Goal: Task Accomplishment & Management: Use online tool/utility

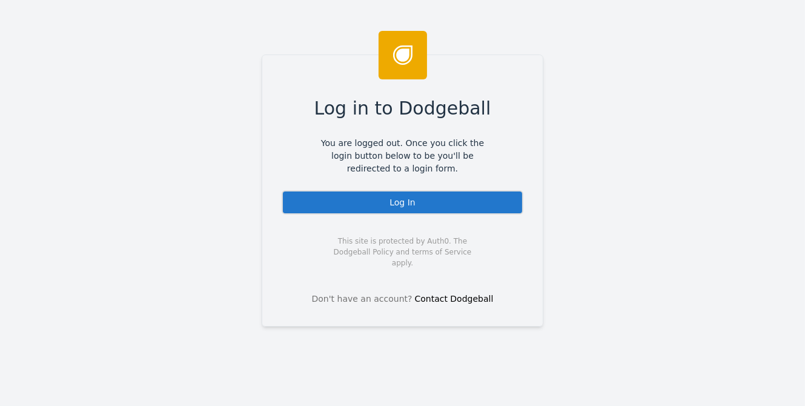
click at [395, 198] on div "Log In" at bounding box center [403, 202] width 242 height 24
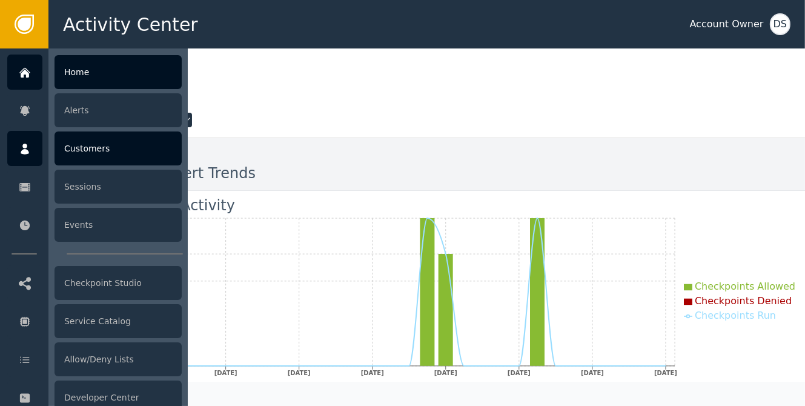
click at [90, 144] on div "Customers" at bounding box center [118, 148] width 127 height 34
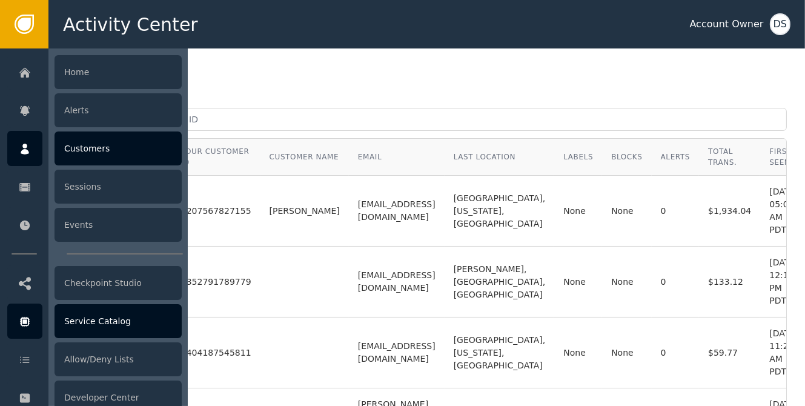
click at [78, 316] on div "Service Catalog" at bounding box center [118, 321] width 127 height 34
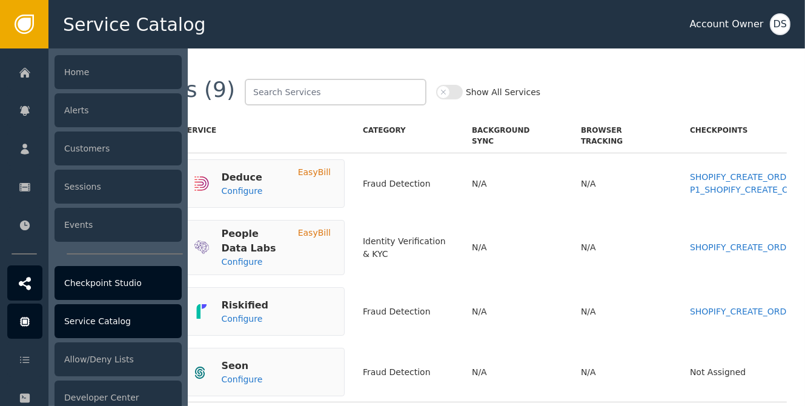
click at [87, 284] on div "Checkpoint Studio" at bounding box center [118, 283] width 127 height 34
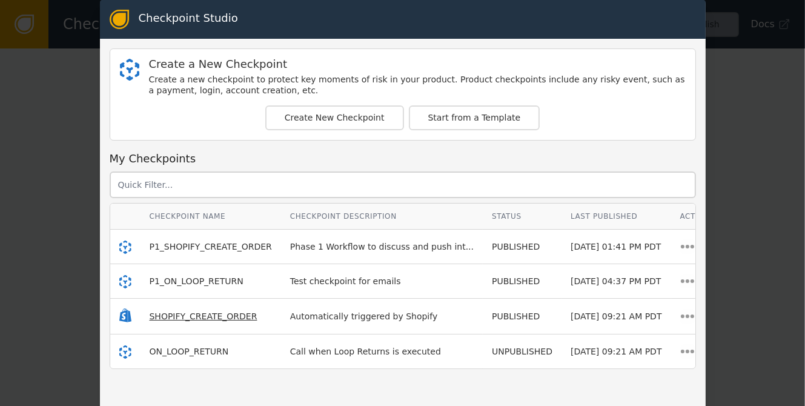
click at [182, 316] on span "SHOPIFY_CREATE_ORDER" at bounding box center [204, 316] width 108 height 10
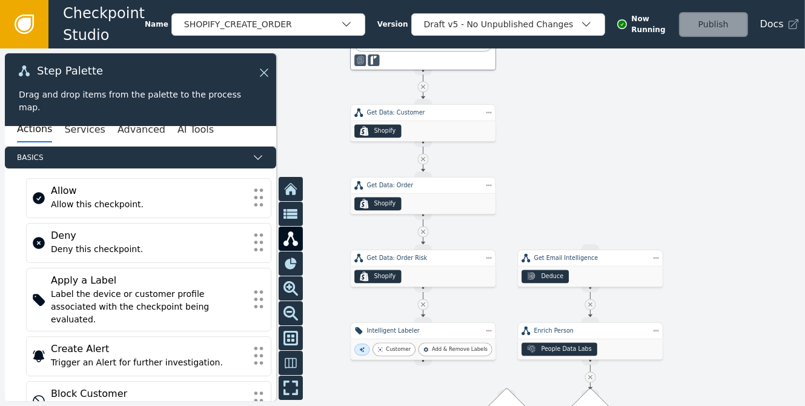
drag, startPoint x: 680, startPoint y: 300, endPoint x: 700, endPoint y: 202, distance: 99.7
click at [700, 202] on div at bounding box center [402, 226] width 805 height 357
click at [28, 27] on icon at bounding box center [24, 24] width 13 height 13
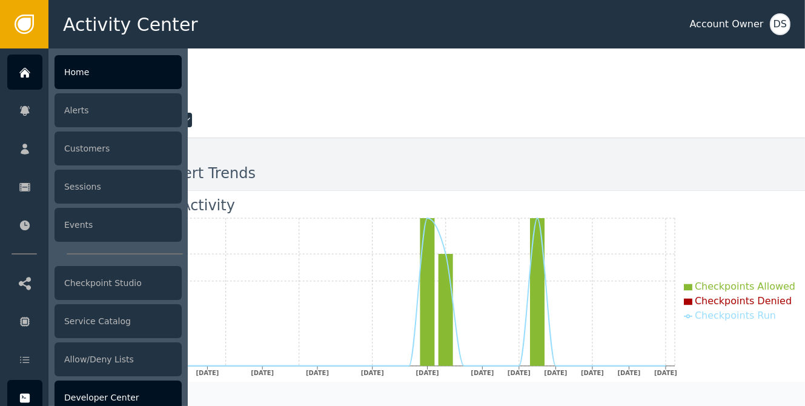
click at [113, 389] on div "Developer Center" at bounding box center [118, 397] width 127 height 34
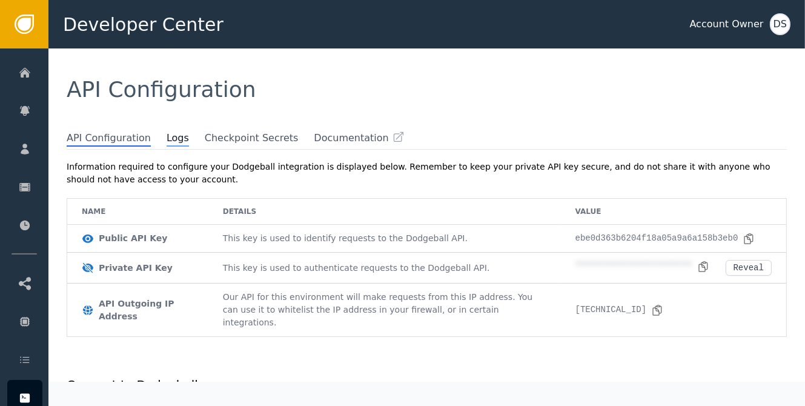
click at [167, 136] on span "Logs" at bounding box center [178, 139] width 22 height 16
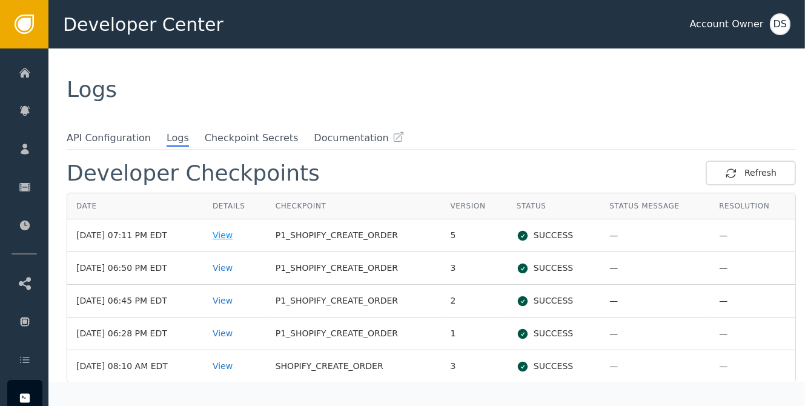
click at [236, 236] on div "View" at bounding box center [235, 235] width 45 height 13
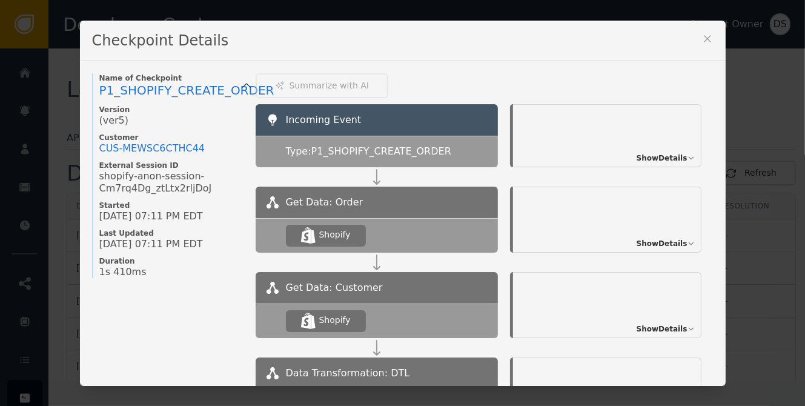
click at [708, 33] on icon at bounding box center [708, 39] width 12 height 12
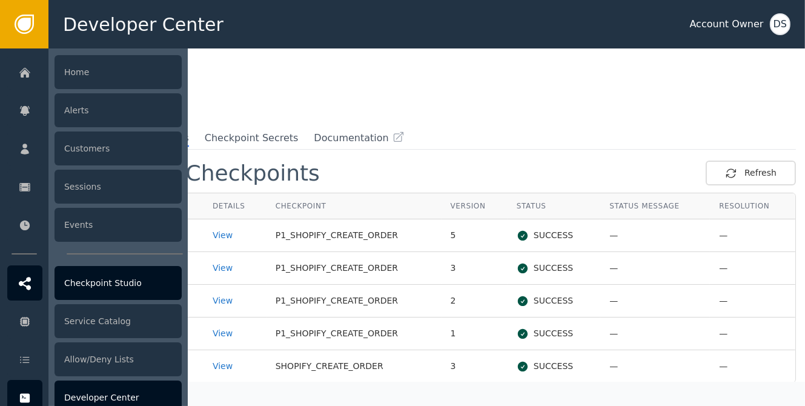
click at [105, 282] on div "Checkpoint Studio" at bounding box center [118, 283] width 127 height 34
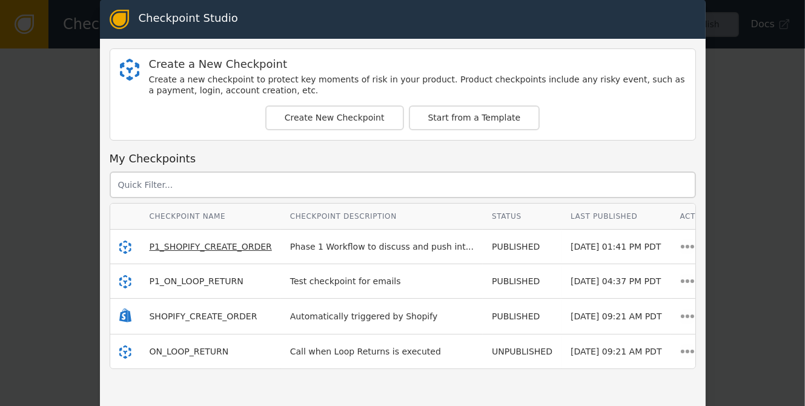
click at [179, 242] on span "P1_SHOPIFY_CREATE_ORDER" at bounding box center [211, 247] width 122 height 10
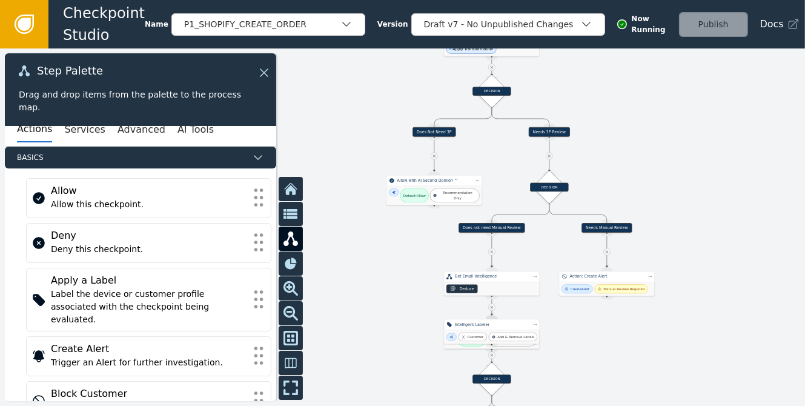
drag, startPoint x: 636, startPoint y: 301, endPoint x: 587, endPoint y: 119, distance: 188.9
click at [595, 73] on div at bounding box center [402, 226] width 805 height 357
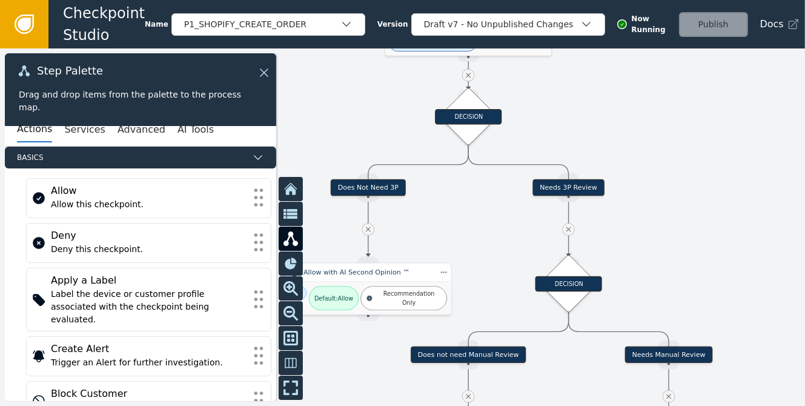
drag, startPoint x: 580, startPoint y: 203, endPoint x: 628, endPoint y: 262, distance: 76.3
click at [628, 262] on div at bounding box center [402, 226] width 805 height 357
click at [465, 107] on div "DECISION" at bounding box center [468, 116] width 41 height 41
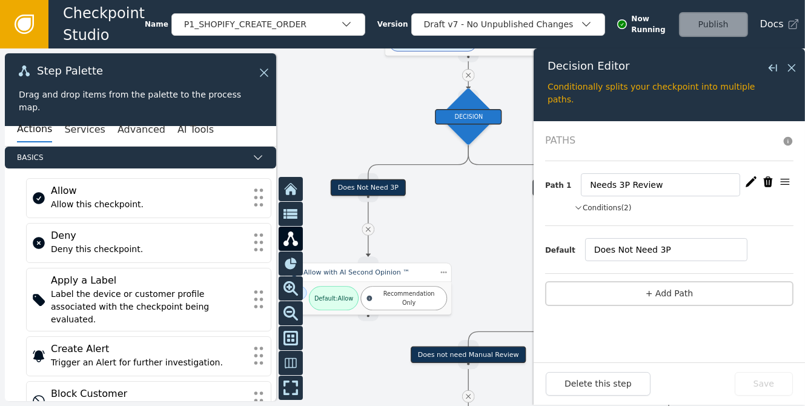
click at [609, 204] on button "Conditions (2)" at bounding box center [603, 207] width 58 height 11
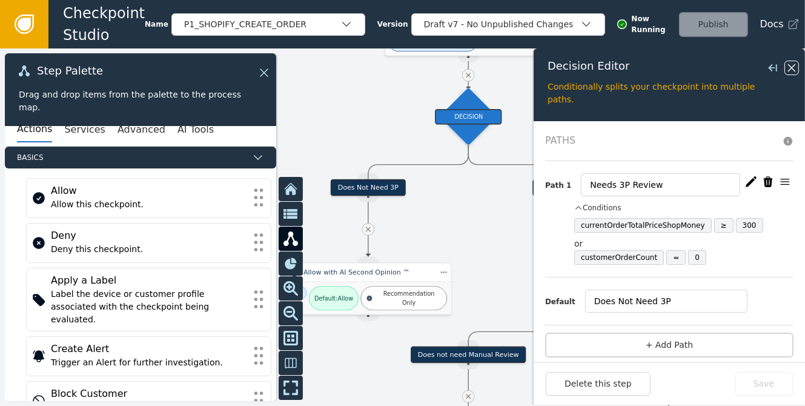
click at [789, 64] on icon at bounding box center [791, 67] width 13 height 13
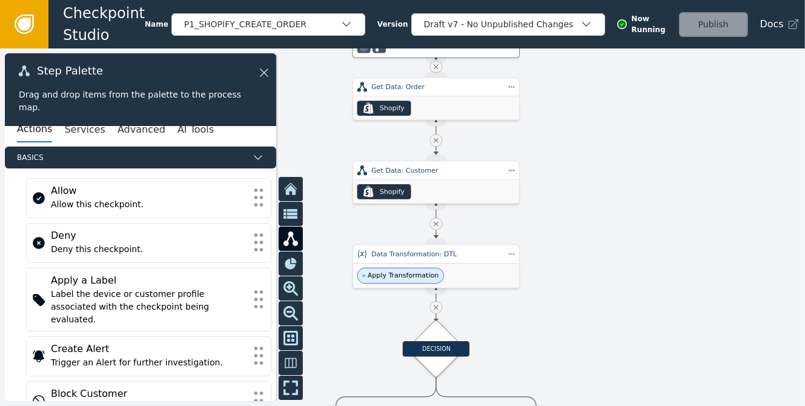
drag, startPoint x: 592, startPoint y: 107, endPoint x: 562, endPoint y: 335, distance: 229.7
click at [562, 335] on div at bounding box center [402, 226] width 805 height 357
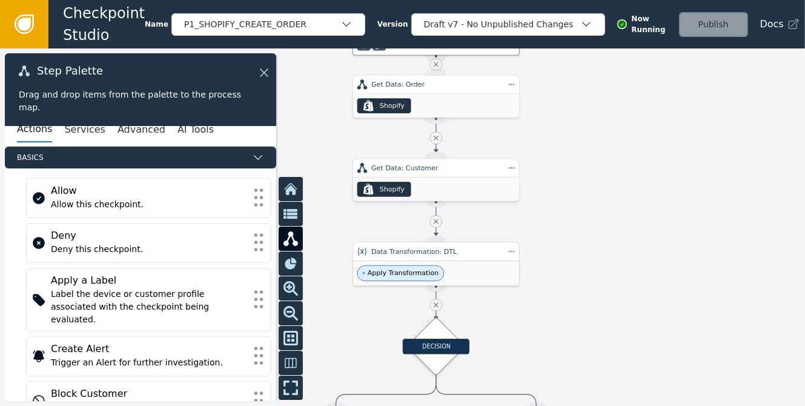
click at [428, 265] on div "Apply Transformation" at bounding box center [400, 273] width 87 height 16
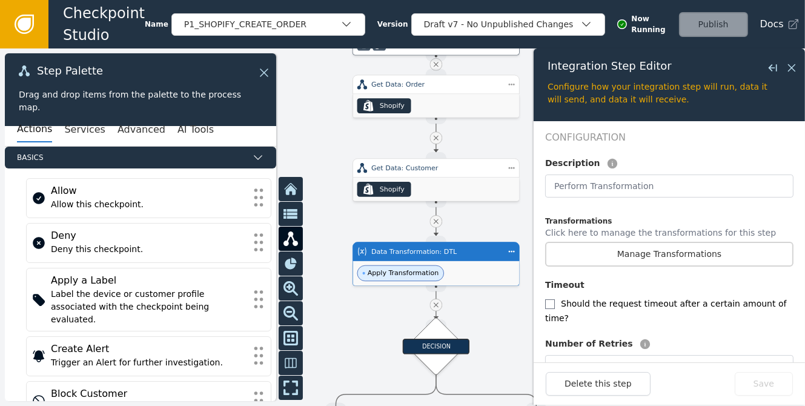
scroll to position [254, 0]
click at [657, 244] on button "Manage Transformations" at bounding box center [669, 256] width 248 height 25
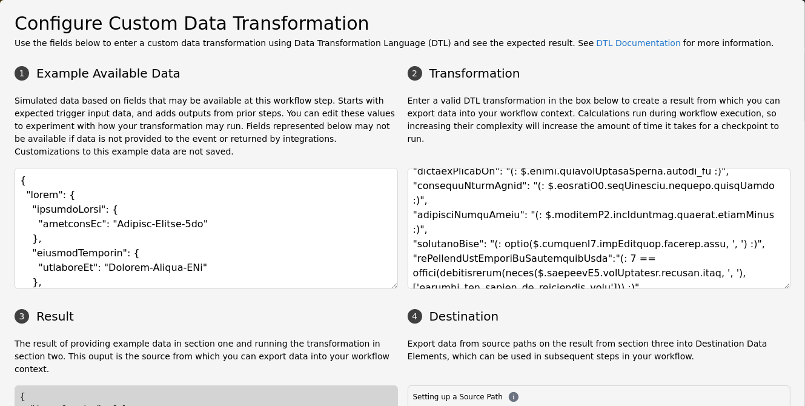
scroll to position [148, 0]
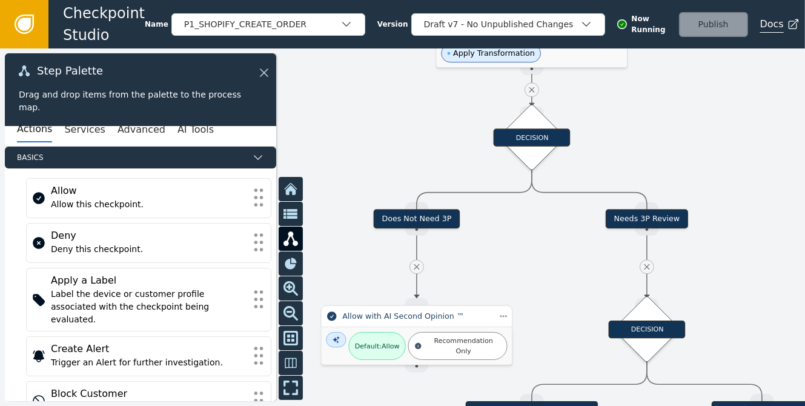
drag, startPoint x: 622, startPoint y: 319, endPoint x: 772, endPoint y: 27, distance: 328.4
click at [772, 1] on div "Checkpoint Studio Name P1_SHOPIFY_CREATE_ORDER Version Draft v7 - No Unpublishe…" at bounding box center [402, 0] width 805 height 1
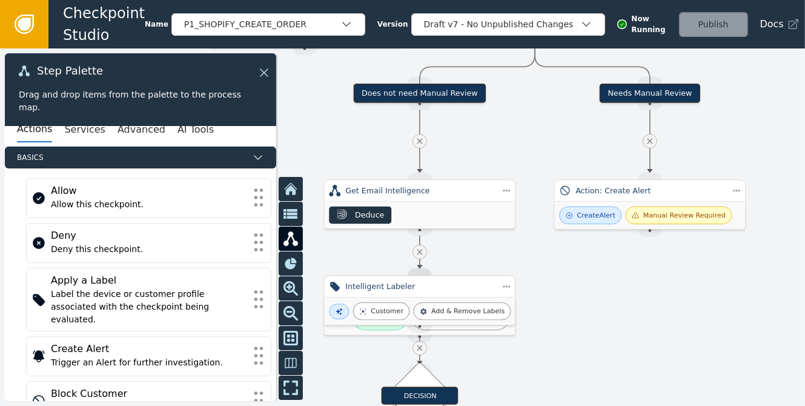
drag, startPoint x: 743, startPoint y: 233, endPoint x: 629, endPoint y: -74, distance: 327.1
click at [629, 0] on html "Checkpoint Studio Name P1_SHOPIFY_CREATE_ORDER Version Draft v7 - No Unpublishe…" at bounding box center [402, 0] width 805 height 1
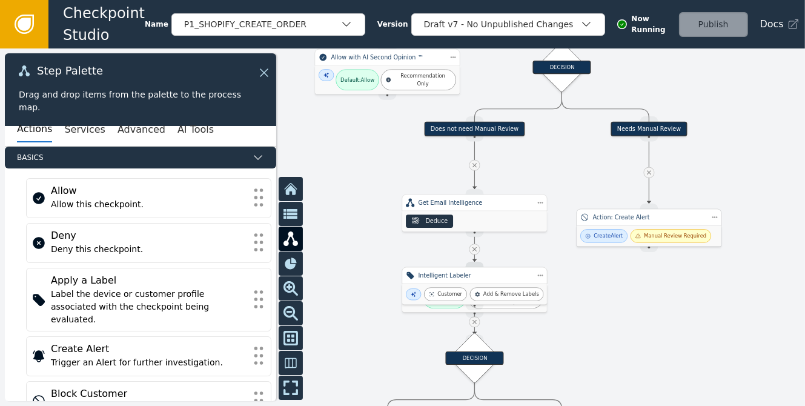
drag, startPoint x: 625, startPoint y: 228, endPoint x: 625, endPoint y: 243, distance: 14.5
click at [625, 243] on div "Create Alert Manual Review Required" at bounding box center [649, 235] width 145 height 21
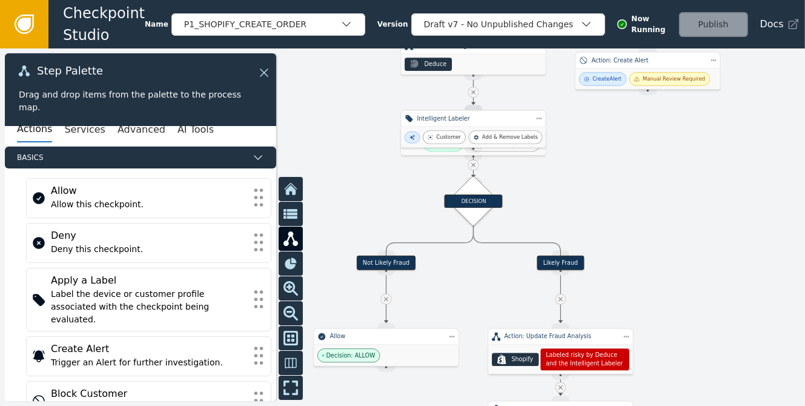
drag, startPoint x: 616, startPoint y: 353, endPoint x: 613, endPoint y: 234, distance: 118.2
click at [613, 234] on div at bounding box center [402, 226] width 805 height 357
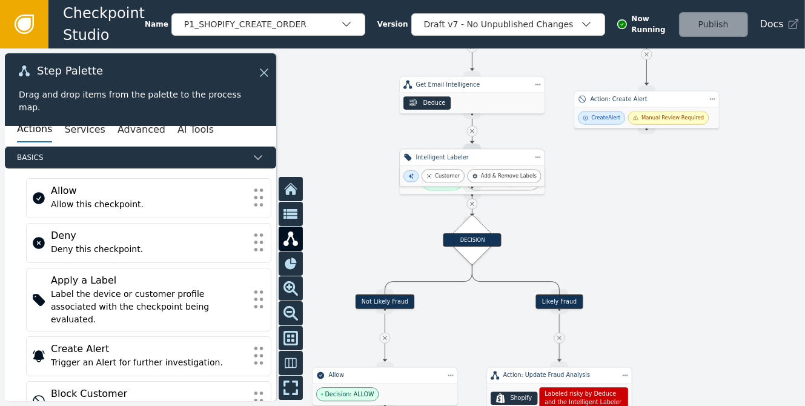
click at [479, 159] on div "Intelligent Labeler" at bounding box center [472, 157] width 113 height 8
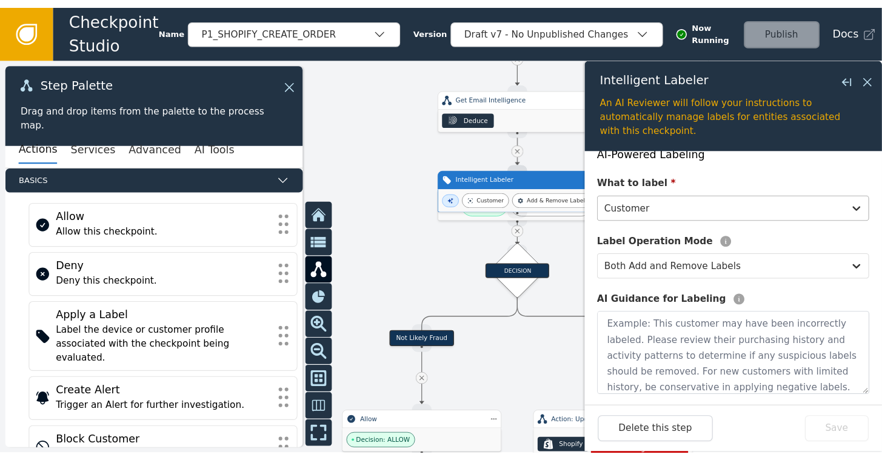
scroll to position [121, 0]
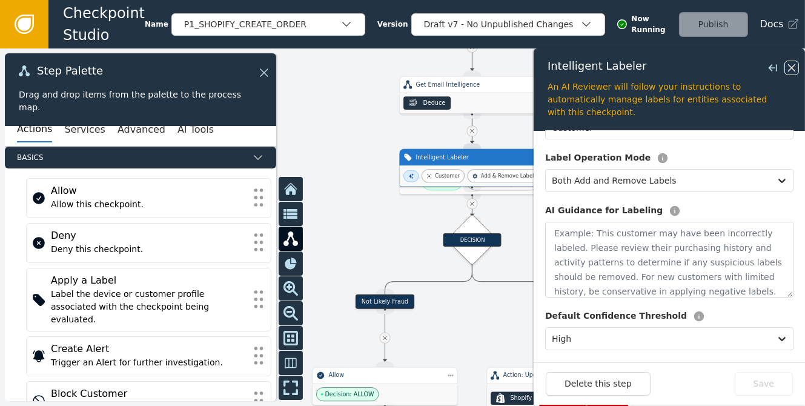
click at [791, 65] on icon at bounding box center [791, 67] width 13 height 13
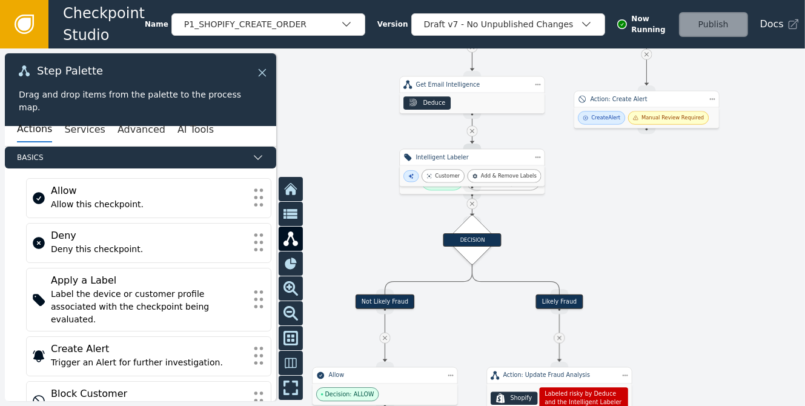
click at [262, 70] on icon at bounding box center [262, 72] width 13 height 13
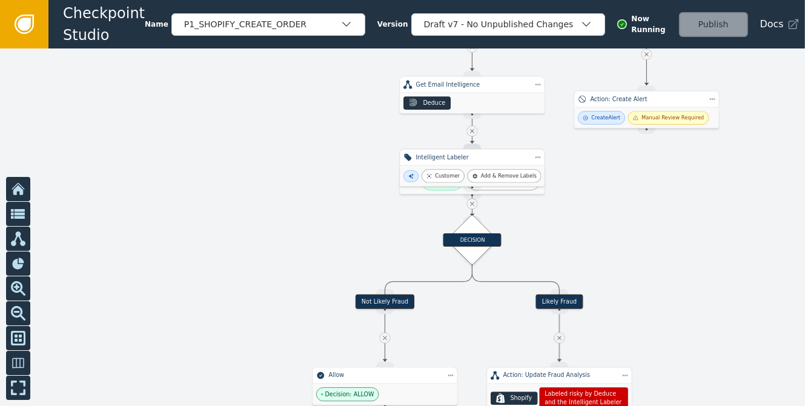
click at [590, 191] on div at bounding box center [402, 226] width 805 height 357
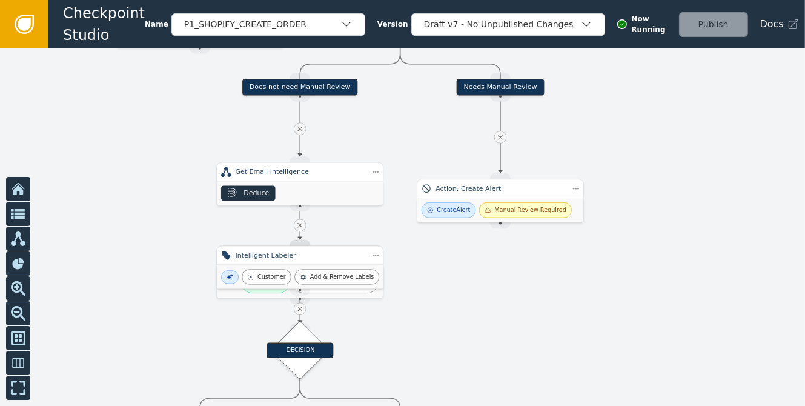
drag, startPoint x: 636, startPoint y: 229, endPoint x: 498, endPoint y: 333, distance: 173.0
click at [498, 333] on div at bounding box center [402, 226] width 805 height 357
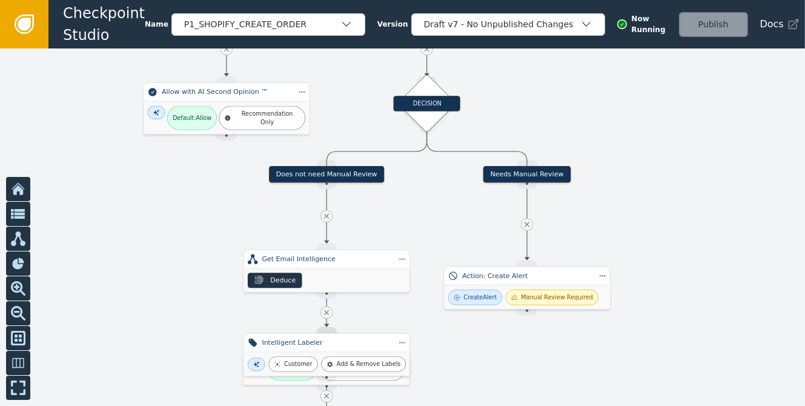
drag, startPoint x: 650, startPoint y: 131, endPoint x: 677, endPoint y: 219, distance: 91.2
click at [677, 219] on div at bounding box center [402, 226] width 805 height 357
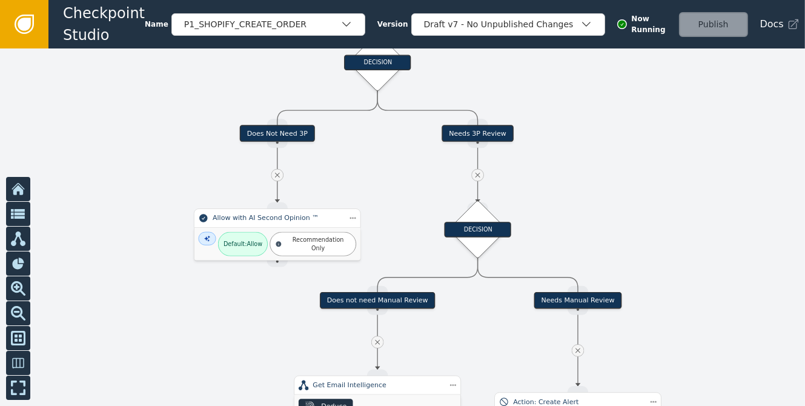
drag, startPoint x: 640, startPoint y: 153, endPoint x: 691, endPoint y: 279, distance: 135.9
click at [691, 279] on div at bounding box center [402, 226] width 805 height 357
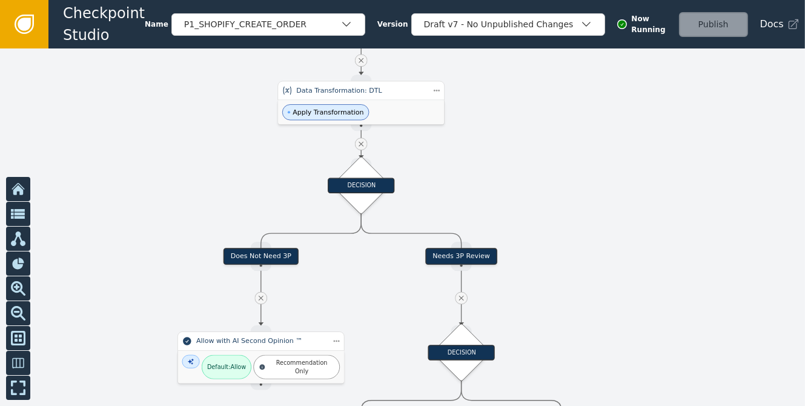
drag, startPoint x: 654, startPoint y: 177, endPoint x: 637, endPoint y: 300, distance: 124.1
click at [637, 300] on div at bounding box center [402, 226] width 805 height 357
click at [571, 92] on div at bounding box center [402, 226] width 805 height 357
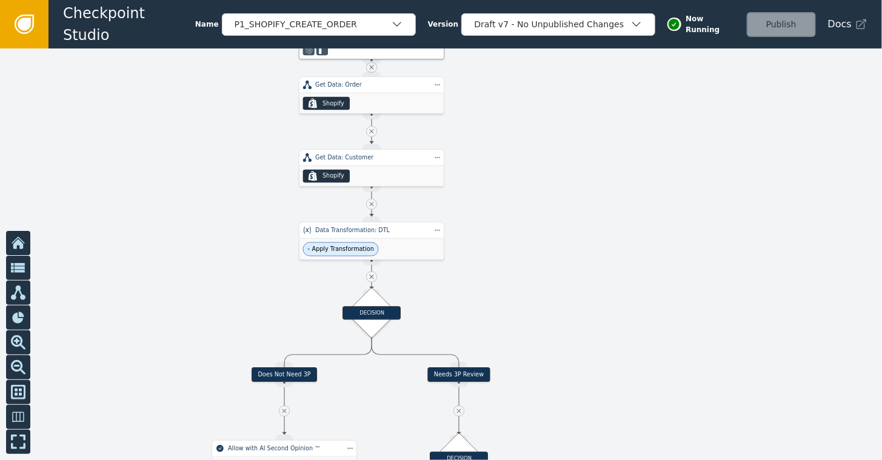
drag, startPoint x: 656, startPoint y: 160, endPoint x: 625, endPoint y: 287, distance: 130.9
click at [625, 287] on div at bounding box center [441, 253] width 882 height 411
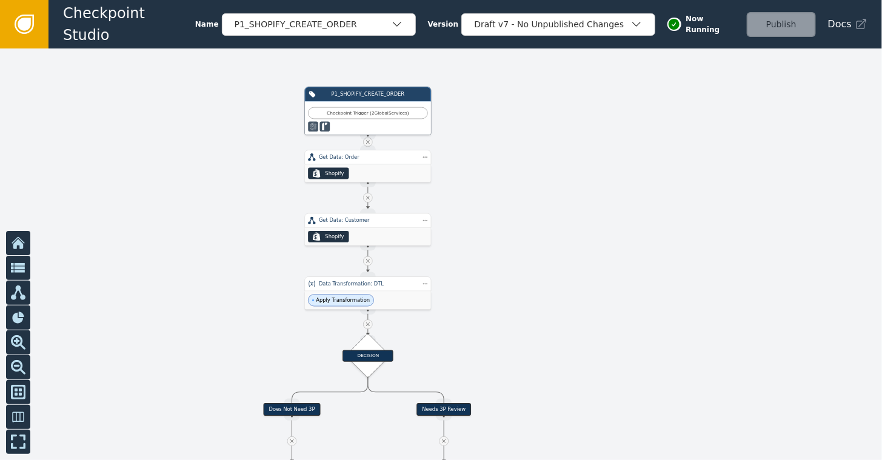
drag, startPoint x: 629, startPoint y: 160, endPoint x: 590, endPoint y: 217, distance: 68.9
click at [590, 218] on div at bounding box center [441, 253] width 882 height 411
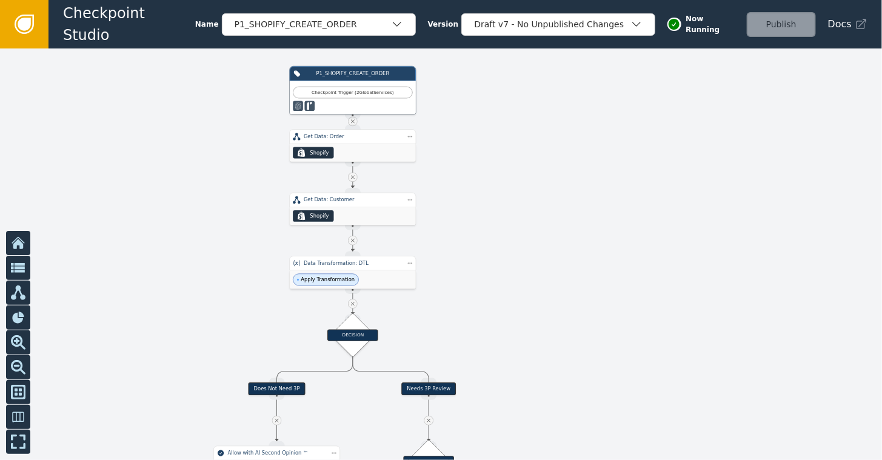
drag, startPoint x: 633, startPoint y: 270, endPoint x: 618, endPoint y: 252, distance: 23.7
click at [618, 252] on div at bounding box center [441, 253] width 882 height 411
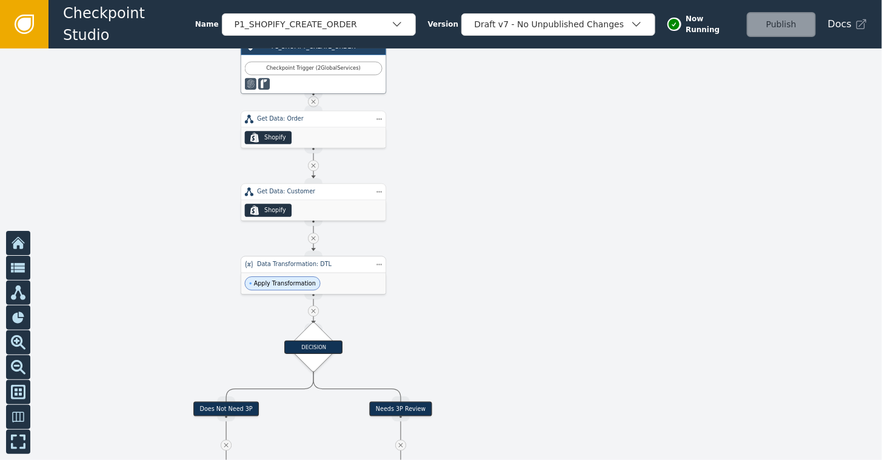
click at [325, 274] on div "Apply Transformation" at bounding box center [313, 283] width 145 height 21
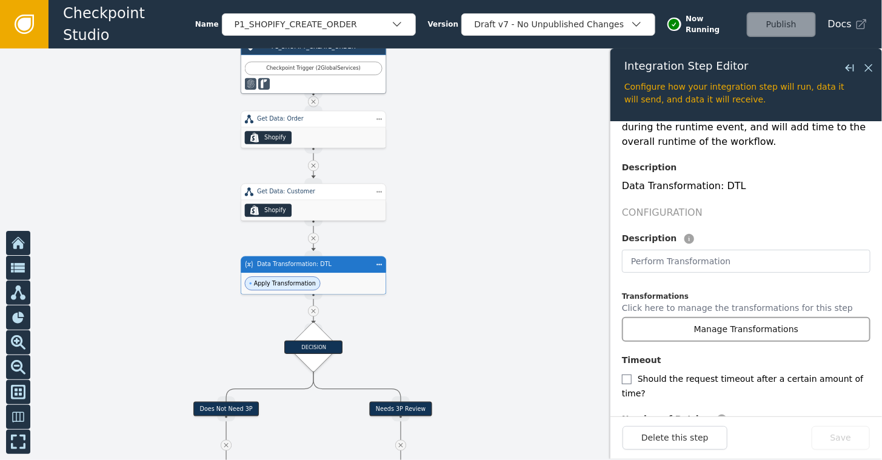
scroll to position [182, 0]
click at [748, 316] on button "Manage Transformations" at bounding box center [746, 328] width 248 height 25
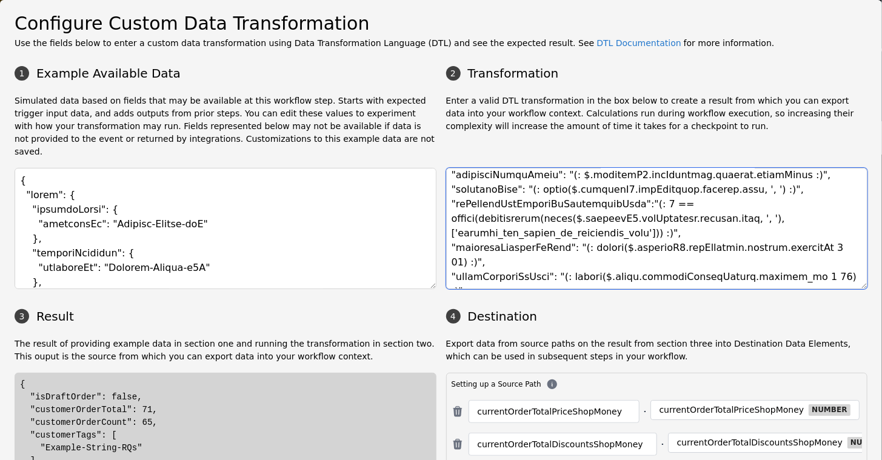
scroll to position [0, 0]
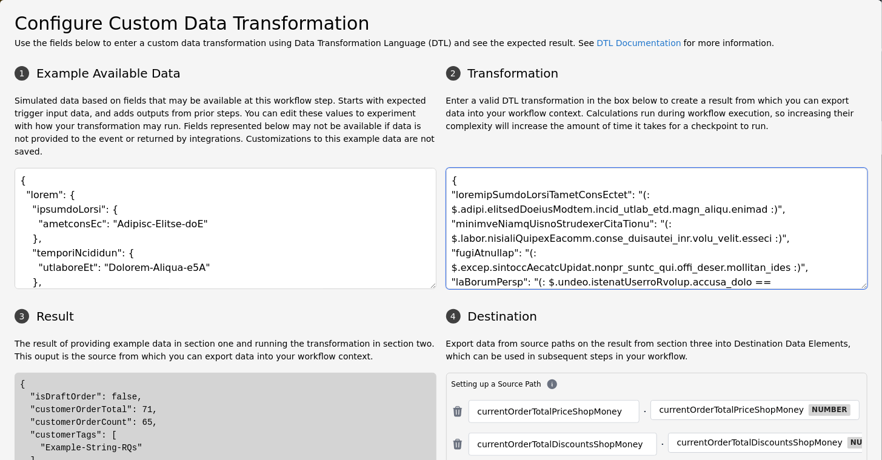
click at [702, 179] on textarea at bounding box center [657, 228] width 422 height 121
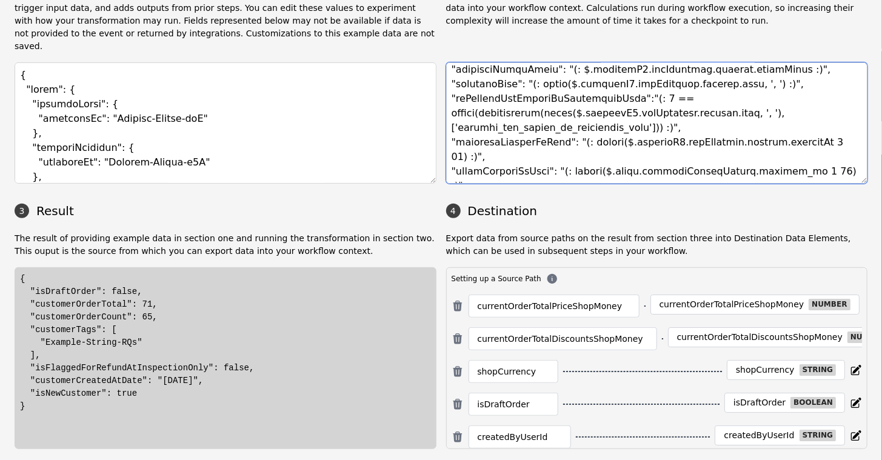
scroll to position [137, 0]
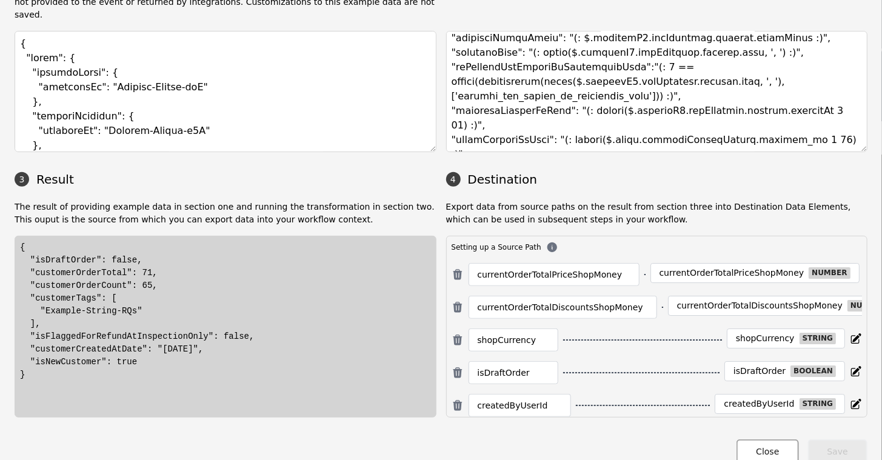
click at [759, 405] on button "Close" at bounding box center [767, 451] width 62 height 25
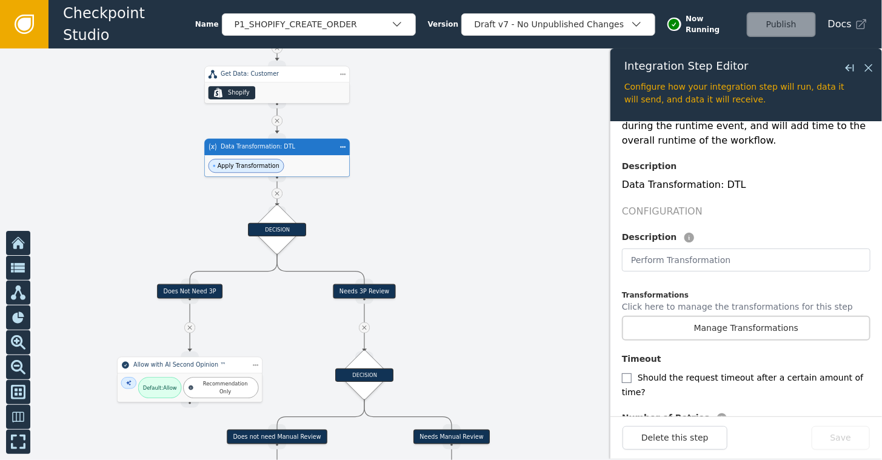
drag, startPoint x: 497, startPoint y: 194, endPoint x: 456, endPoint y: 70, distance: 130.3
click at [456, 70] on div at bounding box center [441, 253] width 882 height 411
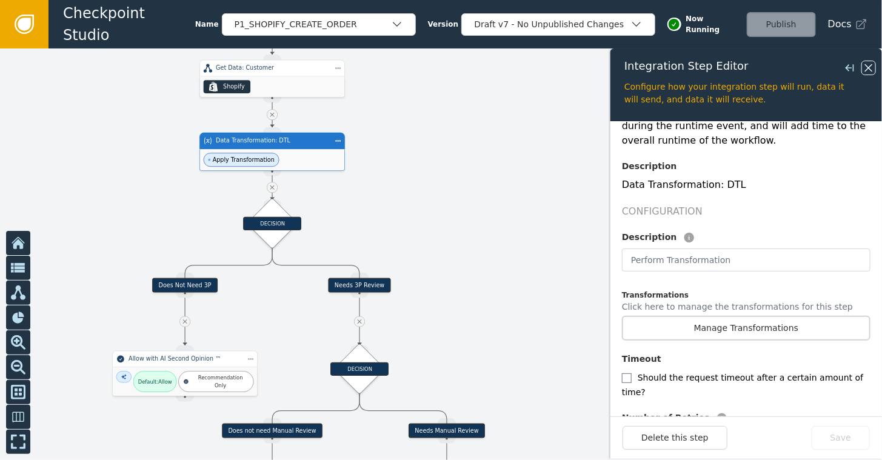
click at [805, 67] on icon at bounding box center [868, 67] width 7 height 7
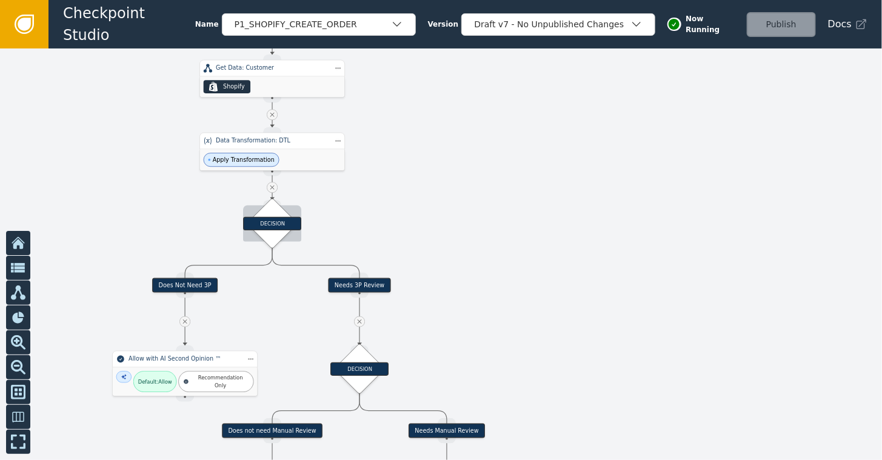
click at [279, 214] on div "DECISION" at bounding box center [272, 223] width 36 height 36
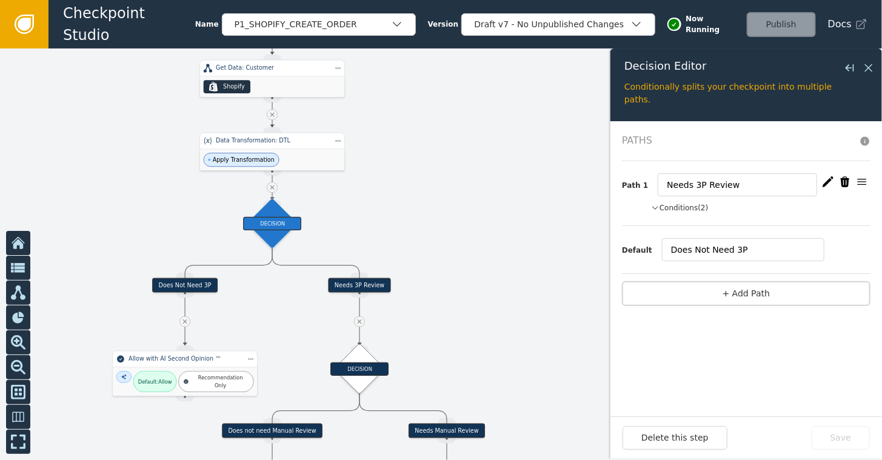
click at [654, 204] on icon "button" at bounding box center [655, 207] width 8 height 11
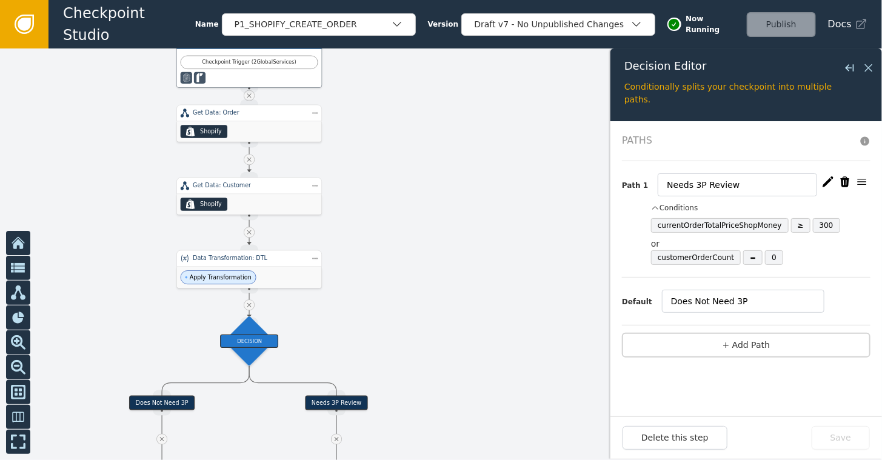
drag, startPoint x: 440, startPoint y: 208, endPoint x: 415, endPoint y: 328, distance: 121.9
click at [415, 328] on div at bounding box center [441, 253] width 882 height 411
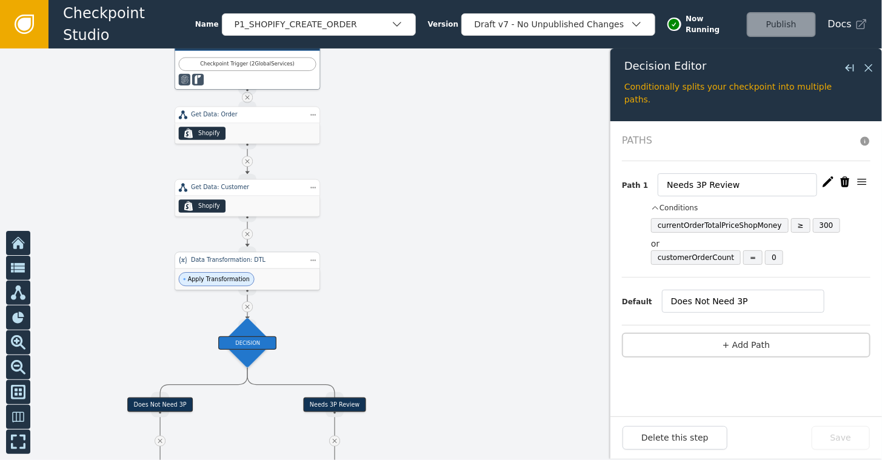
click at [229, 271] on div "Apply Transformation" at bounding box center [247, 278] width 145 height 21
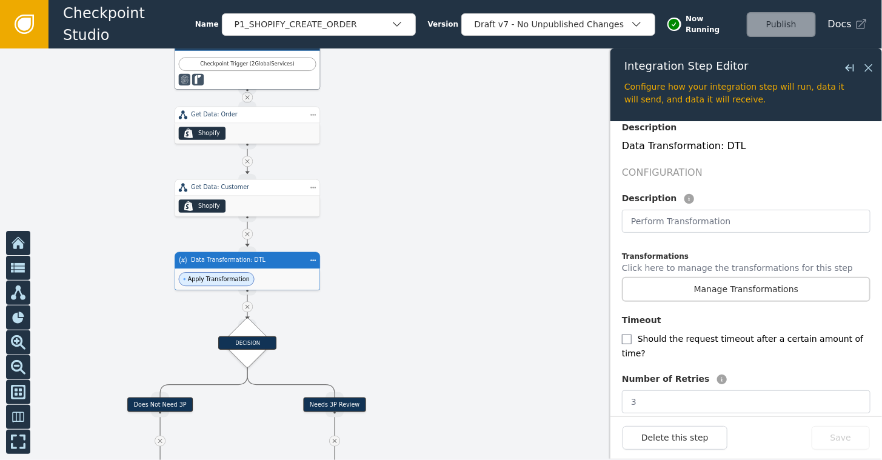
scroll to position [210, 0]
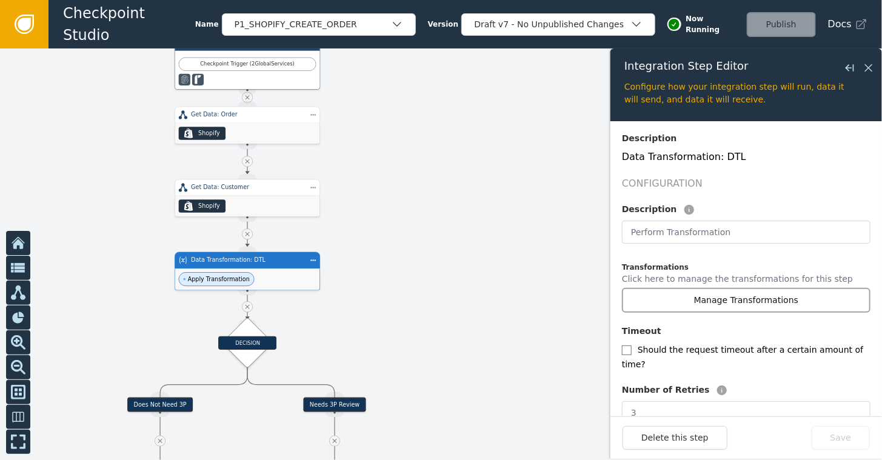
click at [740, 288] on button "Manage Transformations" at bounding box center [746, 300] width 248 height 25
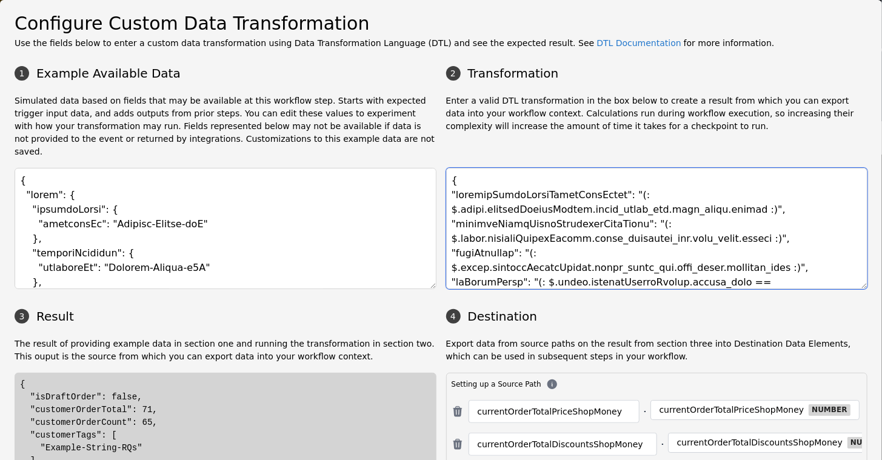
click at [638, 204] on textarea at bounding box center [657, 228] width 422 height 121
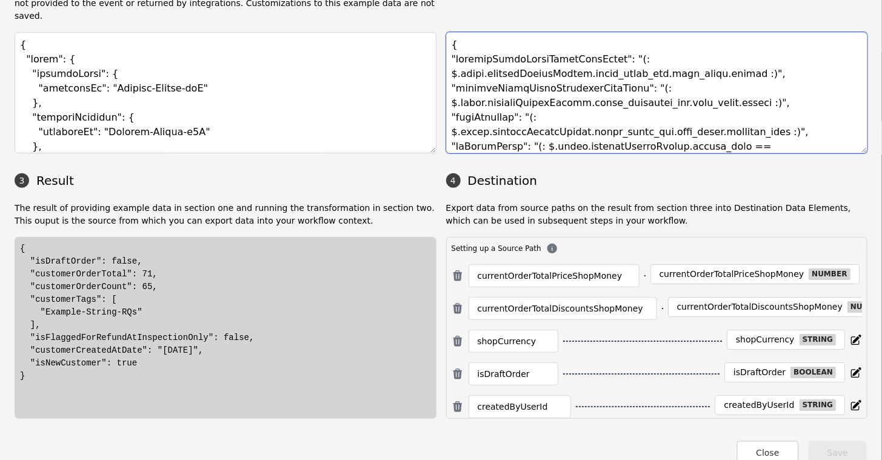
scroll to position [137, 0]
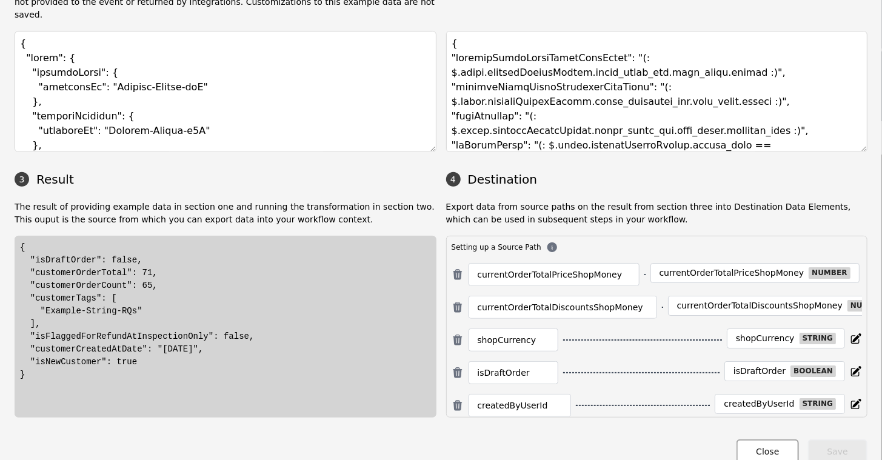
click at [777, 405] on button "Close" at bounding box center [767, 451] width 62 height 25
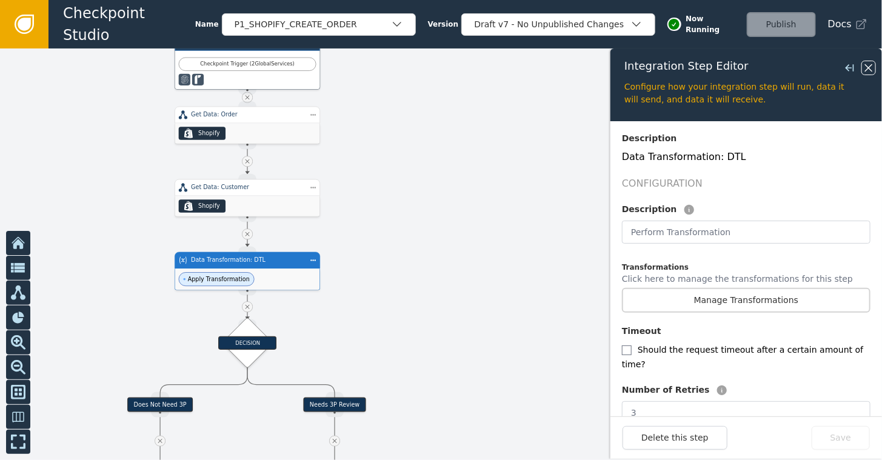
click at [805, 64] on icon at bounding box center [868, 67] width 13 height 13
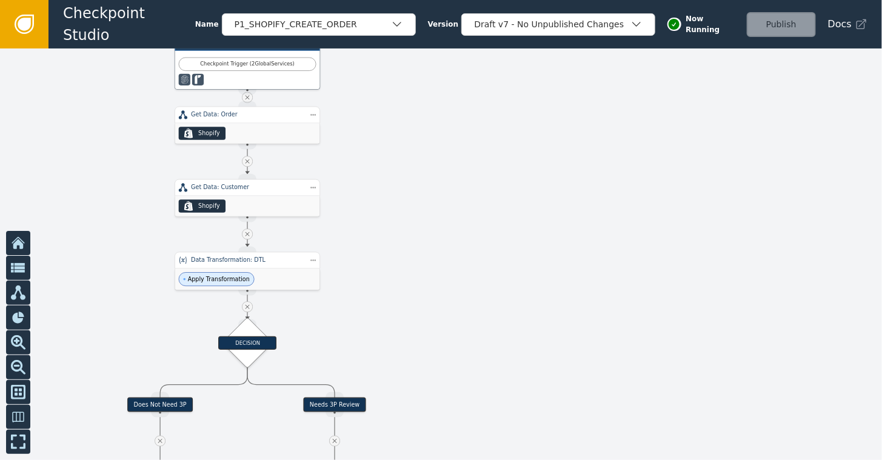
click at [402, 204] on div at bounding box center [441, 253] width 882 height 411
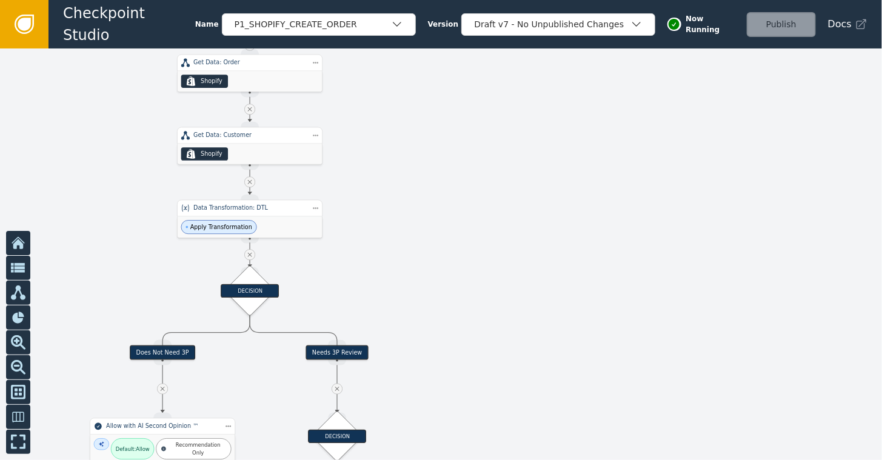
drag, startPoint x: 456, startPoint y: 324, endPoint x: 459, endPoint y: 272, distance: 52.2
click at [459, 272] on div at bounding box center [441, 253] width 882 height 411
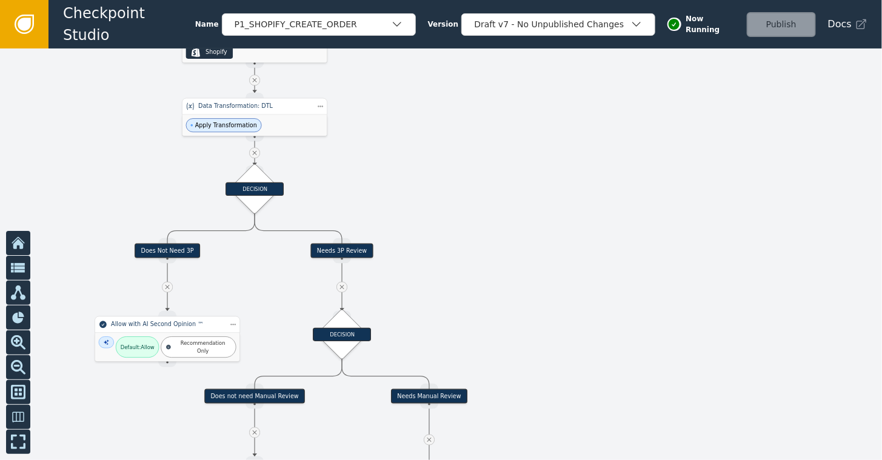
drag, startPoint x: 415, startPoint y: 267, endPoint x: 419, endPoint y: 165, distance: 101.9
click at [419, 165] on div at bounding box center [441, 253] width 882 height 411
click at [256, 190] on div "DECISION" at bounding box center [253, 188] width 58 height 13
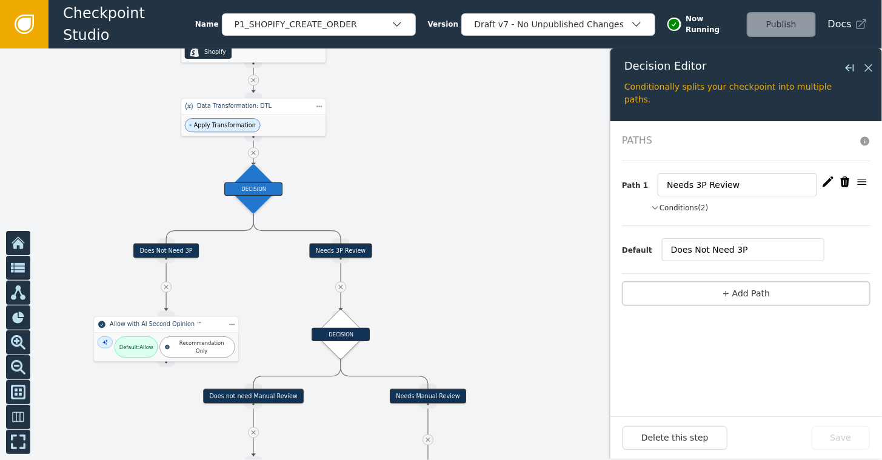
click at [677, 204] on button "Conditions (2)" at bounding box center [680, 207] width 58 height 11
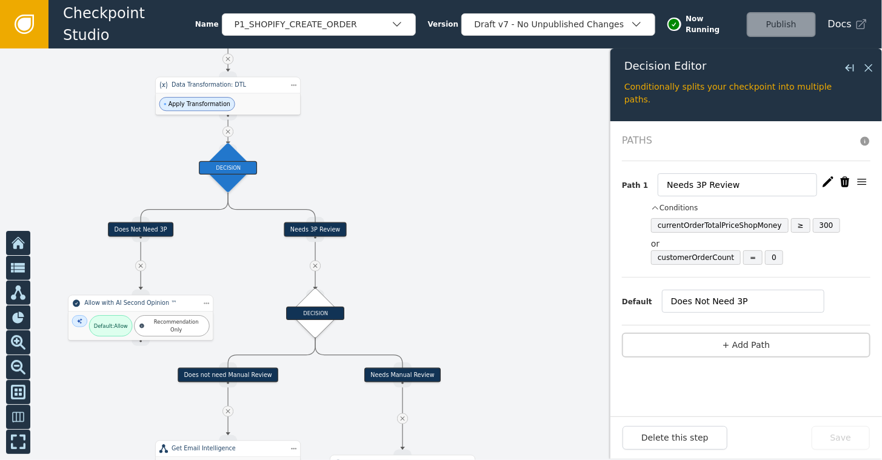
drag, startPoint x: 445, startPoint y: 208, endPoint x: 419, endPoint y: 187, distance: 33.1
click at [419, 187] on div at bounding box center [441, 253] width 882 height 411
click at [694, 226] on div "currentOrderTotalPriceShopMoney" at bounding box center [719, 225] width 124 height 7
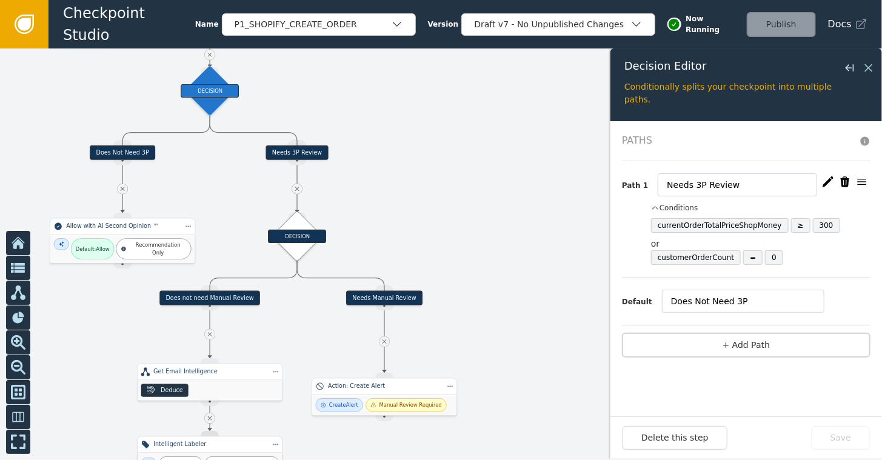
drag, startPoint x: 413, startPoint y: 305, endPoint x: 394, endPoint y: 228, distance: 79.1
click at [394, 228] on div at bounding box center [441, 253] width 882 height 411
click at [122, 239] on div "Recommendation Only" at bounding box center [153, 248] width 75 height 21
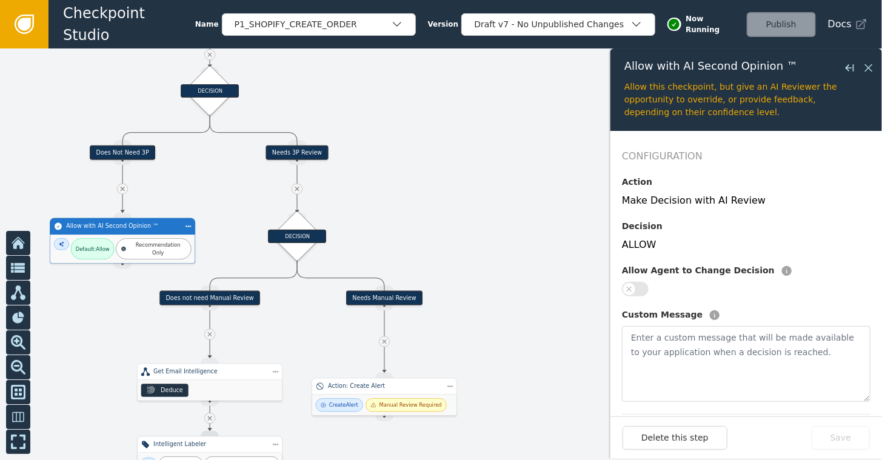
click at [61, 225] on icon at bounding box center [58, 226] width 7 height 7
click at [805, 67] on icon at bounding box center [868, 67] width 13 height 13
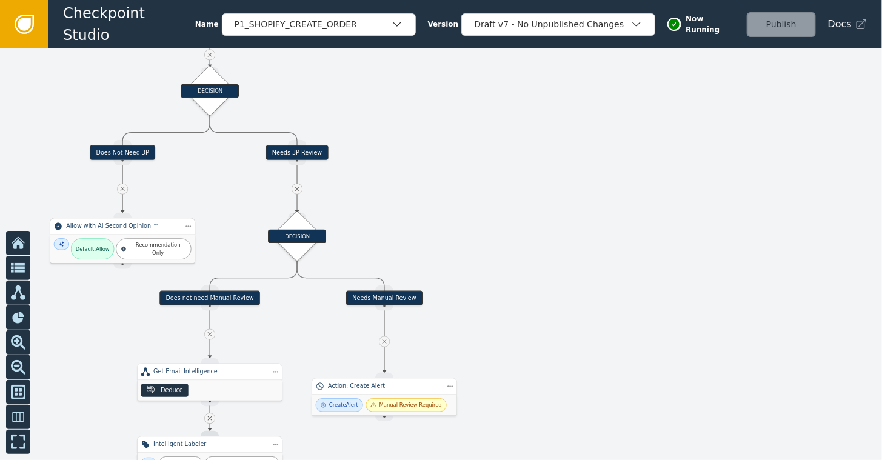
click at [124, 231] on div "Allow with AI Second Opinion ™" at bounding box center [122, 226] width 145 height 17
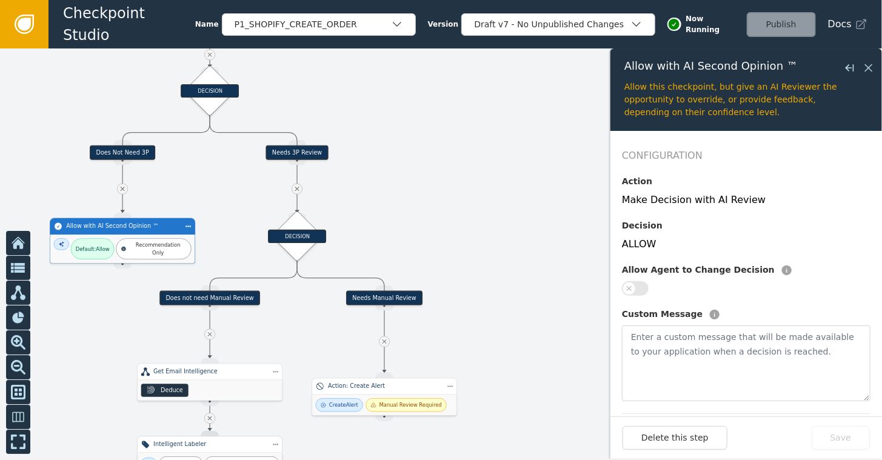
scroll to position [0, 0]
click at [139, 229] on div "Allow with AI Second Opinion ™" at bounding box center [122, 226] width 113 height 8
click at [110, 236] on div "Default: Allow Recommendation Only" at bounding box center [122, 248] width 145 height 28
click at [805, 68] on icon at bounding box center [868, 67] width 13 height 13
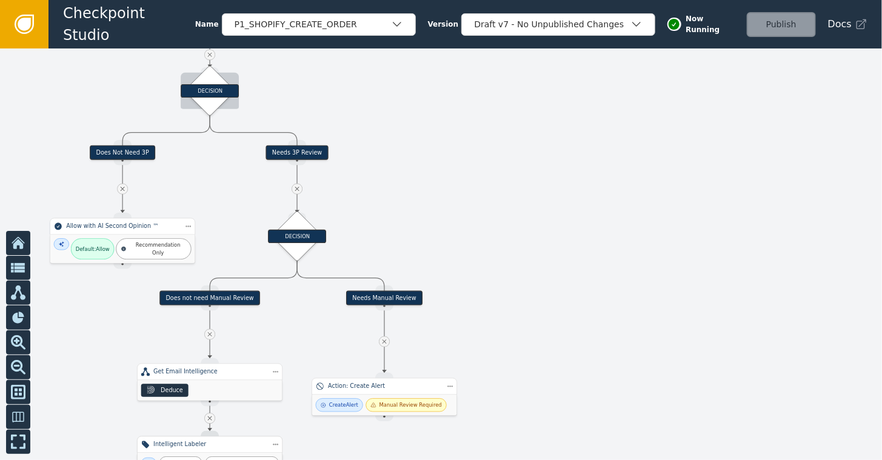
click at [224, 83] on div "DECISION" at bounding box center [210, 91] width 36 height 36
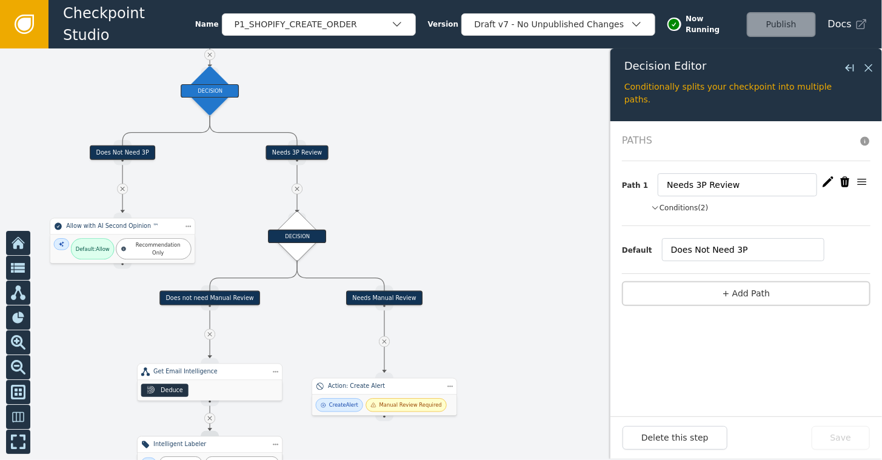
click at [659, 203] on button "Conditions (2)" at bounding box center [680, 207] width 58 height 11
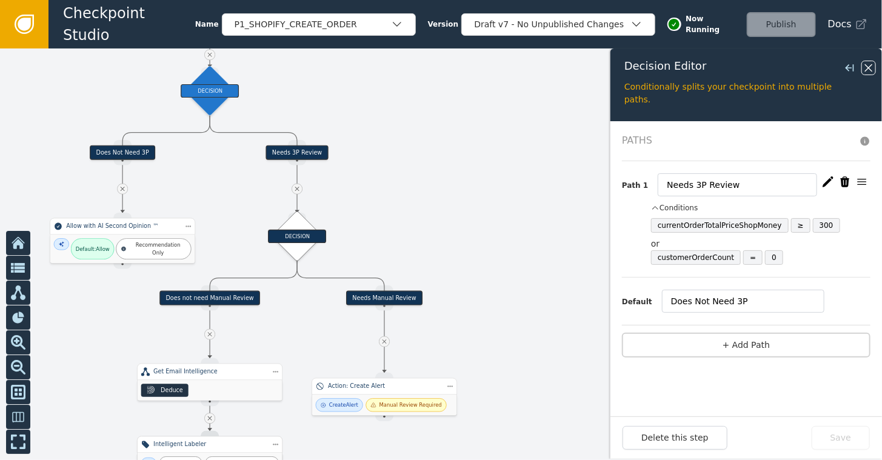
click at [805, 73] on icon at bounding box center [868, 67] width 13 height 13
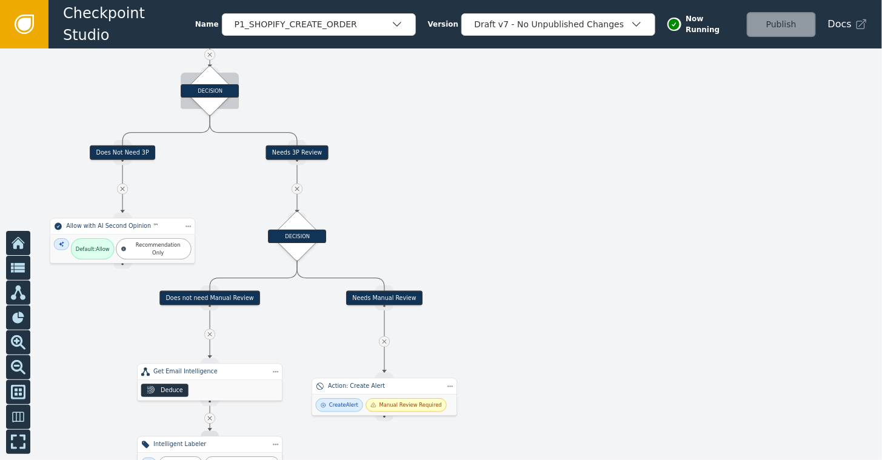
click at [202, 86] on div "DECISION" at bounding box center [210, 90] width 58 height 13
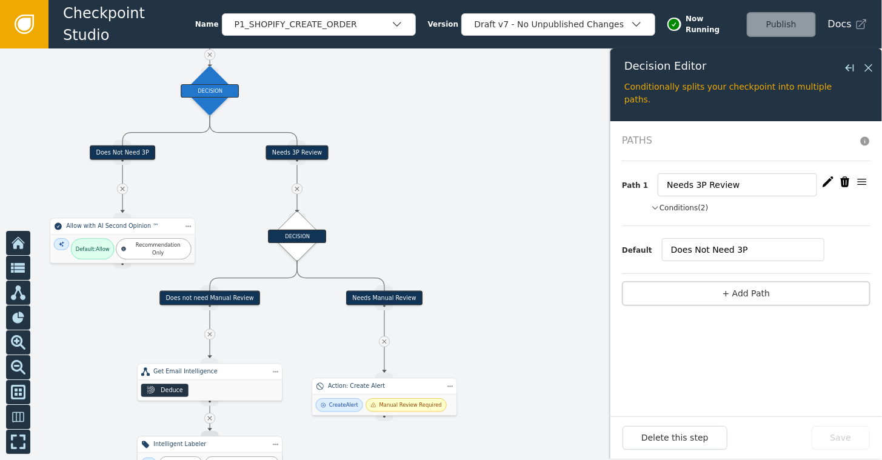
click at [651, 205] on icon "button" at bounding box center [655, 207] width 8 height 11
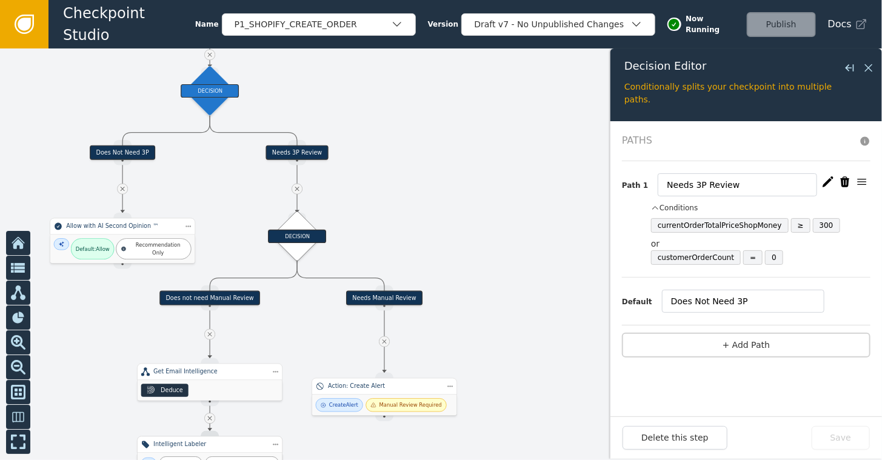
click at [477, 229] on div at bounding box center [441, 253] width 882 height 411
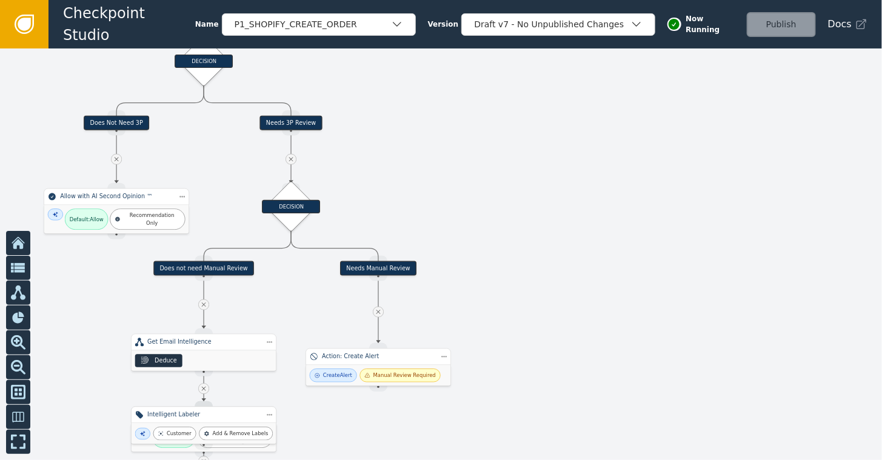
drag, startPoint x: 477, startPoint y: 227, endPoint x: 471, endPoint y: 198, distance: 30.3
click at [471, 198] on div at bounding box center [441, 253] width 882 height 411
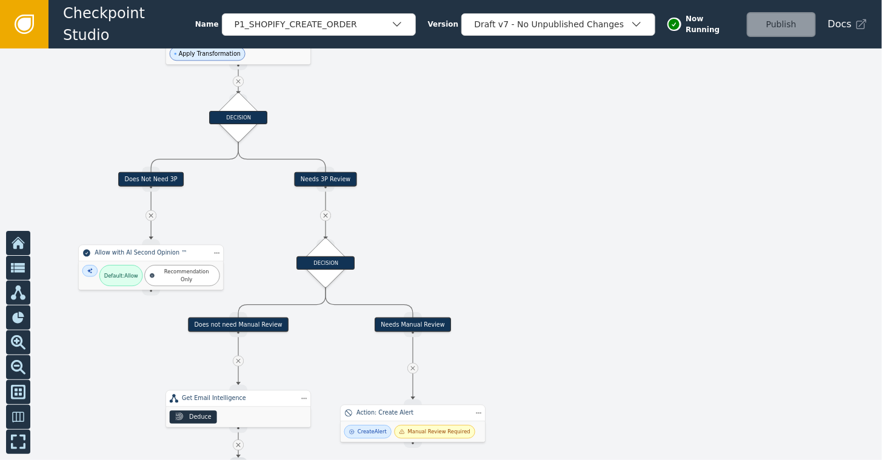
drag, startPoint x: 468, startPoint y: 216, endPoint x: 503, endPoint y: 272, distance: 66.1
click at [503, 272] on div at bounding box center [441, 253] width 882 height 411
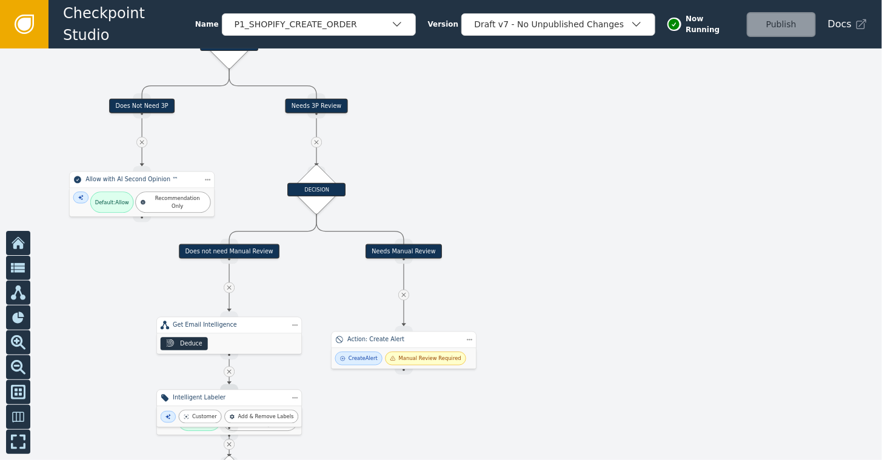
drag, startPoint x: 519, startPoint y: 267, endPoint x: 510, endPoint y: 193, distance: 73.9
click at [510, 193] on div at bounding box center [441, 253] width 882 height 411
click at [322, 176] on div "DECISION" at bounding box center [317, 189] width 36 height 36
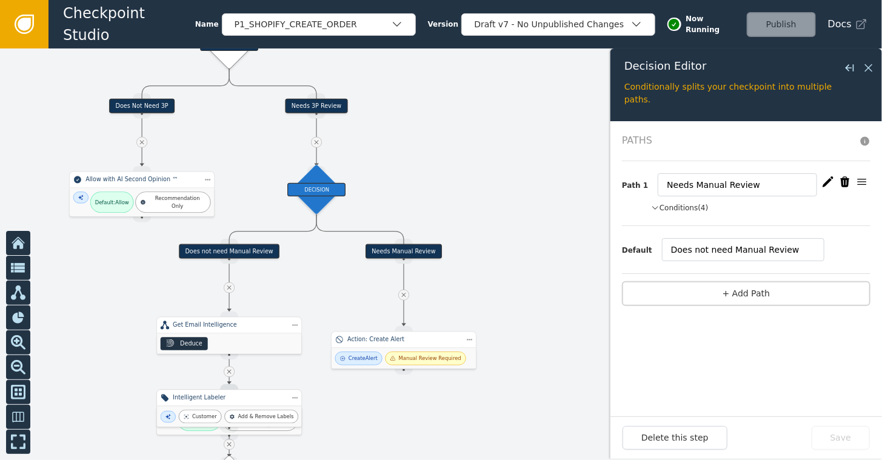
click at [674, 208] on button "Conditions (4)" at bounding box center [680, 207] width 58 height 11
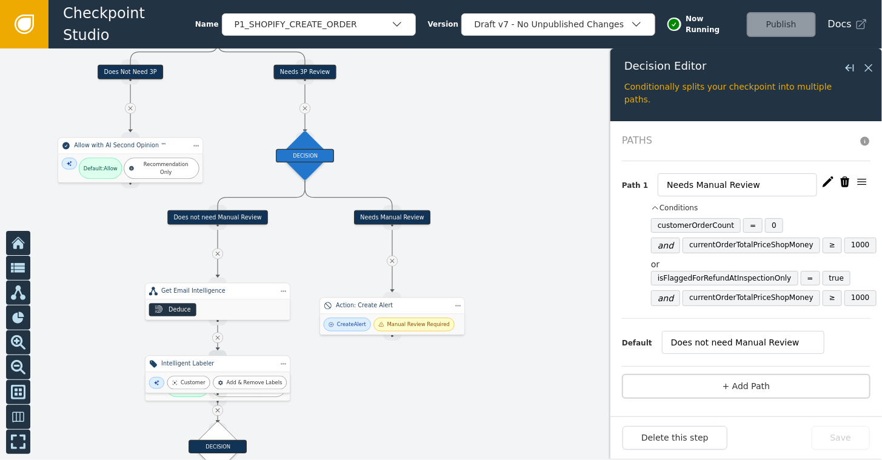
drag, startPoint x: 556, startPoint y: 317, endPoint x: 544, endPoint y: 284, distance: 35.8
click at [544, 284] on div at bounding box center [441, 253] width 882 height 411
click at [352, 314] on div "Create Alert Manual Review Required" at bounding box center [392, 324] width 145 height 21
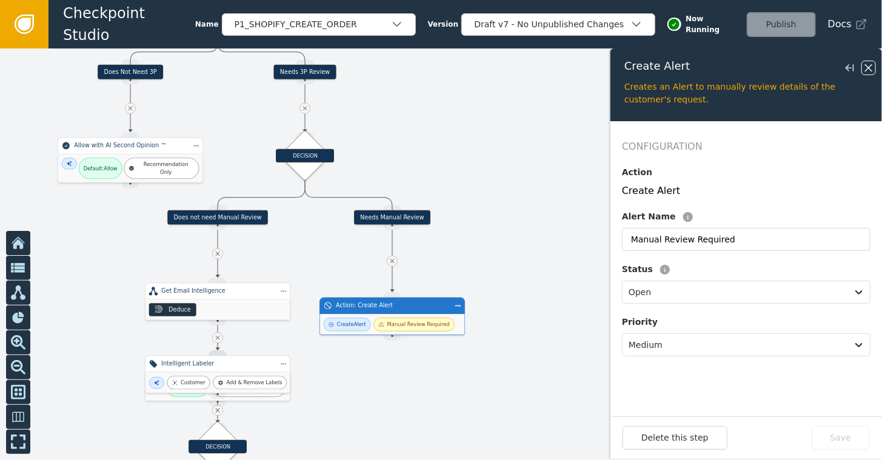
click at [805, 65] on icon at bounding box center [868, 67] width 13 height 13
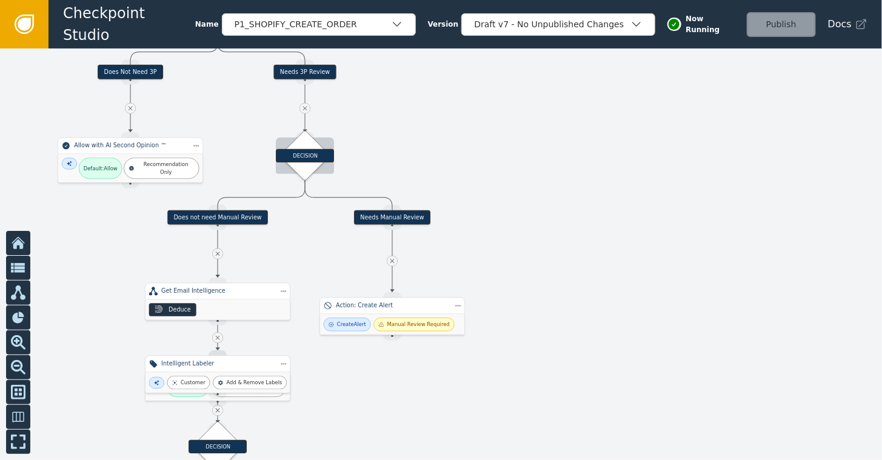
click at [305, 157] on div "DECISION" at bounding box center [305, 155] width 58 height 13
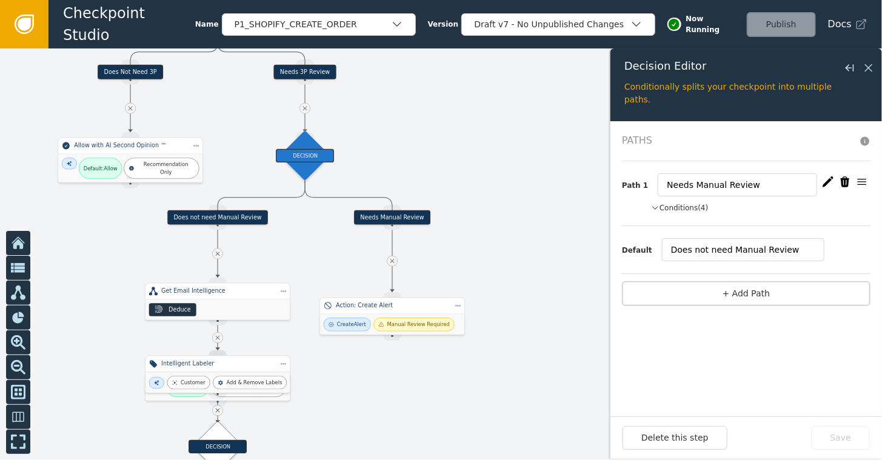
click at [678, 204] on button "Conditions (4)" at bounding box center [680, 207] width 58 height 11
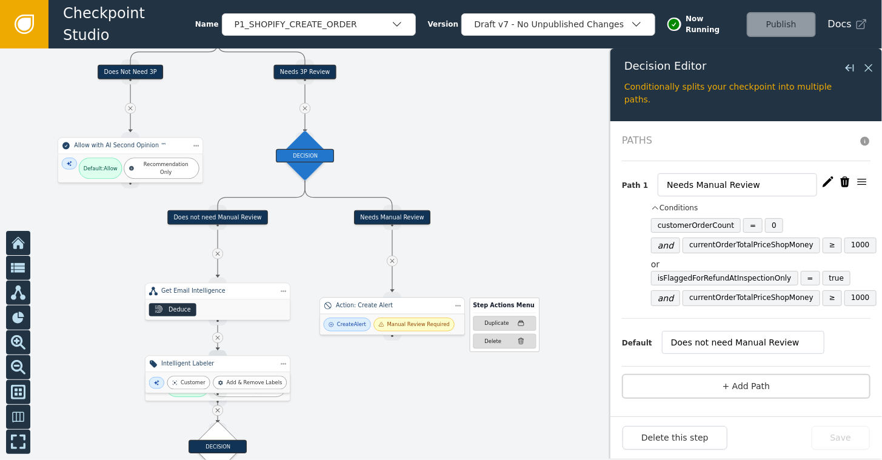
click at [408, 314] on div "Create Alert Manual Review Required" at bounding box center [392, 324] width 145 height 21
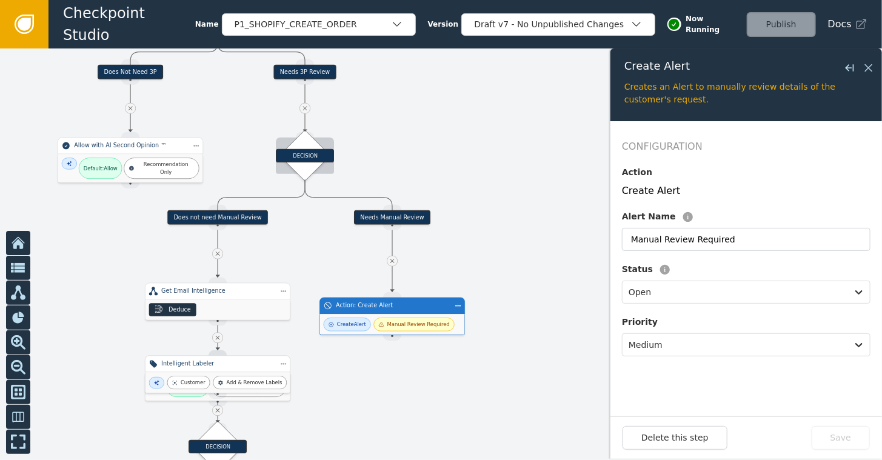
click at [310, 144] on div "DECISION" at bounding box center [305, 156] width 36 height 36
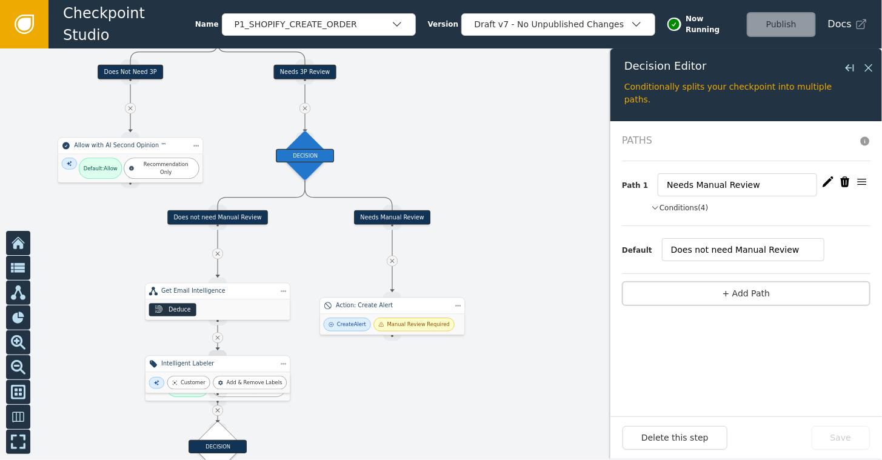
click at [652, 204] on icon "button" at bounding box center [655, 207] width 8 height 11
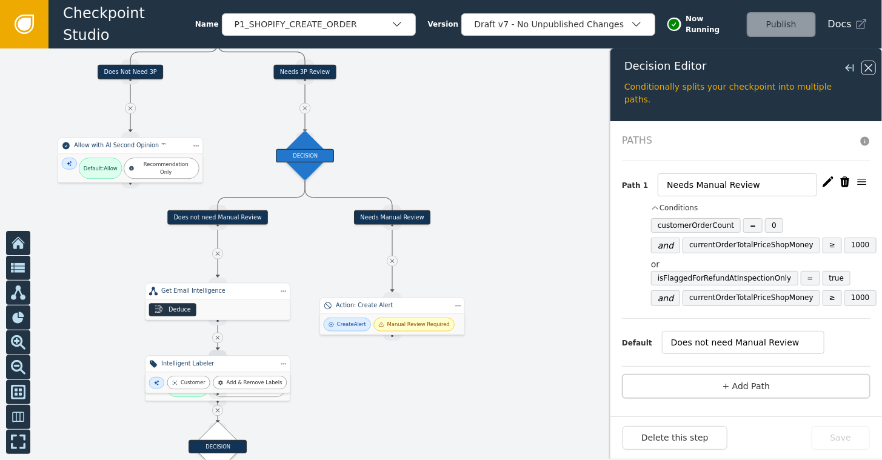
click at [805, 65] on icon at bounding box center [868, 67] width 7 height 7
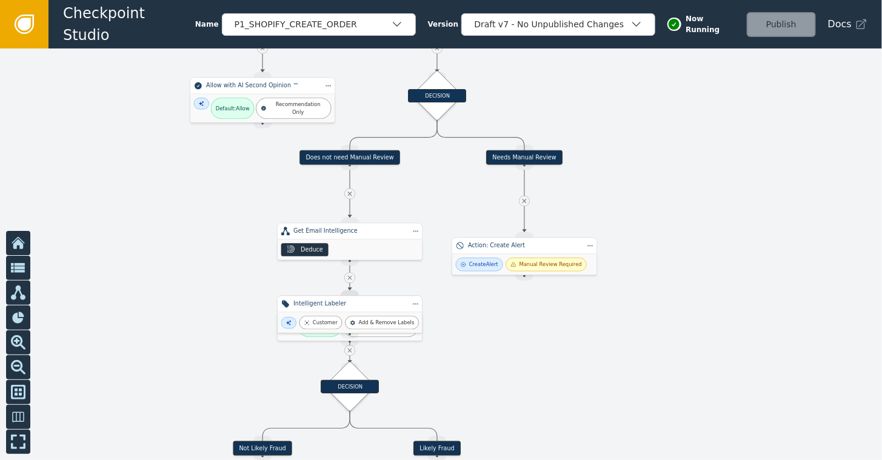
drag, startPoint x: 554, startPoint y: 198, endPoint x: 689, endPoint y: 135, distance: 149.1
click at [689, 135] on div at bounding box center [441, 253] width 882 height 411
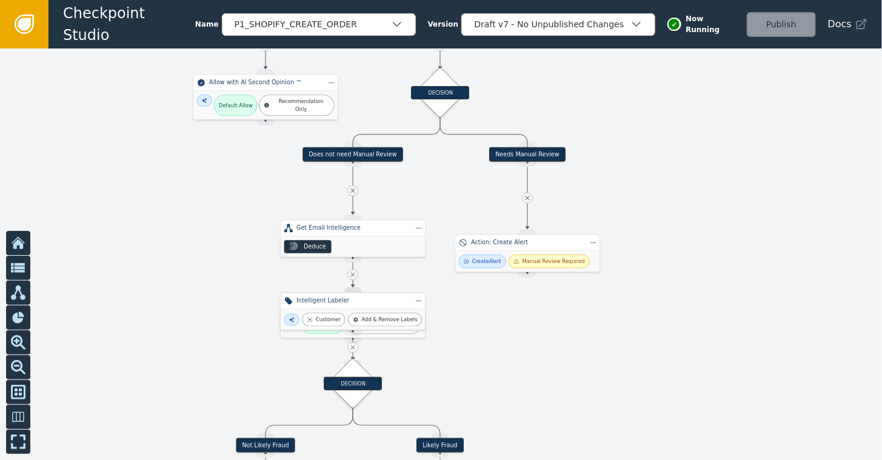
click at [537, 153] on div "Needs Manual Review" at bounding box center [527, 154] width 76 height 15
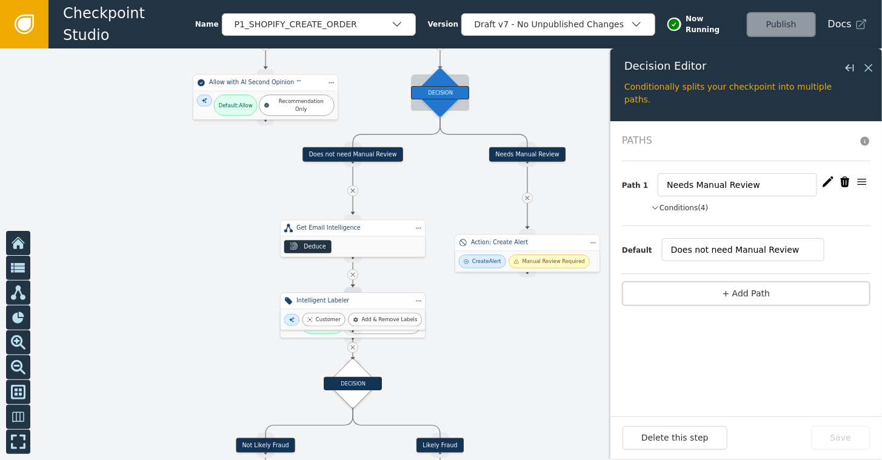
click at [435, 86] on div "DECISION" at bounding box center [440, 92] width 58 height 13
click at [653, 210] on icon "button" at bounding box center [655, 207] width 8 height 11
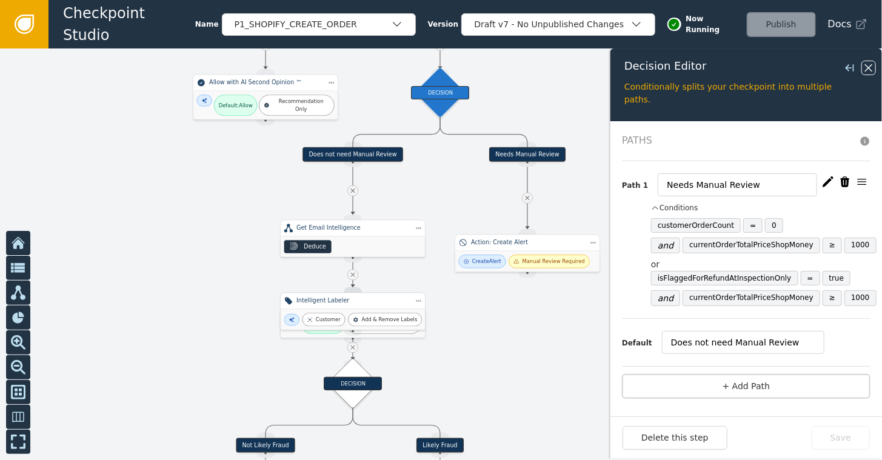
click at [805, 64] on icon at bounding box center [868, 67] width 13 height 13
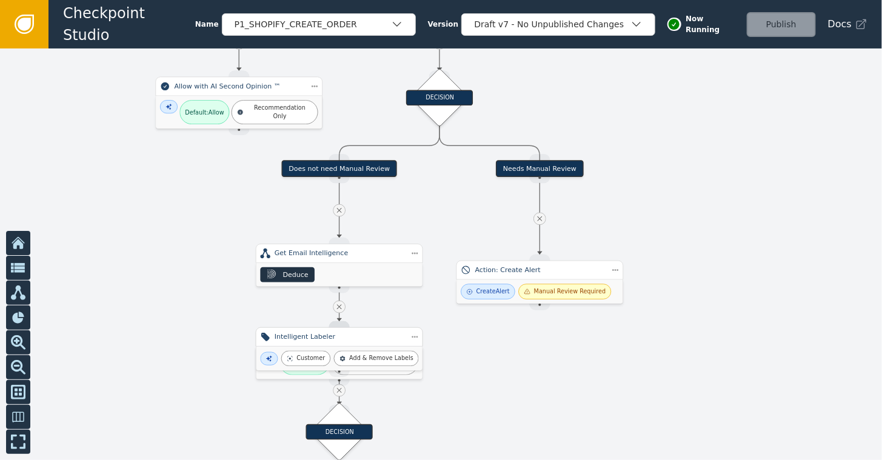
drag, startPoint x: 652, startPoint y: 234, endPoint x: 675, endPoint y: 261, distance: 35.7
click at [675, 261] on div at bounding box center [441, 253] width 882 height 411
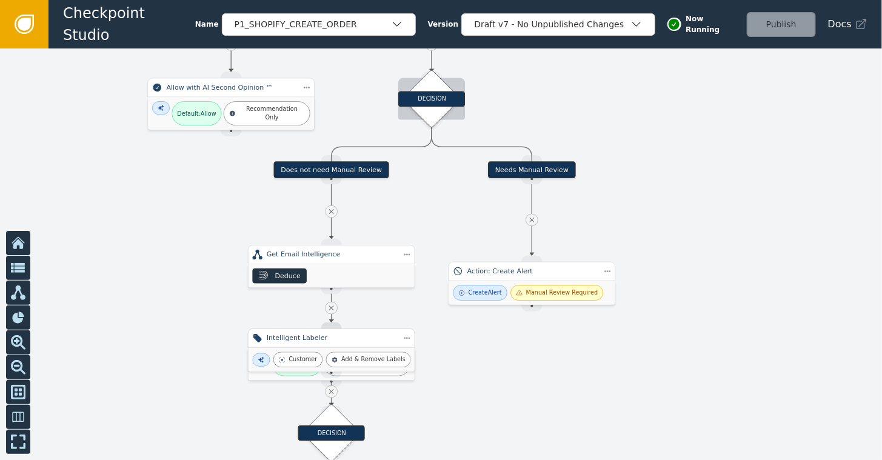
click at [422, 86] on div "DECISION" at bounding box center [431, 98] width 41 height 41
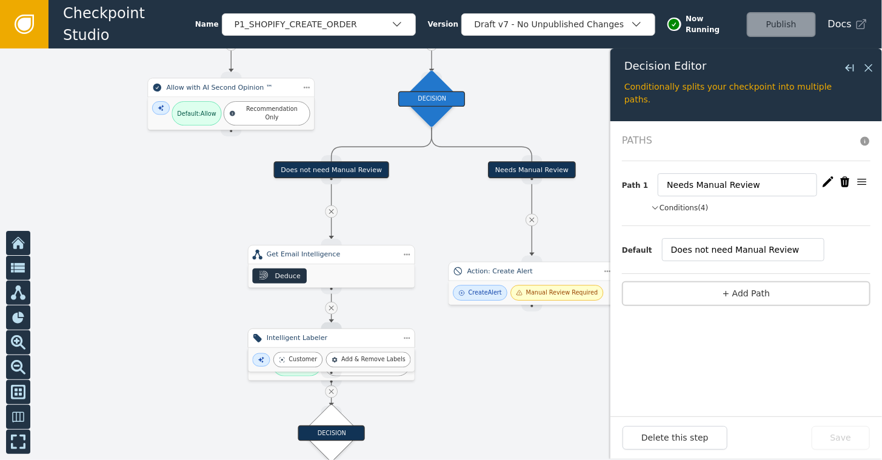
click at [661, 207] on button "Conditions (4)" at bounding box center [680, 207] width 58 height 11
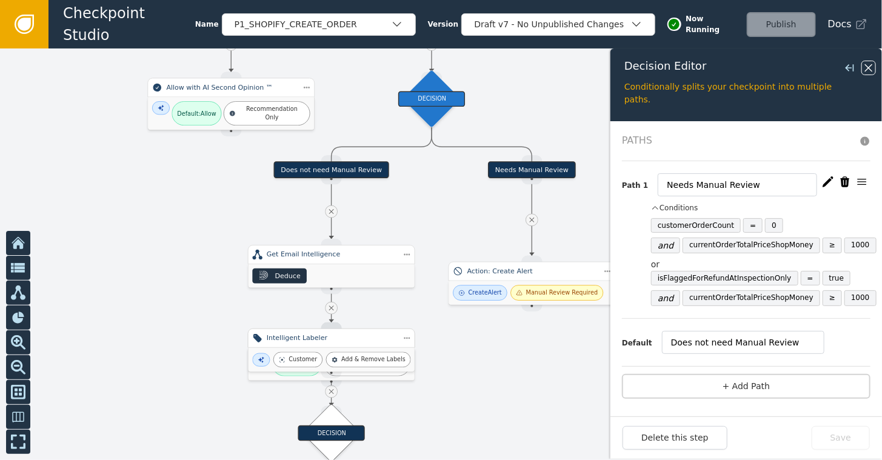
click at [805, 71] on icon at bounding box center [868, 67] width 13 height 13
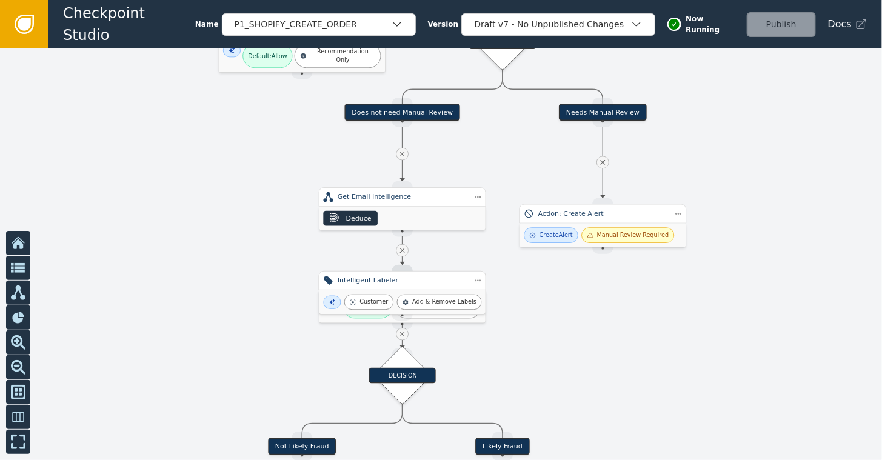
drag, startPoint x: 654, startPoint y: 160, endPoint x: 725, endPoint y: 102, distance: 91.3
click at [725, 102] on div at bounding box center [441, 253] width 882 height 411
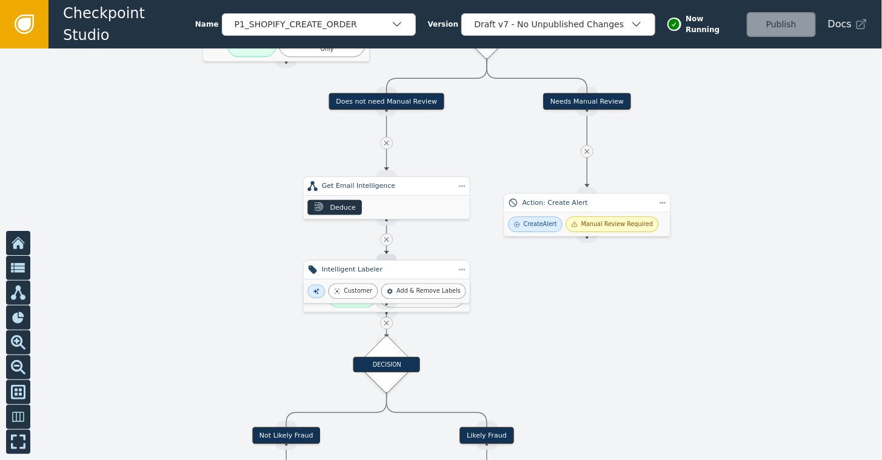
drag, startPoint x: 544, startPoint y: 345, endPoint x: 524, endPoint y: 336, distance: 22.2
click at [524, 336] on div at bounding box center [441, 253] width 882 height 411
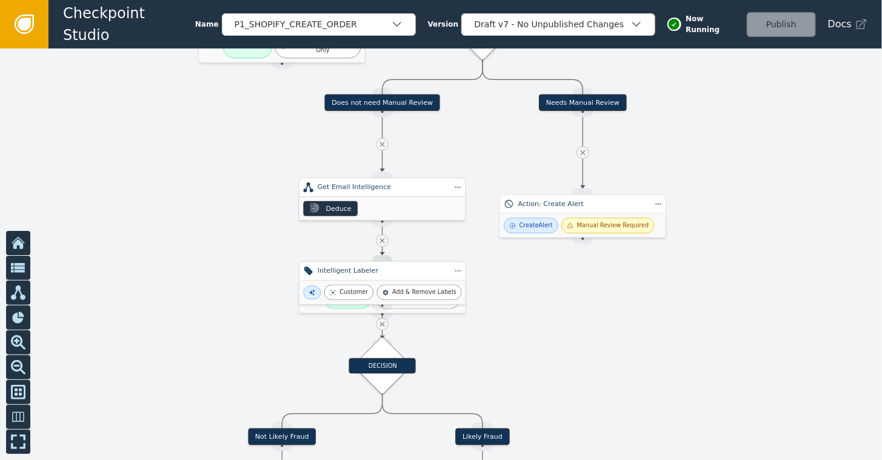
click at [376, 191] on div "Get Email Intelligence" at bounding box center [382, 187] width 130 height 10
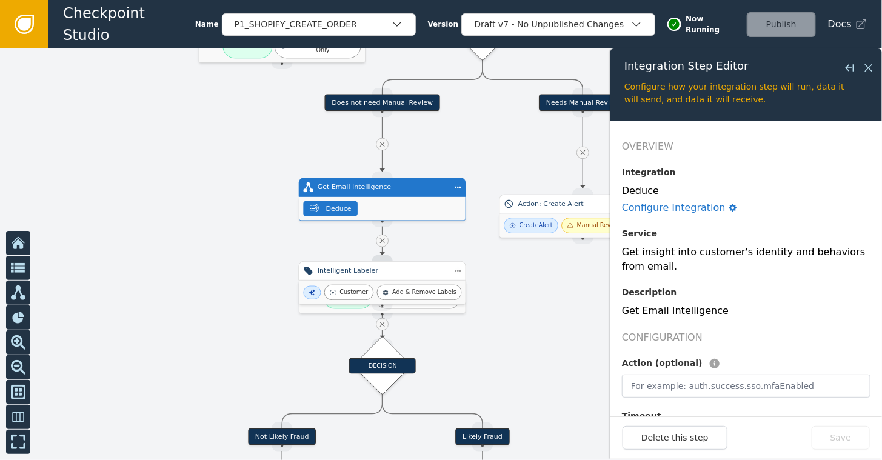
click at [520, 290] on div at bounding box center [441, 253] width 882 height 411
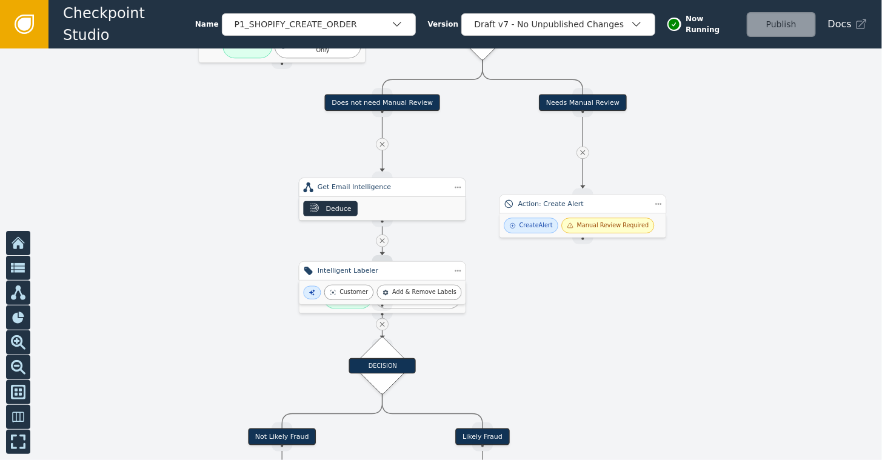
click at [390, 196] on div "Get Email Intelligence" at bounding box center [382, 187] width 167 height 19
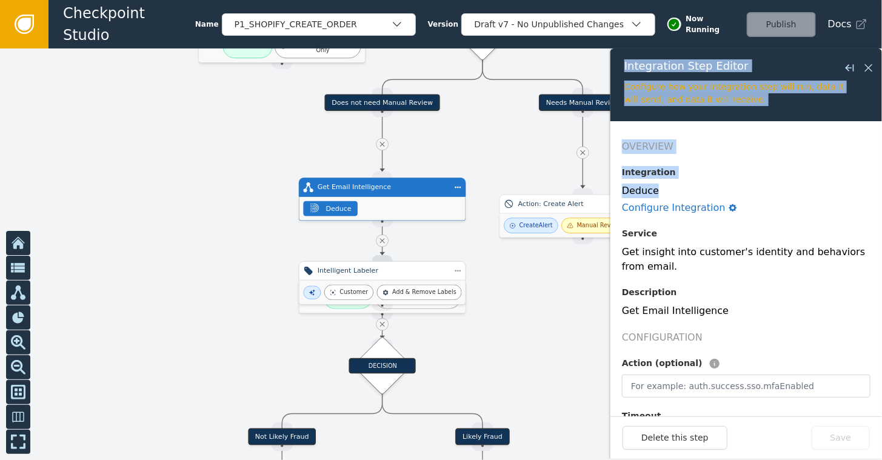
drag, startPoint x: 872, startPoint y: 184, endPoint x: 883, endPoint y: 236, distance: 53.2
click at [805, 1] on html "Checkpoint Studio Name P1_SHOPIFY_CREATE_ORDER Version Draft v7 - No Unpublishe…" at bounding box center [441, 0] width 882 height 1
drag, startPoint x: 883, startPoint y: 236, endPoint x: 780, endPoint y: 181, distance: 116.8
click at [780, 181] on div "Integration" at bounding box center [746, 175] width 248 height 18
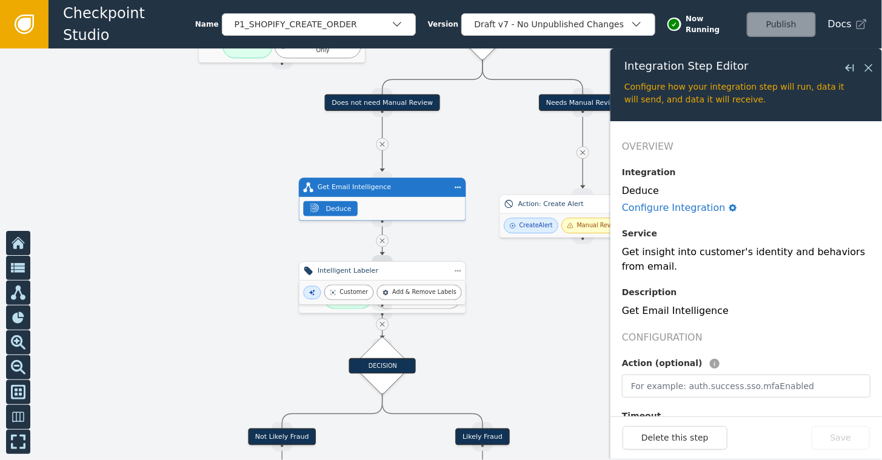
click at [703, 228] on div "Service" at bounding box center [746, 236] width 248 height 18
click at [764, 231] on div "Service" at bounding box center [746, 236] width 248 height 18
click at [441, 199] on div "Deduce" at bounding box center [382, 209] width 166 height 24
click at [805, 66] on icon at bounding box center [868, 67] width 13 height 13
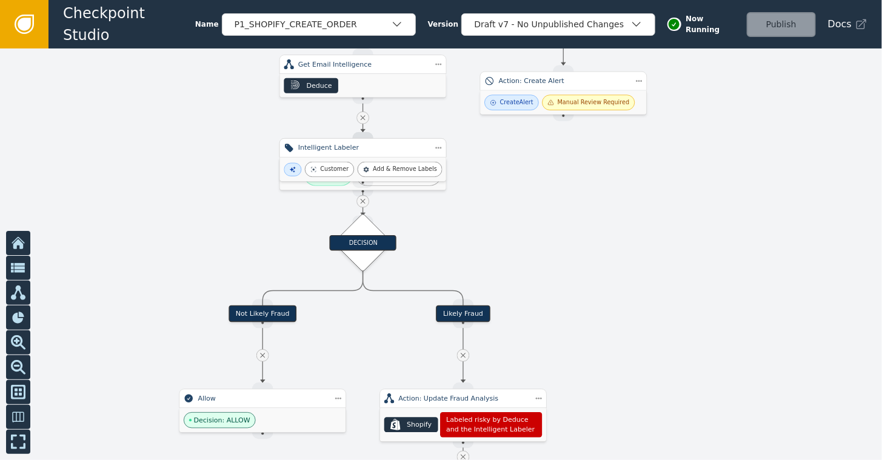
drag, startPoint x: 596, startPoint y: 359, endPoint x: 577, endPoint y: 236, distance: 124.5
click at [577, 236] on div at bounding box center [441, 253] width 882 height 411
click at [360, 150] on div "Intelligent Labeler" at bounding box center [363, 148] width 130 height 10
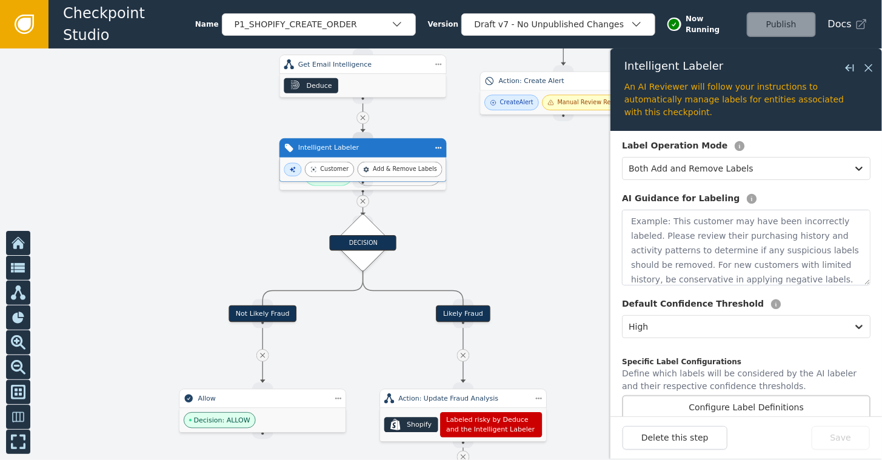
scroll to position [153, 0]
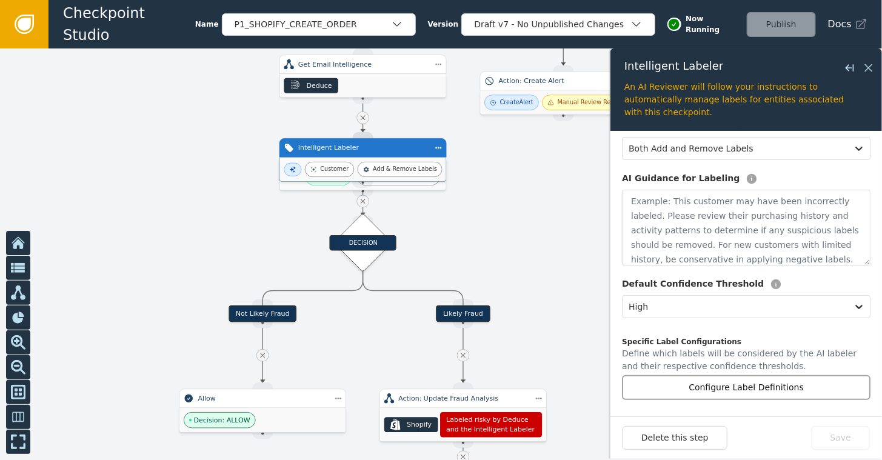
click at [744, 380] on button "Configure Label Definitions" at bounding box center [746, 387] width 248 height 25
select select "HIGH"
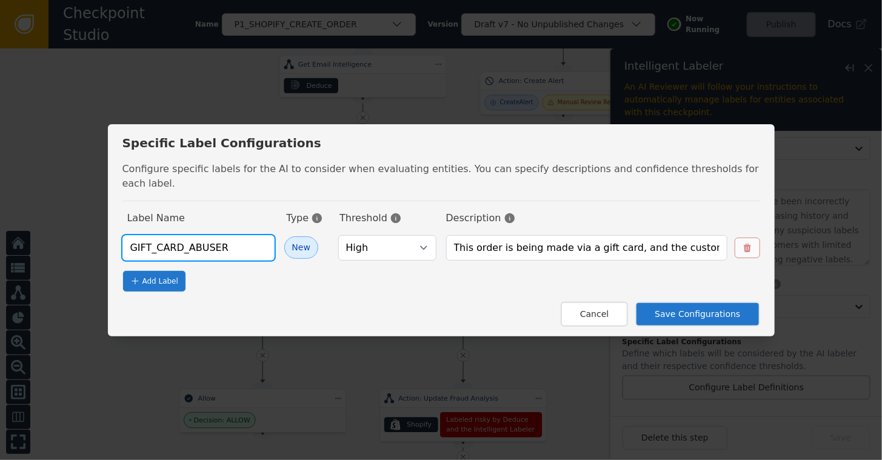
drag, startPoint x: 241, startPoint y: 238, endPoint x: 125, endPoint y: 239, distance: 115.1
click at [125, 239] on div "Specific Label Configurations Configure specific labels for the AI to consider …" at bounding box center [441, 230] width 666 height 212
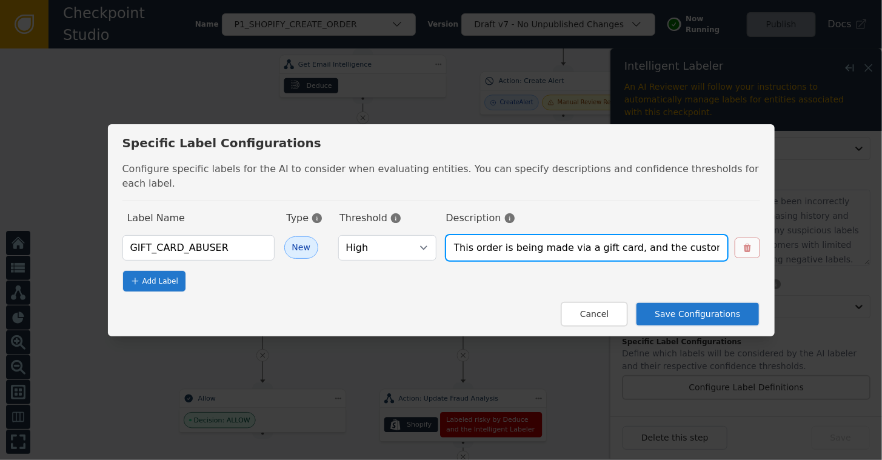
click at [465, 240] on input "This order is being made via a gift card, and the customer history shows this c…" at bounding box center [586, 247] width 281 height 25
click at [591, 315] on button "Cancel" at bounding box center [593, 314] width 67 height 25
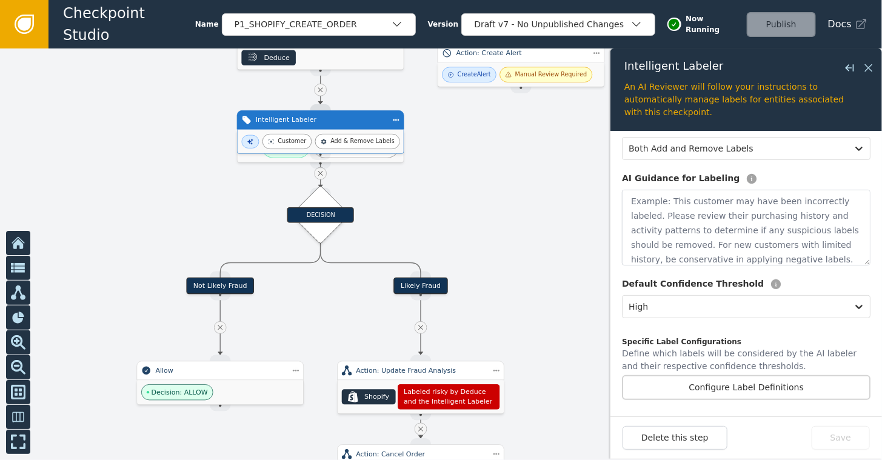
drag, startPoint x: 508, startPoint y: 252, endPoint x: 465, endPoint y: 224, distance: 50.7
click at [465, 224] on div at bounding box center [441, 253] width 882 height 411
click at [805, 65] on icon at bounding box center [868, 67] width 13 height 13
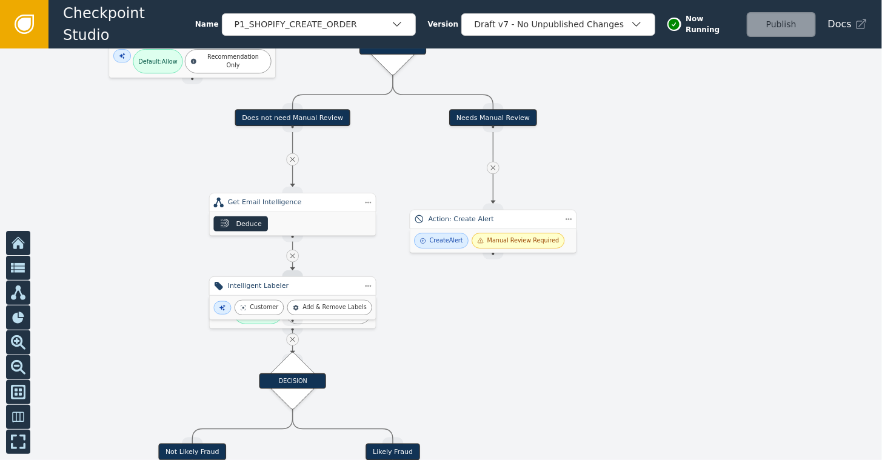
drag, startPoint x: 591, startPoint y: 178, endPoint x: 563, endPoint y: 344, distance: 168.3
click at [563, 344] on div at bounding box center [441, 253] width 882 height 411
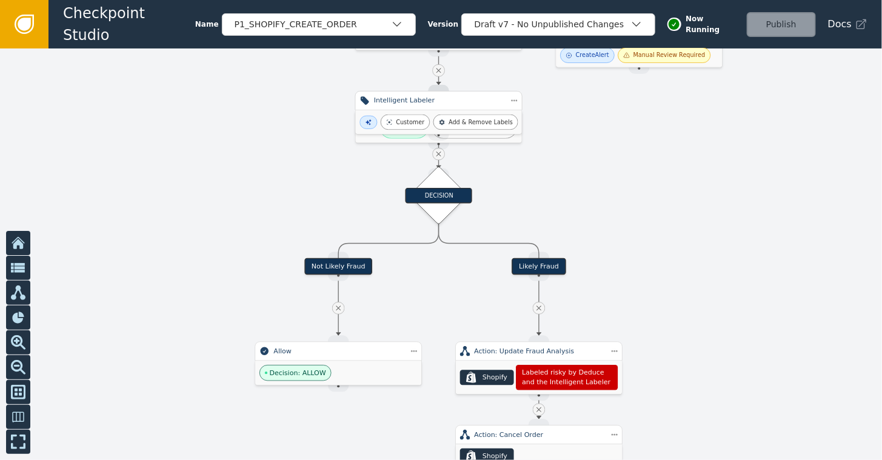
drag, startPoint x: 440, startPoint y: 321, endPoint x: 586, endPoint y: 136, distance: 236.0
click at [586, 136] on div at bounding box center [441, 253] width 882 height 411
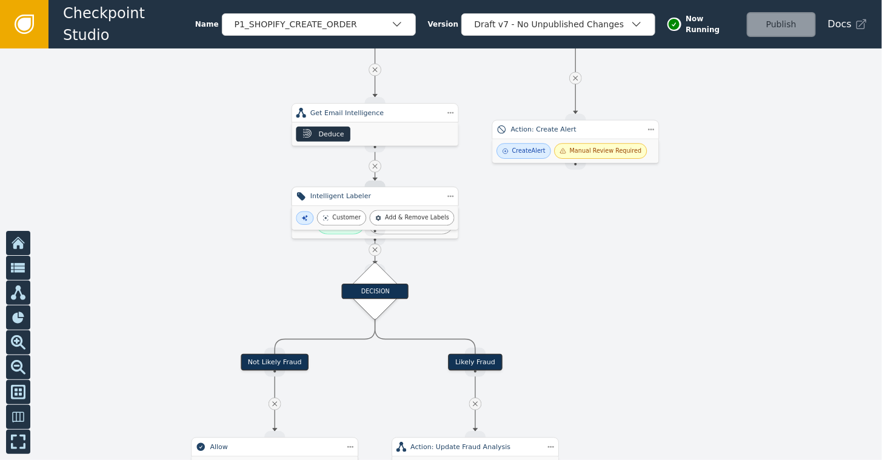
drag, startPoint x: 716, startPoint y: 261, endPoint x: 653, endPoint y: 356, distance: 114.9
click at [653, 356] on div at bounding box center [441, 253] width 882 height 411
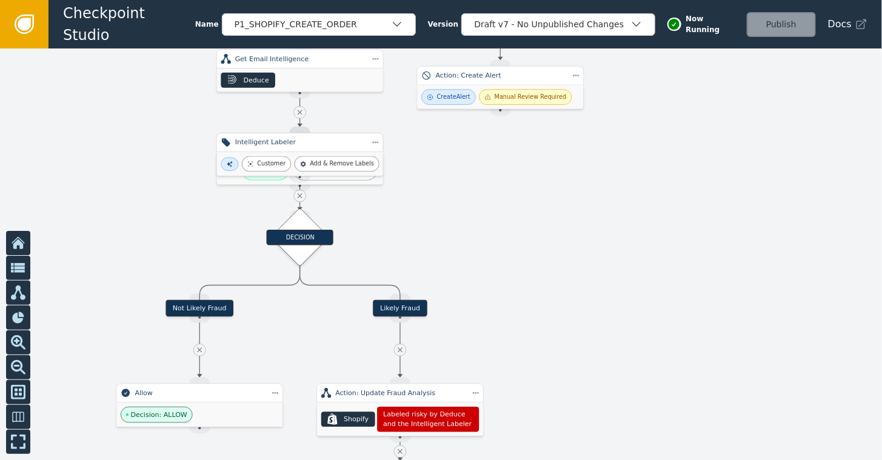
drag, startPoint x: 625, startPoint y: 307, endPoint x: 550, endPoint y: 253, distance: 92.5
click at [550, 253] on div at bounding box center [441, 253] width 882 height 411
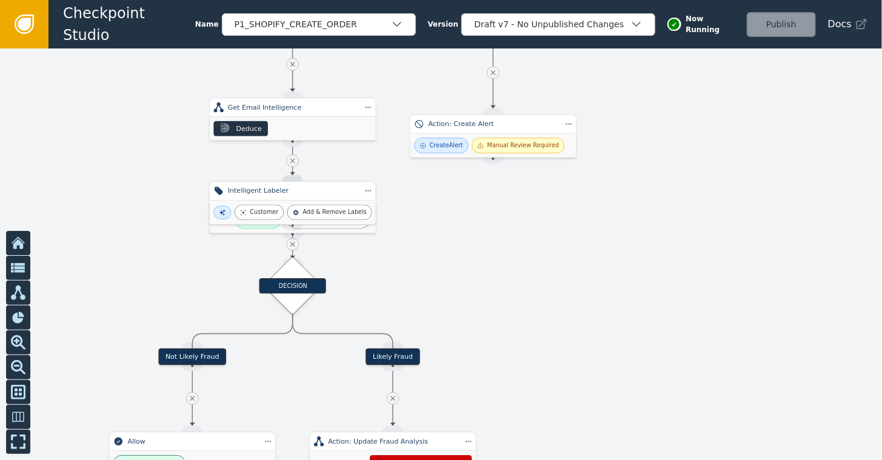
drag, startPoint x: 500, startPoint y: 270, endPoint x: 493, endPoint y: 318, distance: 49.0
click at [493, 318] on div at bounding box center [441, 253] width 882 height 411
click at [304, 278] on div "DECISION" at bounding box center [292, 286] width 67 height 16
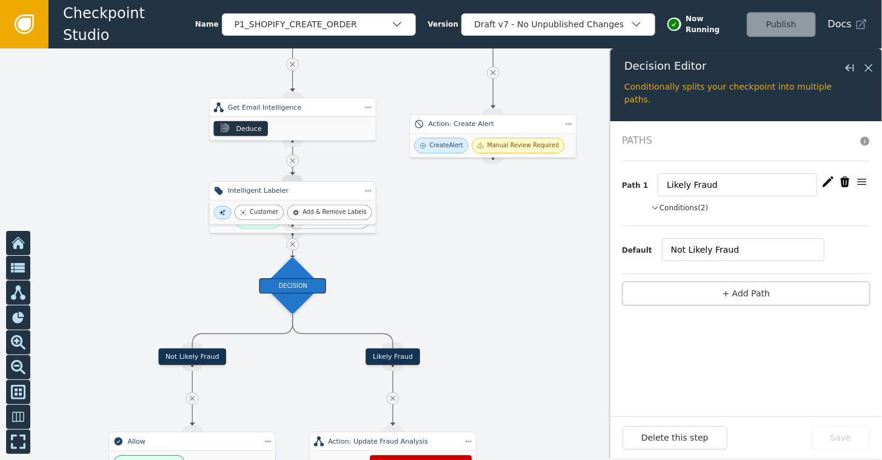
click at [680, 210] on button "Conditions (2)" at bounding box center [680, 207] width 58 height 11
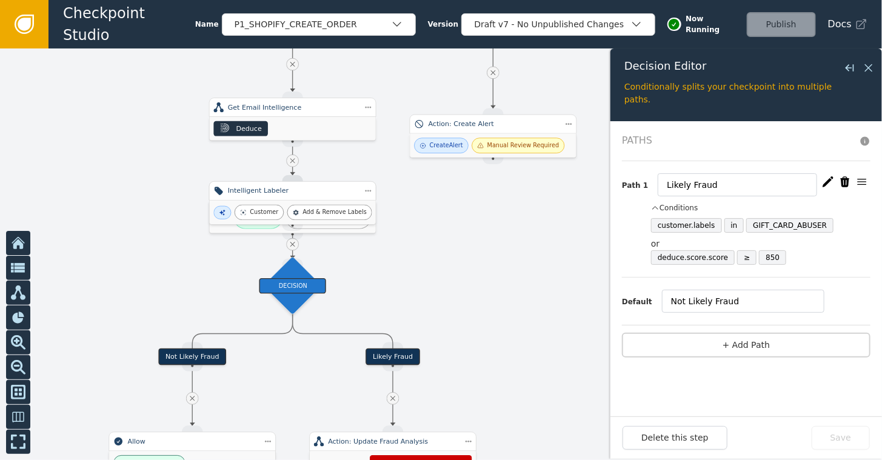
click at [418, 202] on div at bounding box center [441, 253] width 882 height 411
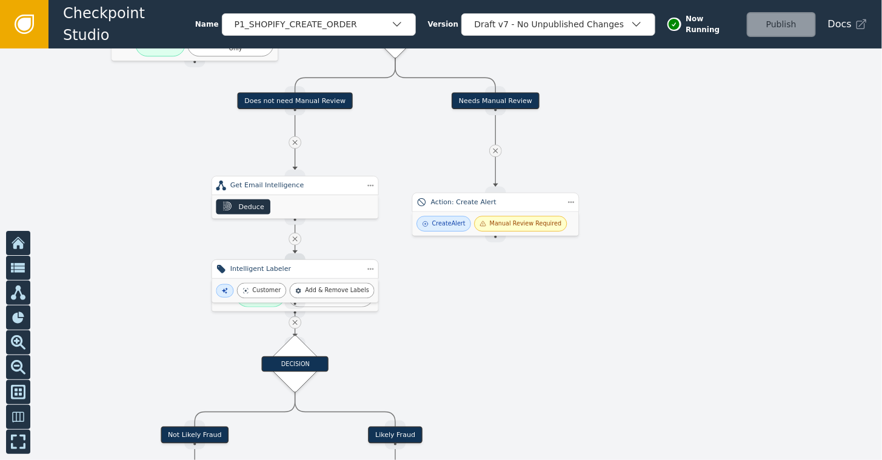
drag, startPoint x: 418, startPoint y: 194, endPoint x: 420, endPoint y: 272, distance: 78.2
click at [420, 272] on div at bounding box center [441, 253] width 882 height 411
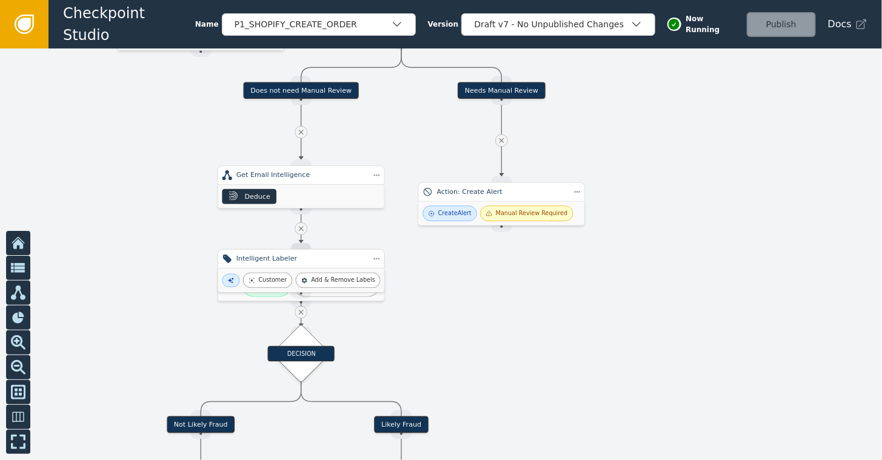
drag, startPoint x: 492, startPoint y: 308, endPoint x: 498, endPoint y: 296, distance: 13.5
click at [498, 296] on div at bounding box center [441, 253] width 882 height 411
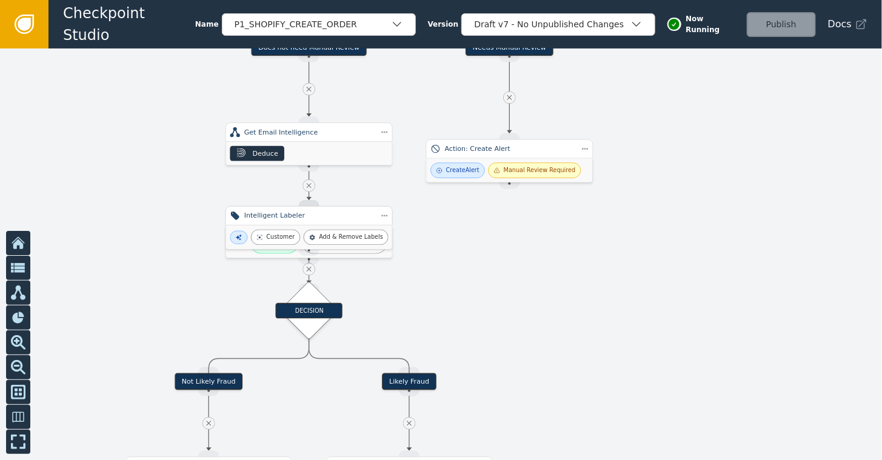
drag, startPoint x: 679, startPoint y: 168, endPoint x: 687, endPoint y: 127, distance: 41.9
click at [687, 127] on div at bounding box center [441, 253] width 882 height 411
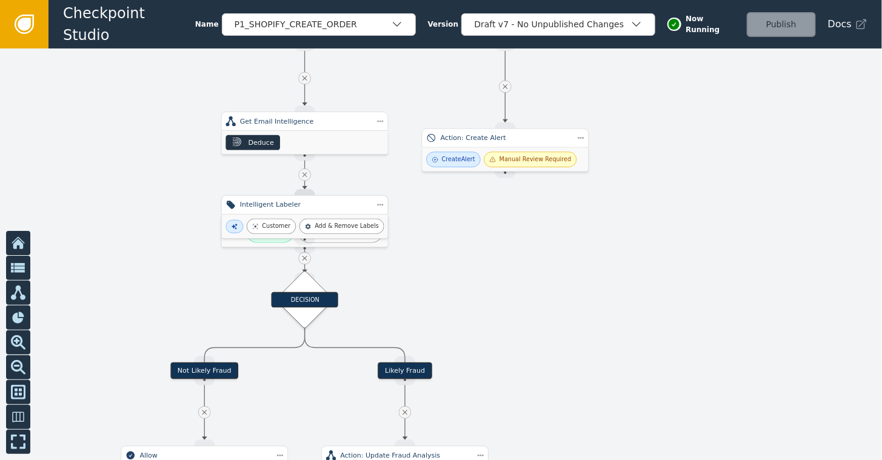
drag, startPoint x: 548, startPoint y: 279, endPoint x: 548, endPoint y: 270, distance: 9.7
click at [548, 270] on div at bounding box center [441, 253] width 882 height 411
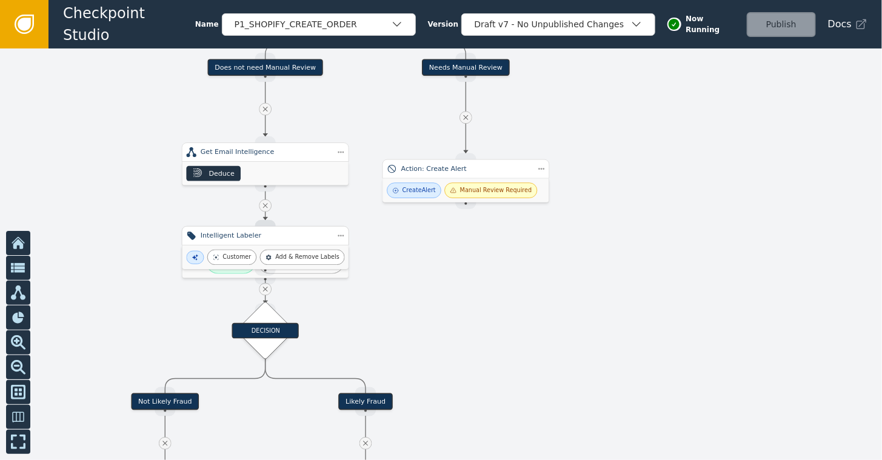
drag, startPoint x: 531, startPoint y: 291, endPoint x: 487, endPoint y: 321, distance: 52.8
click at [487, 321] on div at bounding box center [441, 253] width 882 height 411
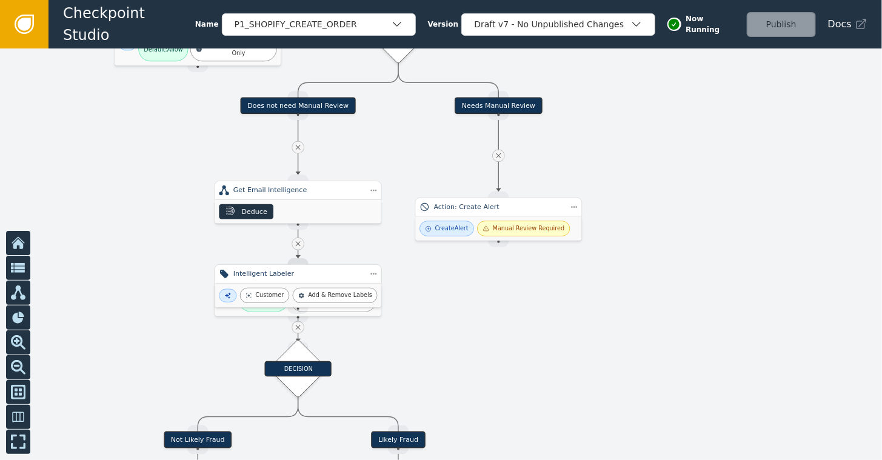
drag, startPoint x: 434, startPoint y: 313, endPoint x: 467, endPoint y: 348, distance: 47.6
click at [467, 348] on div at bounding box center [441, 253] width 882 height 411
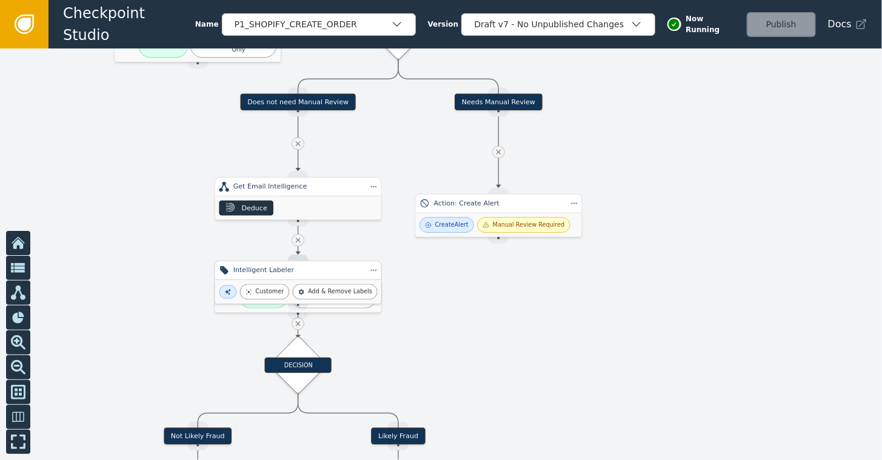
click at [324, 276] on div "Intelligent Labeler" at bounding box center [297, 270] width 167 height 19
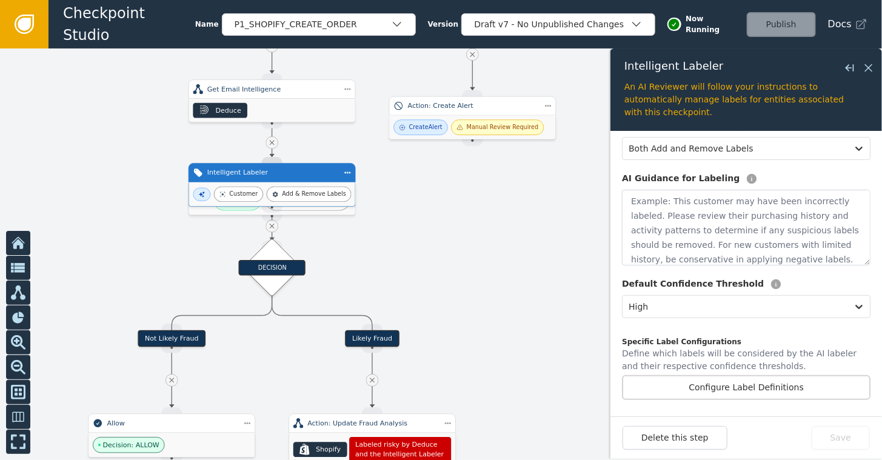
drag, startPoint x: 465, startPoint y: 321, endPoint x: 434, endPoint y: 219, distance: 106.2
click at [434, 219] on div at bounding box center [441, 253] width 882 height 411
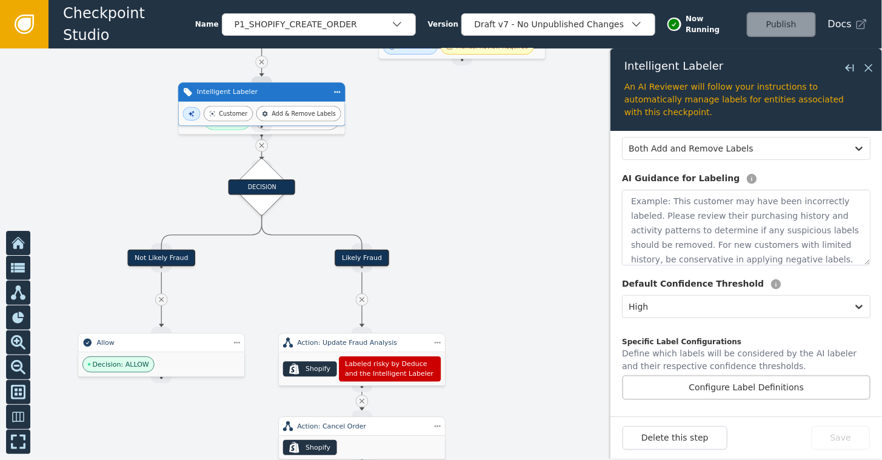
drag, startPoint x: 407, startPoint y: 202, endPoint x: 401, endPoint y: 126, distance: 76.6
click at [401, 126] on div at bounding box center [441, 253] width 882 height 411
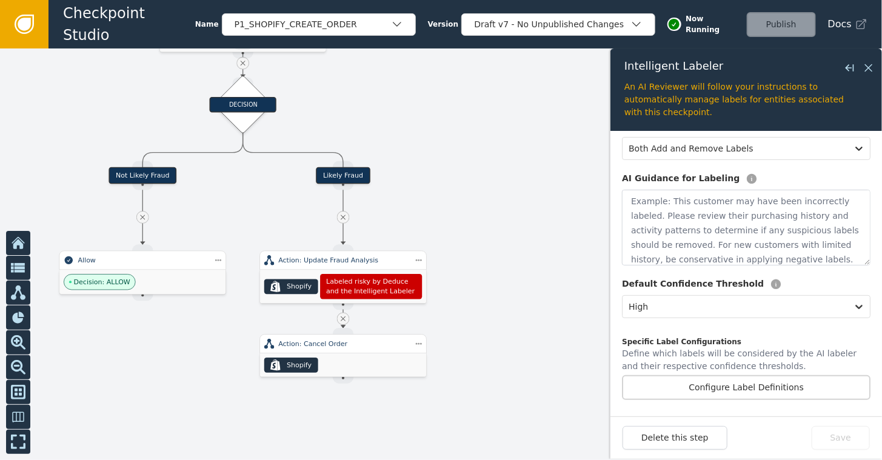
drag, startPoint x: 451, startPoint y: 214, endPoint x: 432, endPoint y: 131, distance: 84.5
click at [432, 131] on div at bounding box center [441, 253] width 882 height 411
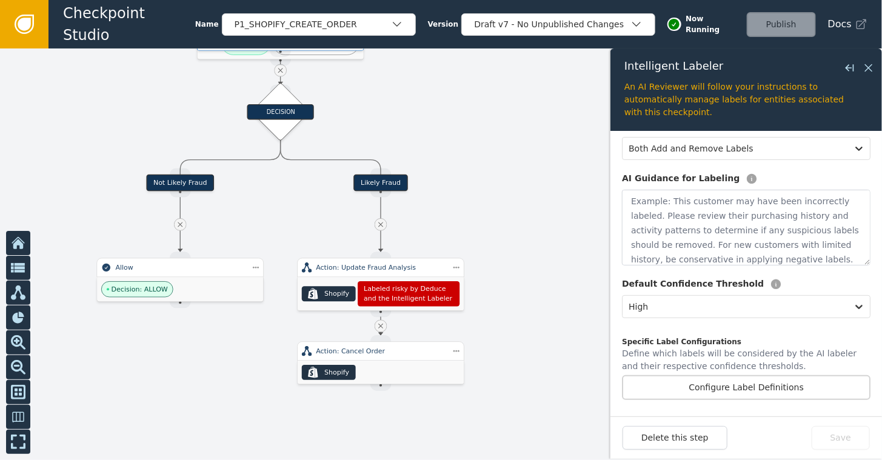
drag, startPoint x: 446, startPoint y: 173, endPoint x: 483, endPoint y: 180, distance: 38.3
click at [483, 180] on div at bounding box center [441, 253] width 882 height 411
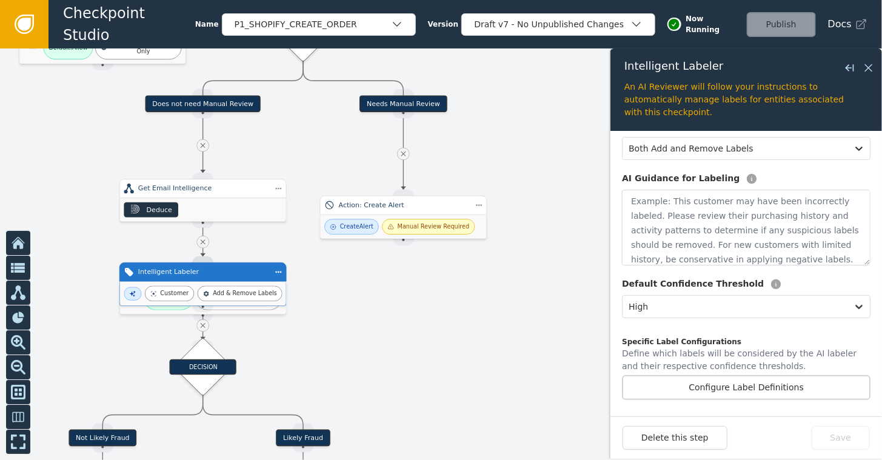
drag, startPoint x: 482, startPoint y: 131, endPoint x: 405, endPoint y: 387, distance: 266.6
click at [405, 387] on div at bounding box center [441, 253] width 882 height 411
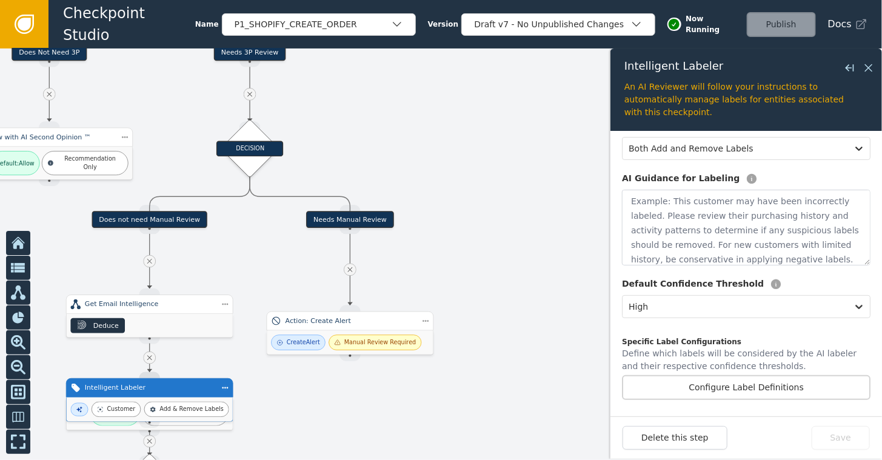
drag, startPoint x: 504, startPoint y: 107, endPoint x: 452, endPoint y: 218, distance: 123.1
click at [452, 218] on div at bounding box center [441, 253] width 882 height 411
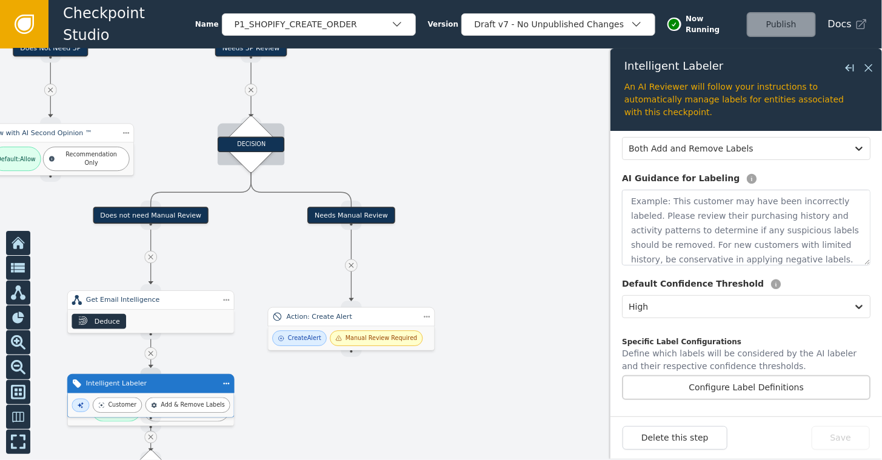
click at [264, 151] on div "DECISION" at bounding box center [251, 144] width 67 height 16
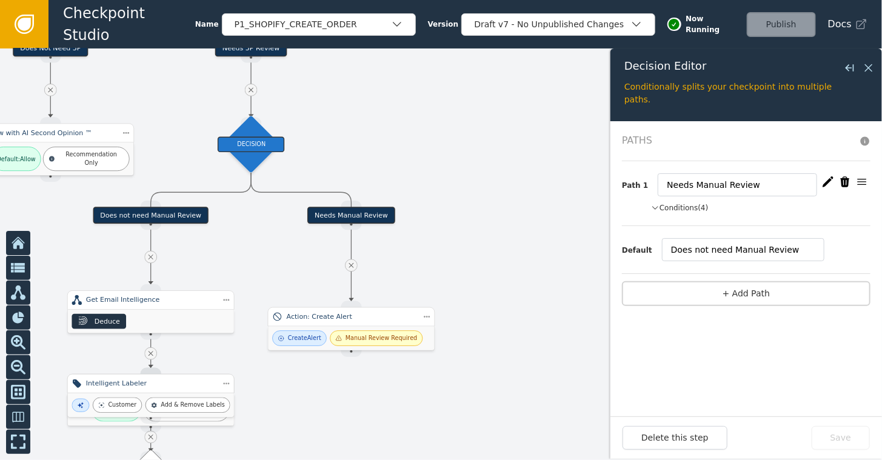
click at [680, 200] on div "Path 1 Needs Manual Review Conditions (4) customerOrderCount = 0 and currentOrd…" at bounding box center [746, 193] width 248 height 65
click at [676, 208] on button "Conditions (4)" at bounding box center [680, 207] width 58 height 11
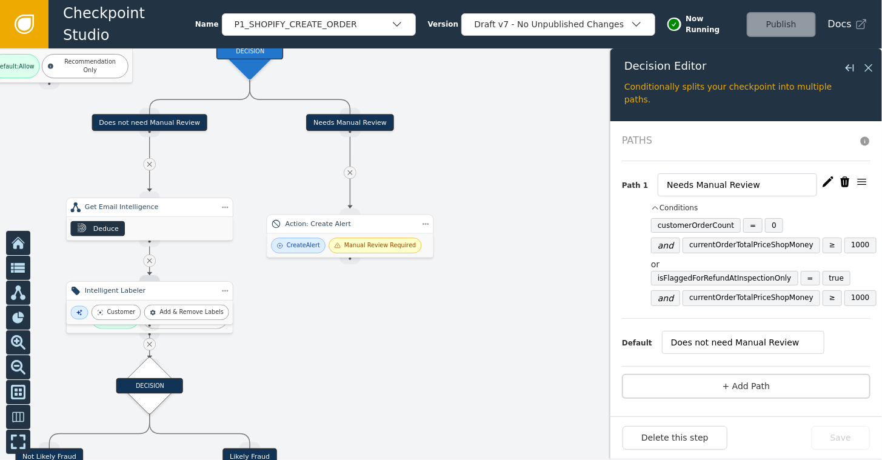
drag, startPoint x: 534, startPoint y: 279, endPoint x: 533, endPoint y: 187, distance: 92.7
click at [533, 187] on div at bounding box center [441, 253] width 882 height 411
click at [805, 67] on icon at bounding box center [868, 67] width 13 height 13
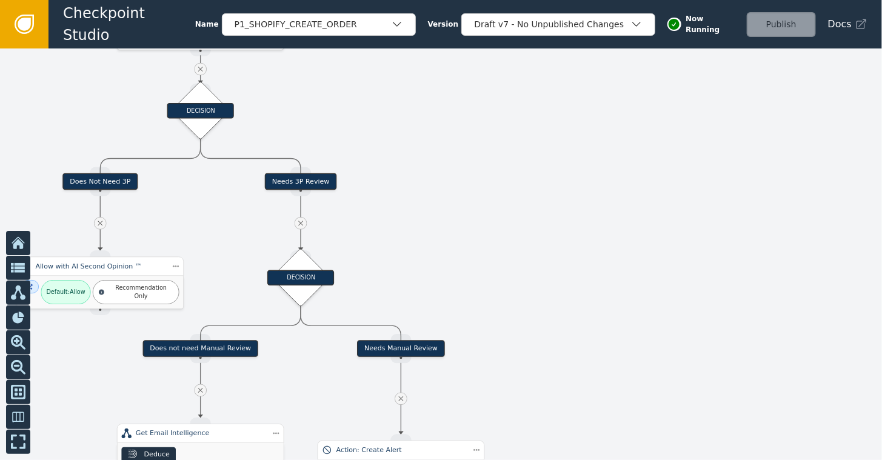
drag, startPoint x: 571, startPoint y: 107, endPoint x: 624, endPoint y: 353, distance: 251.7
click at [624, 353] on div at bounding box center [441, 253] width 882 height 411
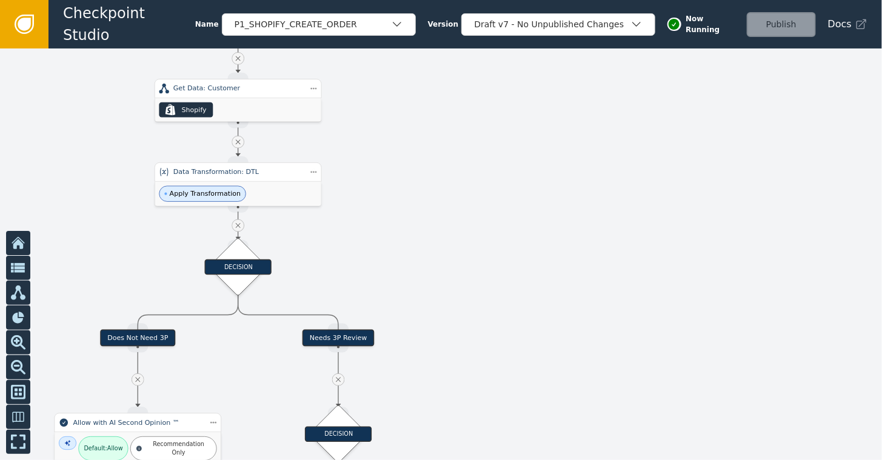
drag, startPoint x: 548, startPoint y: 204, endPoint x: 594, endPoint y: 352, distance: 154.7
click at [594, 352] on div at bounding box center [441, 253] width 882 height 411
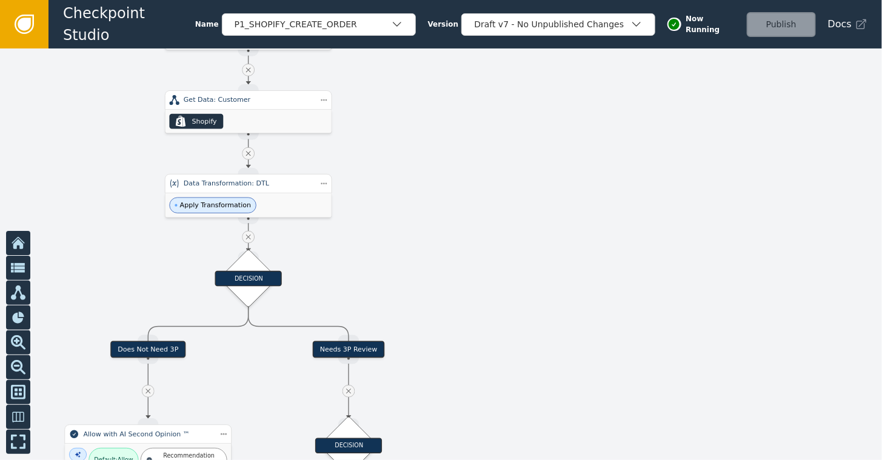
click at [792, 159] on div at bounding box center [441, 253] width 882 height 411
click at [242, 198] on div "Apply Transformation" at bounding box center [212, 206] width 87 height 16
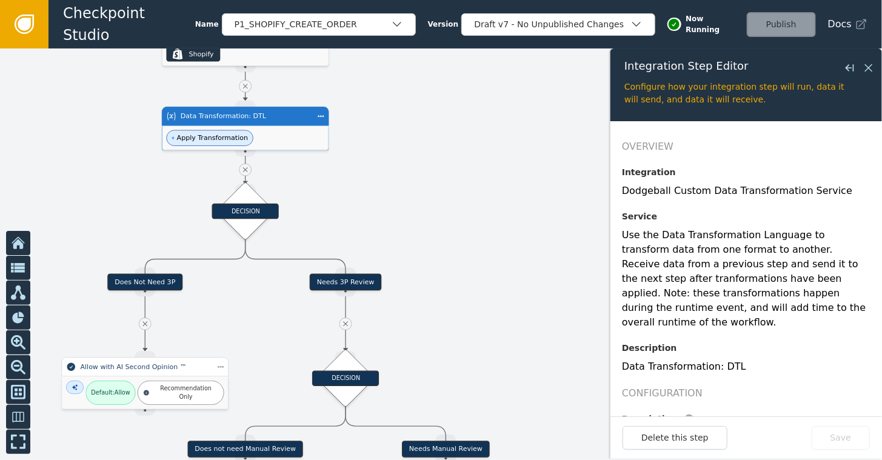
drag, startPoint x: 461, startPoint y: 246, endPoint x: 458, endPoint y: 179, distance: 67.3
click at [458, 179] on div at bounding box center [441, 253] width 882 height 411
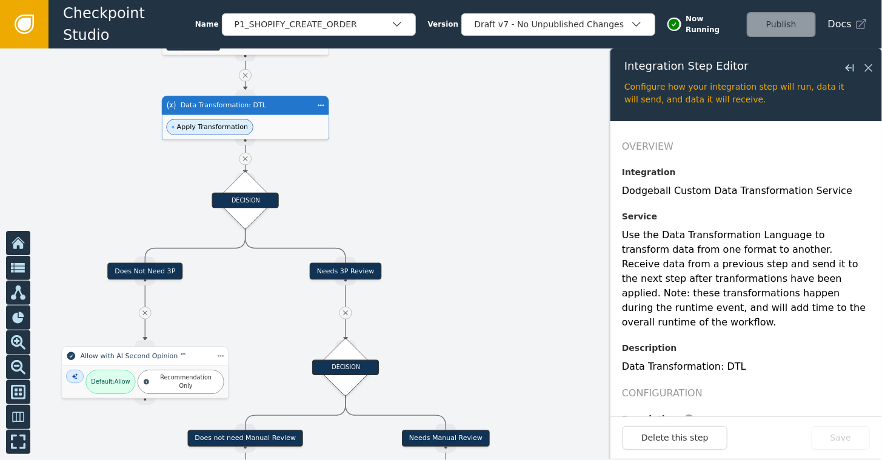
drag, startPoint x: 459, startPoint y: 273, endPoint x: 459, endPoint y: 262, distance: 10.9
click at [459, 262] on div at bounding box center [441, 253] width 882 height 411
click at [243, 193] on div "DECISION" at bounding box center [245, 201] width 67 height 16
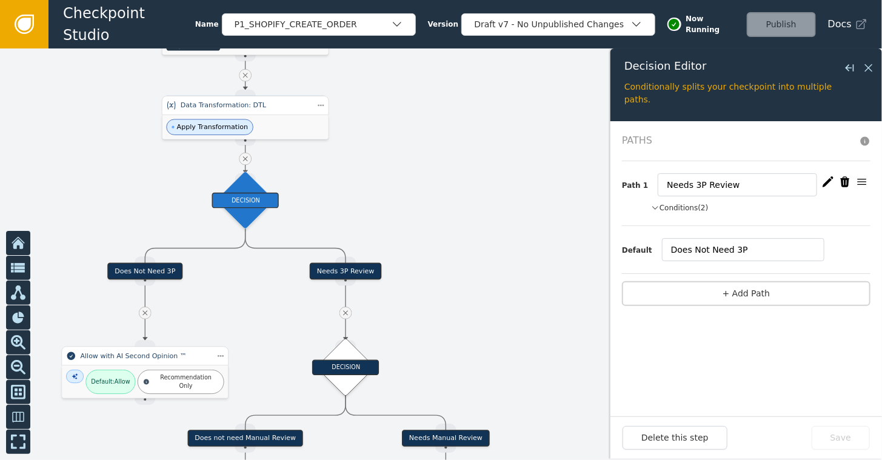
click at [680, 207] on button "Conditions (2)" at bounding box center [680, 207] width 58 height 11
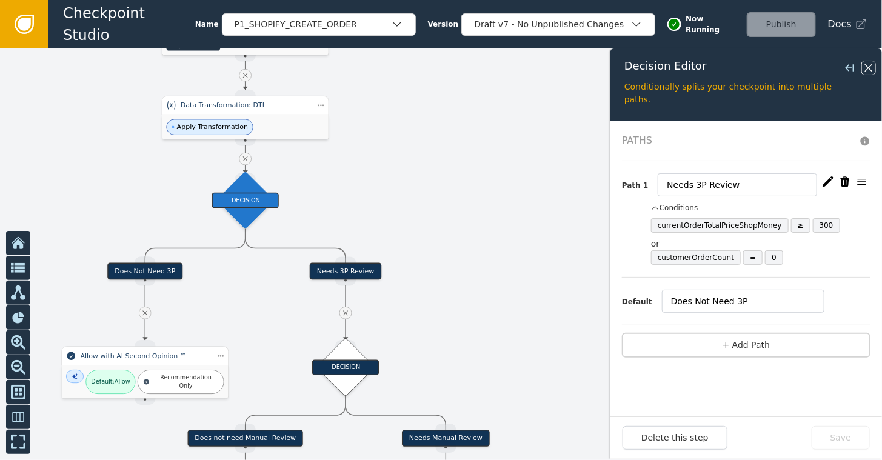
click at [805, 63] on icon at bounding box center [868, 67] width 13 height 13
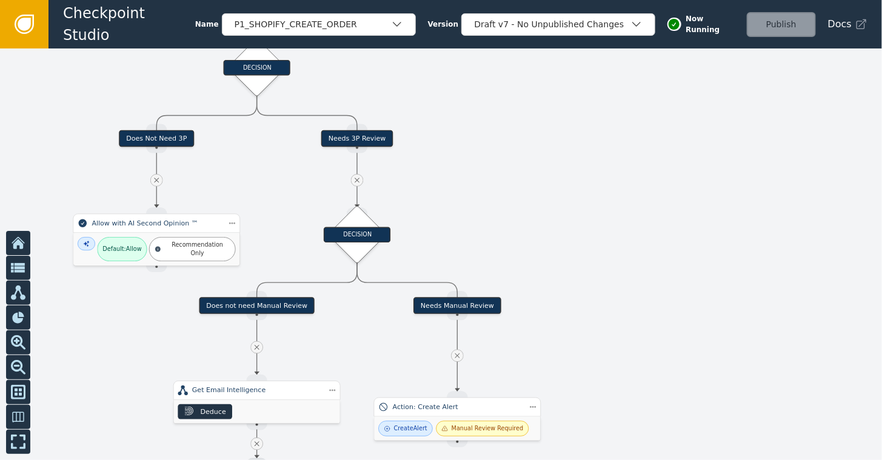
drag, startPoint x: 585, startPoint y: 316, endPoint x: 598, endPoint y: 170, distance: 146.6
click at [598, 170] on div at bounding box center [441, 253] width 882 height 411
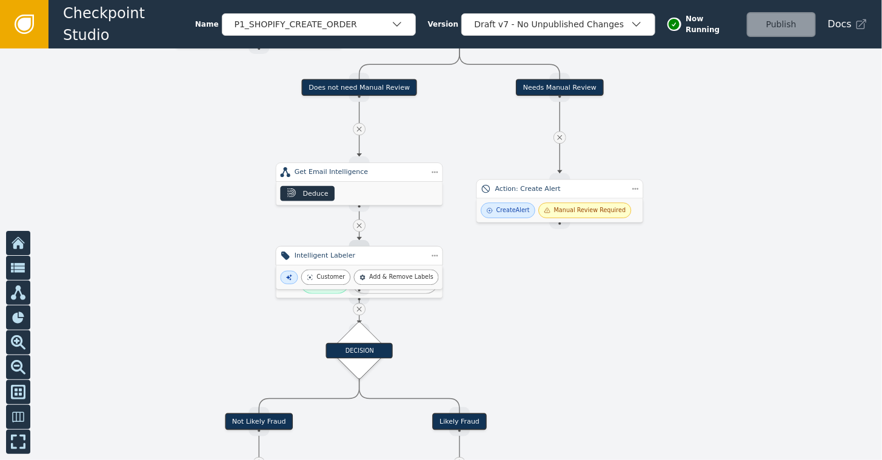
drag, startPoint x: 364, startPoint y: 334, endPoint x: 463, endPoint y: 127, distance: 230.3
click at [463, 127] on div at bounding box center [441, 253] width 882 height 411
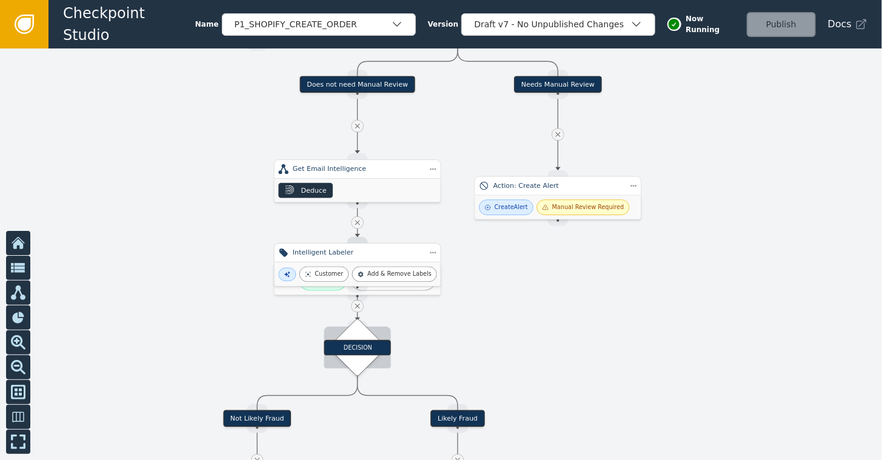
click at [353, 344] on div "DECISION" at bounding box center [357, 348] width 67 height 16
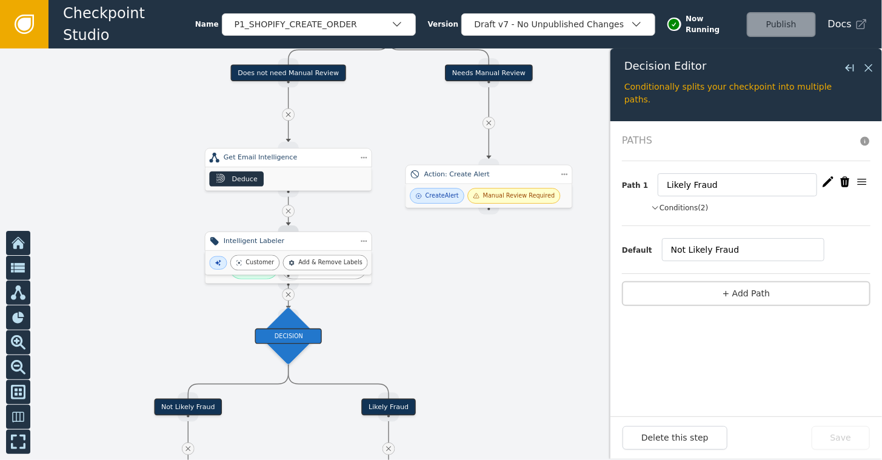
drag, startPoint x: 463, startPoint y: 336, endPoint x: 394, endPoint y: 324, distance: 70.0
click at [394, 324] on div at bounding box center [441, 253] width 882 height 411
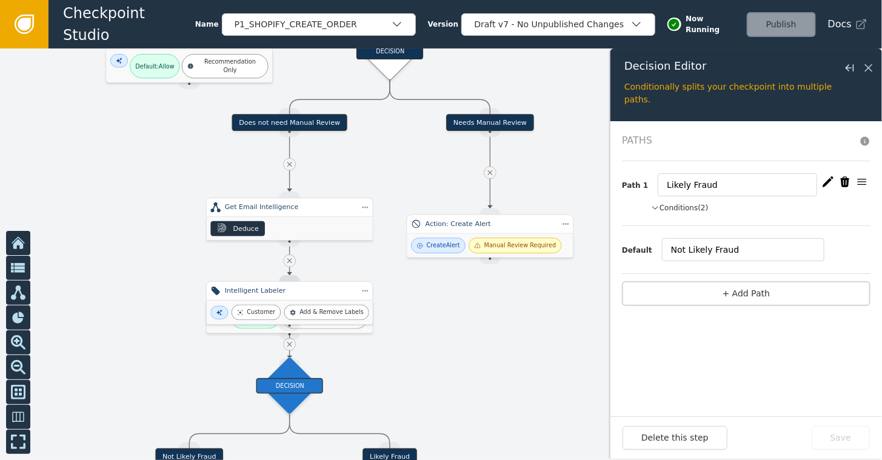
drag, startPoint x: 322, startPoint y: 107, endPoint x: 321, endPoint y: 170, distance: 62.4
click at [321, 170] on div at bounding box center [441, 253] width 882 height 411
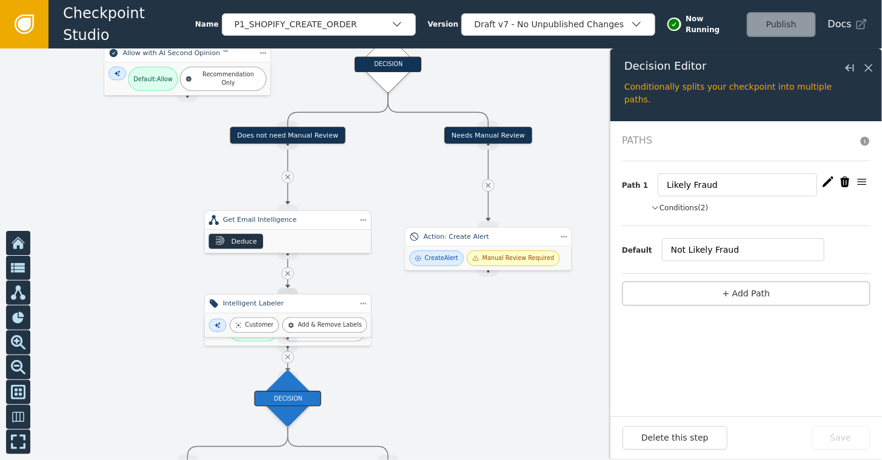
click at [281, 239] on div "Deduce" at bounding box center [288, 242] width 166 height 24
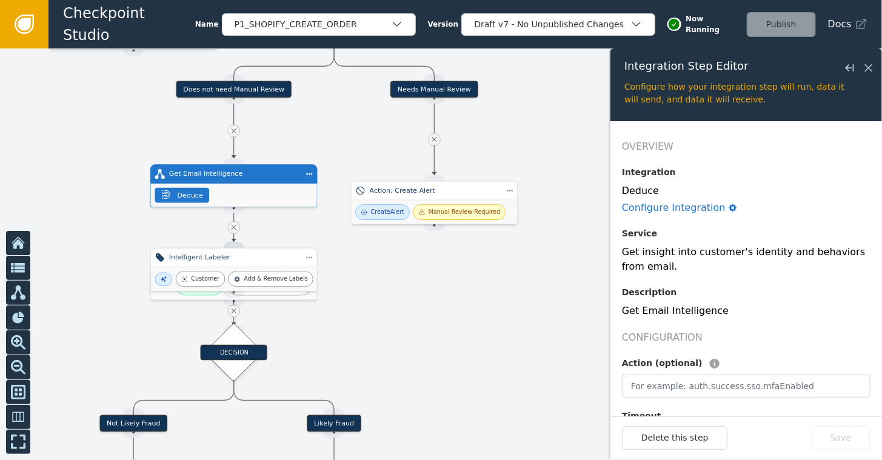
drag, startPoint x: 464, startPoint y: 362, endPoint x: 401, endPoint y: 307, distance: 84.1
click at [405, 311] on div at bounding box center [441, 253] width 882 height 411
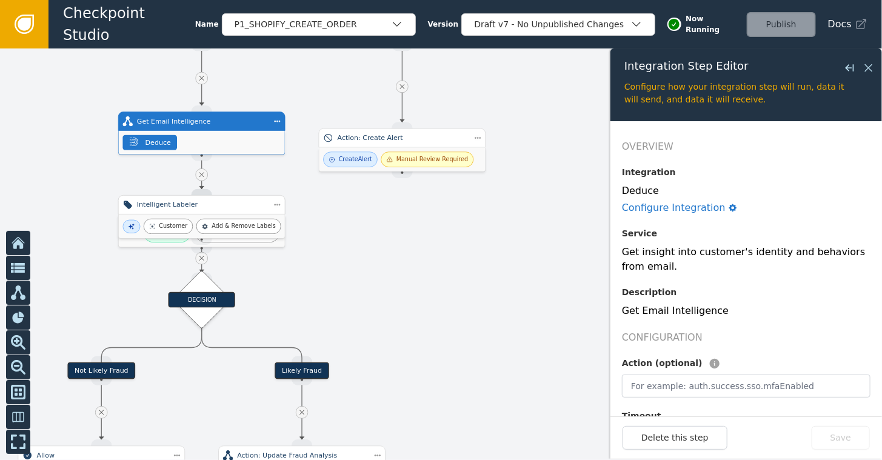
drag, startPoint x: 453, startPoint y: 342, endPoint x: 425, endPoint y: 294, distance: 54.6
click at [425, 294] on div at bounding box center [441, 253] width 882 height 411
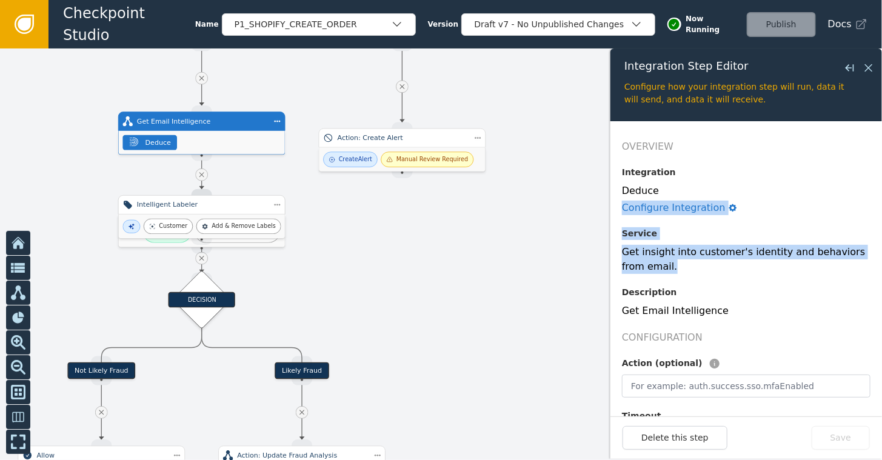
drag, startPoint x: 871, startPoint y: 197, endPoint x: 866, endPoint y: 267, distance: 69.8
click at [805, 267] on form "Overview Integration Deduce Configure Integration Service Get insight into cust…" at bounding box center [745, 268] width 271 height 295
drag, startPoint x: 866, startPoint y: 267, endPoint x: 810, endPoint y: 216, distance: 75.9
click at [805, 216] on div "Overview Integration Deduce Configure Integration Service Get insight into cust…" at bounding box center [746, 371] width 248 height 465
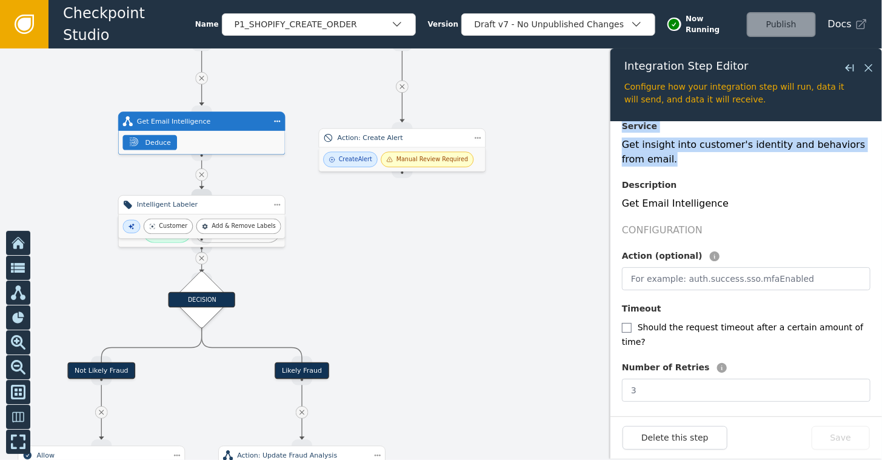
scroll to position [171, 0]
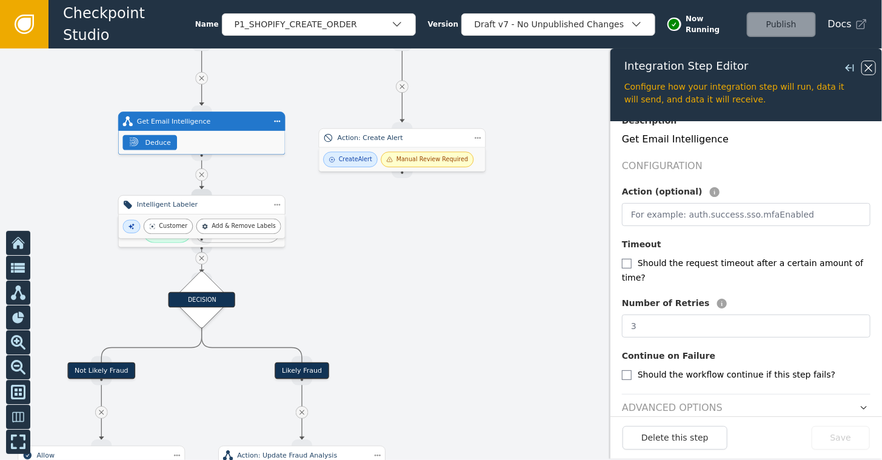
click at [805, 64] on icon at bounding box center [868, 67] width 13 height 13
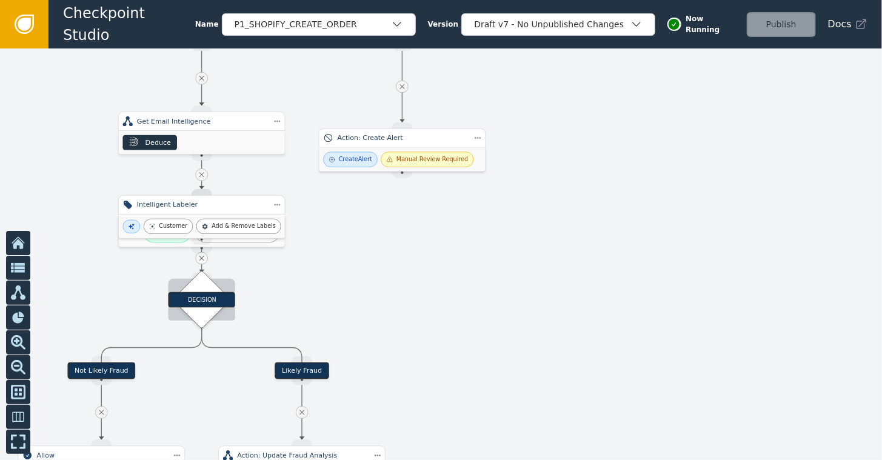
click at [199, 296] on div "DECISION" at bounding box center [201, 300] width 67 height 16
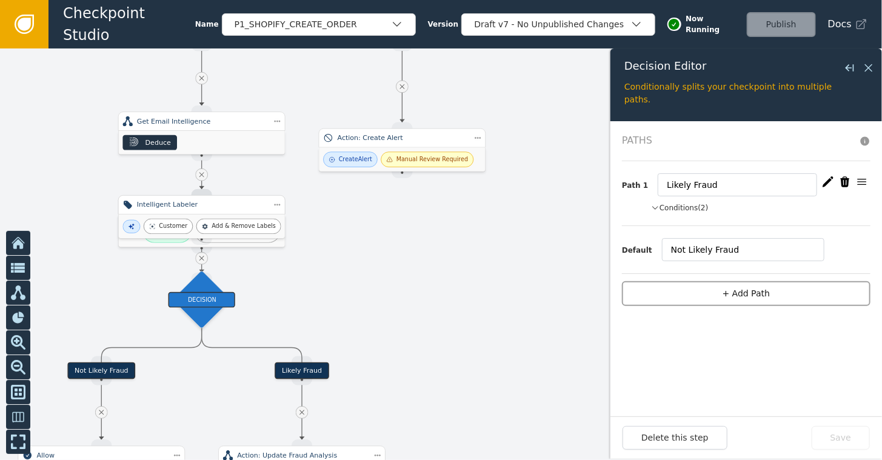
click at [747, 293] on button "+ Add Path" at bounding box center [746, 293] width 248 height 25
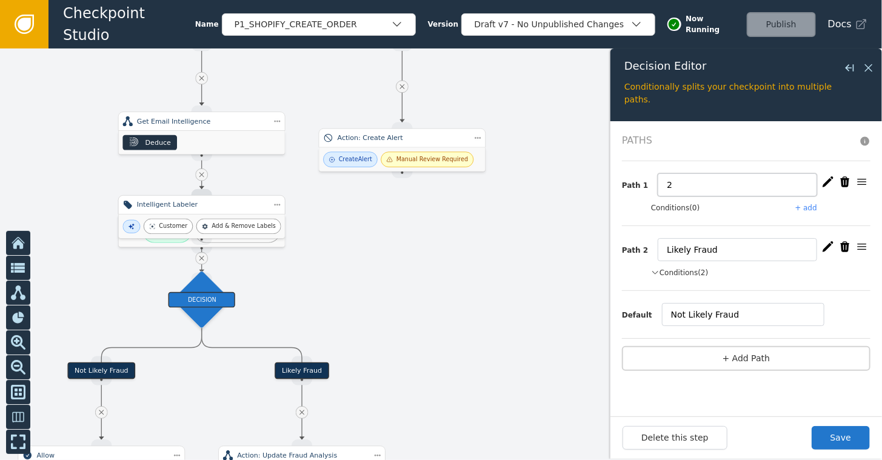
click at [686, 182] on input "2" at bounding box center [736, 184] width 159 height 23
click at [699, 188] on input "2" at bounding box center [736, 184] width 159 height 23
type input "VIP Status Review"
click at [805, 207] on button "+ add" at bounding box center [806, 207] width 22 height 11
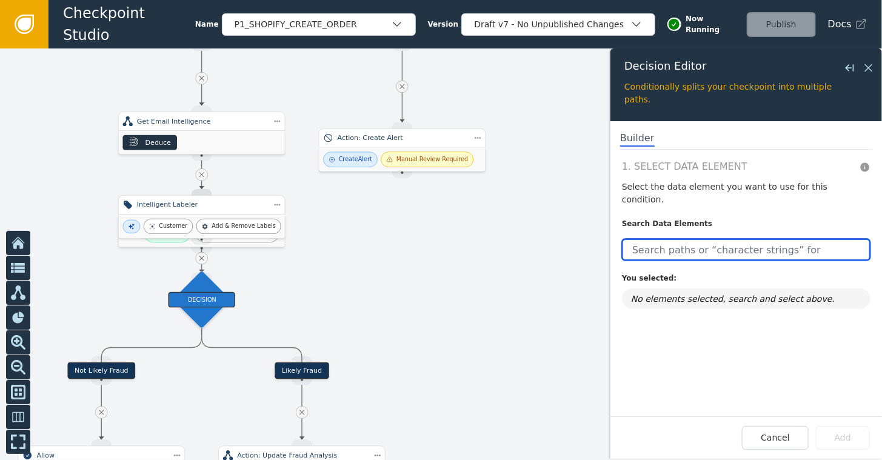
click at [674, 239] on input "text" at bounding box center [746, 250] width 248 height 22
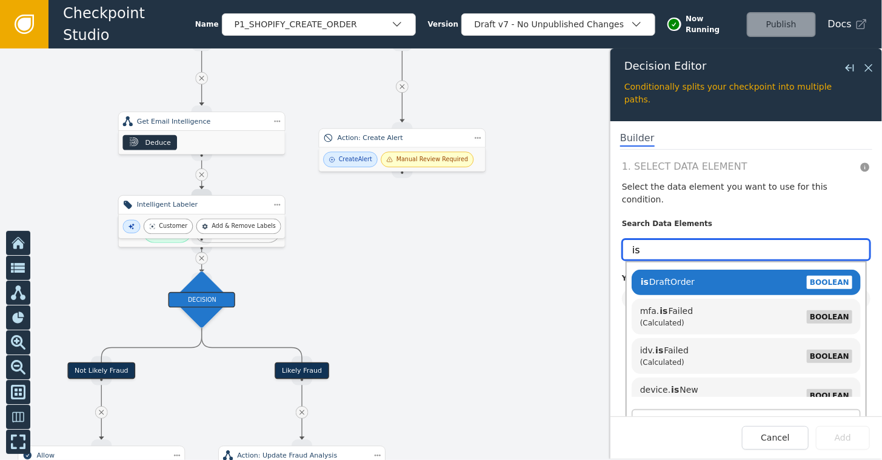
type input "i"
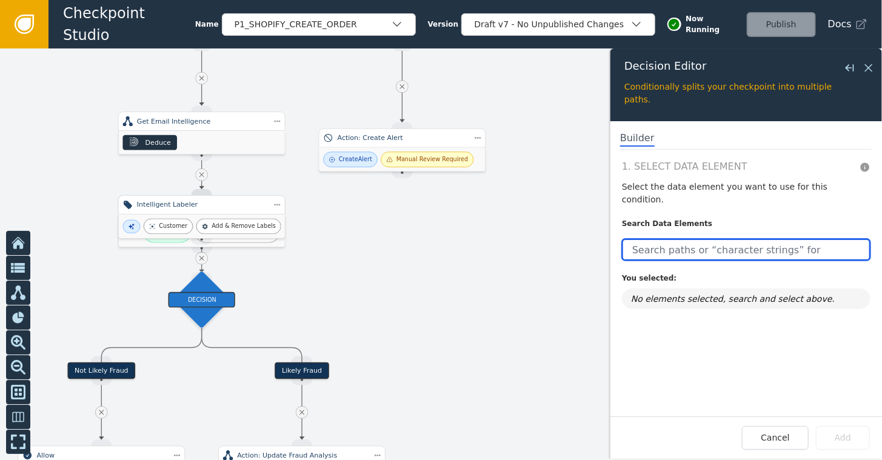
type input "s"
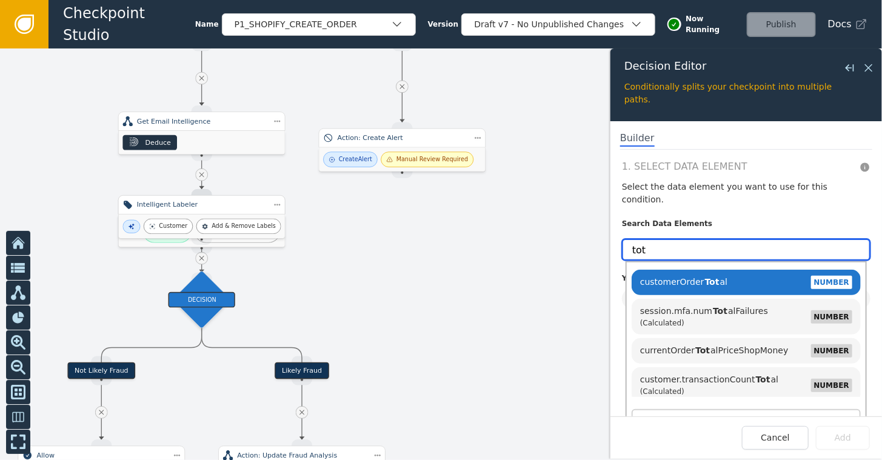
type input "tot"
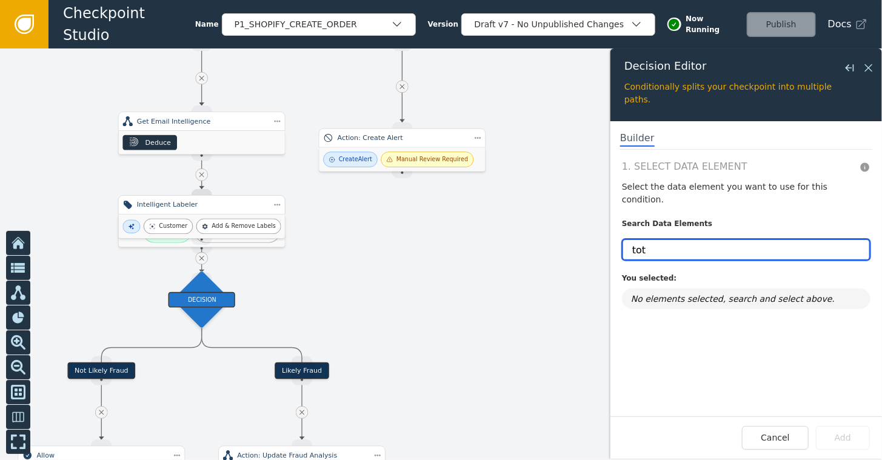
click at [674, 239] on input "tot" at bounding box center [746, 250] width 248 height 22
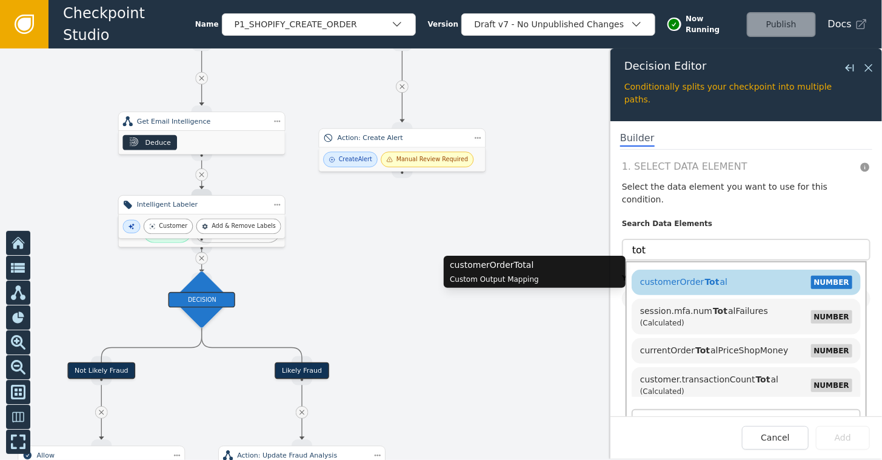
click at [677, 277] on span "customerOrder Tot al" at bounding box center [683, 282] width 87 height 10
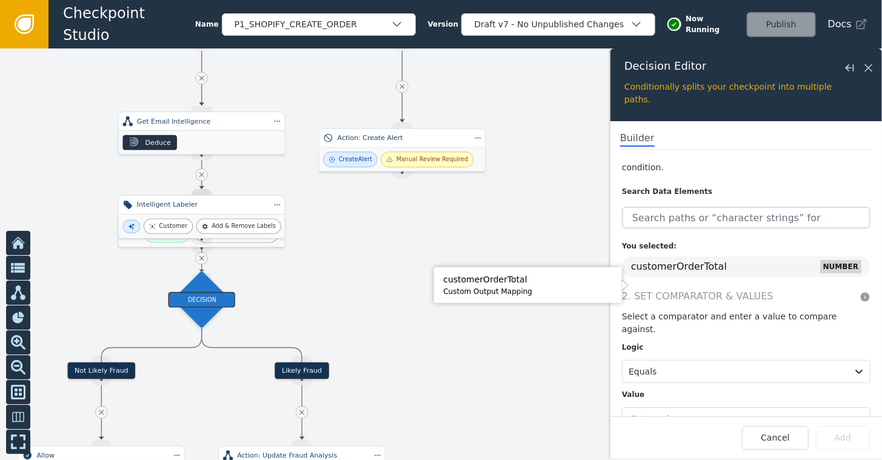
scroll to position [36, 0]
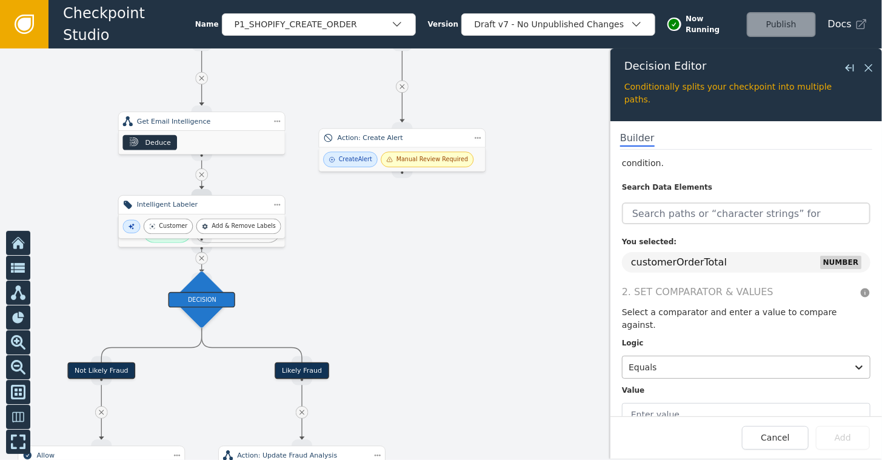
click at [716, 359] on div at bounding box center [734, 367] width 213 height 17
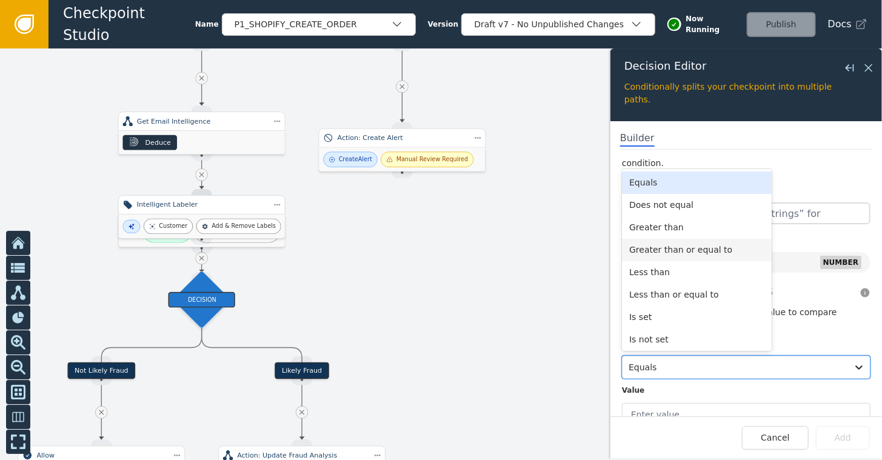
click at [679, 239] on div "Greater than or equal to" at bounding box center [697, 250] width 150 height 22
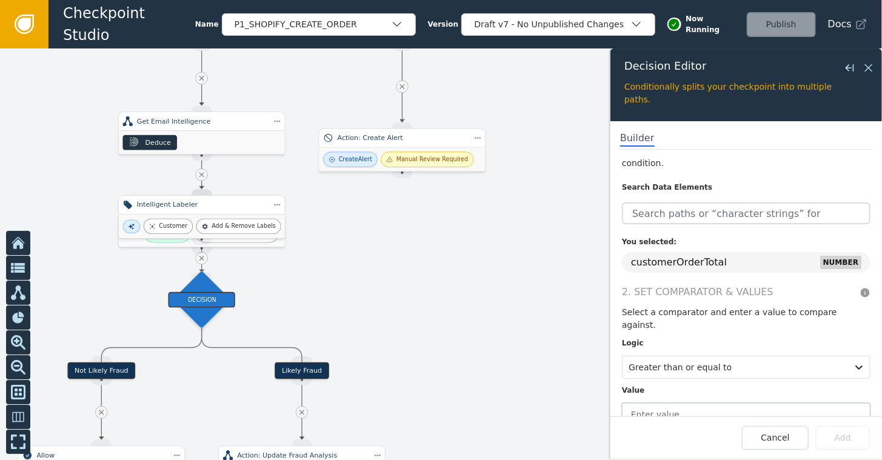
click at [664, 403] on input "text" at bounding box center [746, 414] width 248 height 23
click at [626, 403] on input "10000" at bounding box center [746, 414] width 248 height 23
type input "10000"
click at [805, 405] on button "Add" at bounding box center [843, 438] width 54 height 24
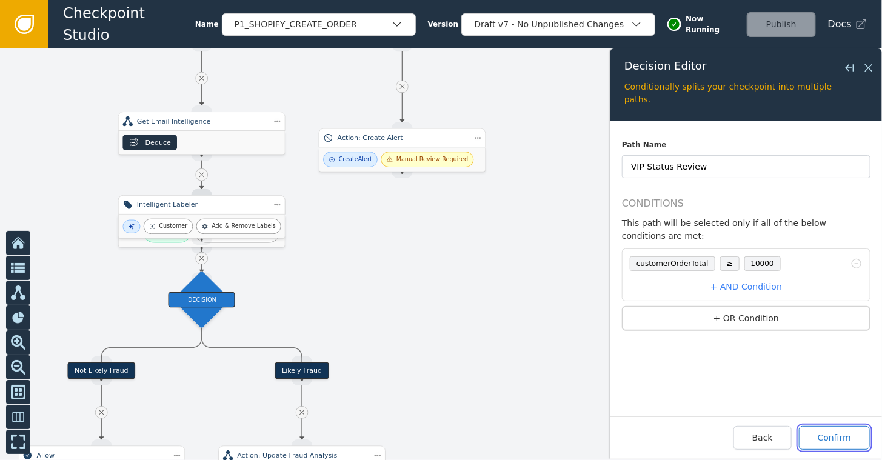
click at [805, 405] on button "Confirm" at bounding box center [834, 438] width 71 height 24
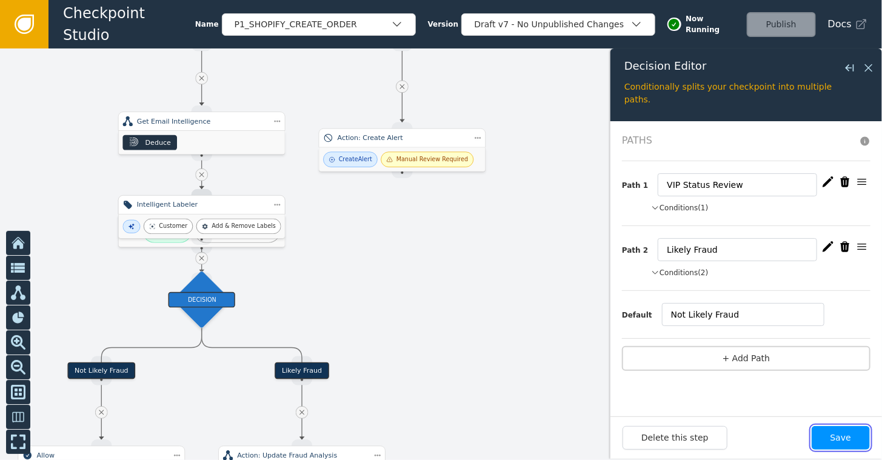
click at [805, 405] on button "Save" at bounding box center [840, 438] width 58 height 24
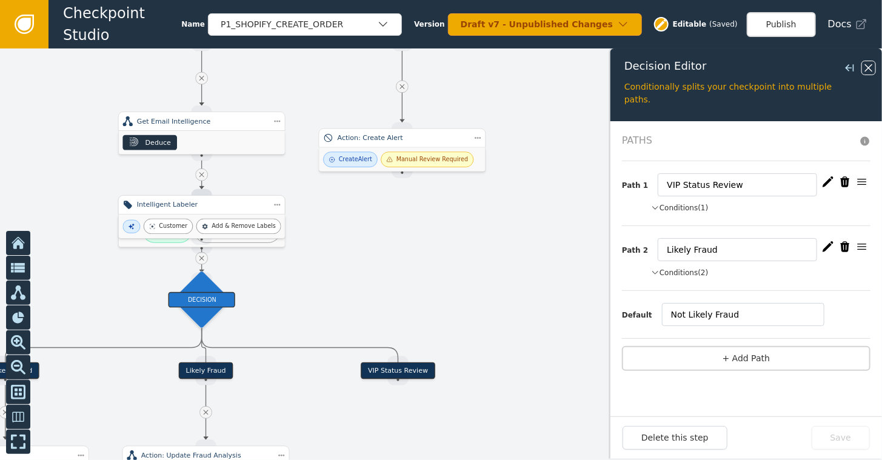
click at [805, 65] on icon at bounding box center [868, 67] width 13 height 13
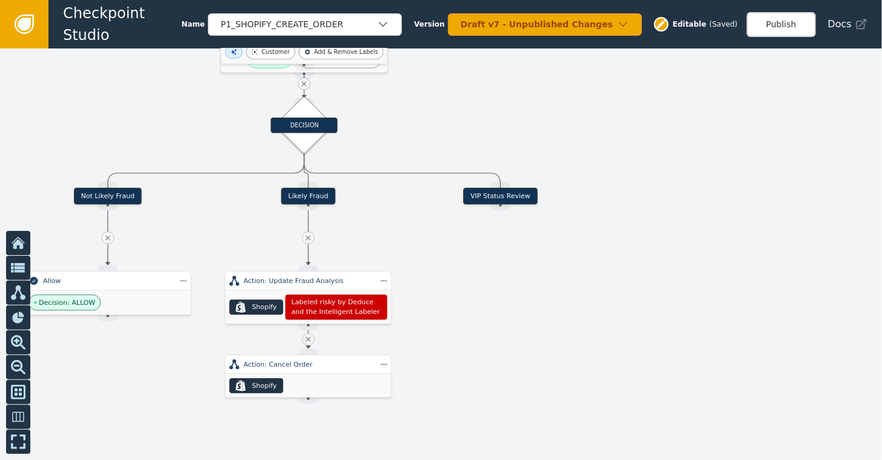
drag, startPoint x: 613, startPoint y: 292, endPoint x: 701, endPoint y: 104, distance: 207.4
click at [701, 104] on div at bounding box center [441, 253] width 882 height 411
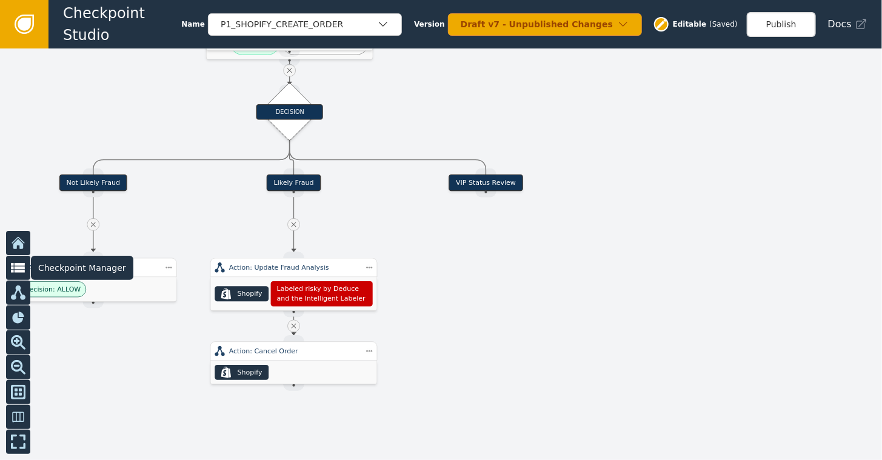
click at [7, 270] on button at bounding box center [18, 268] width 24 height 24
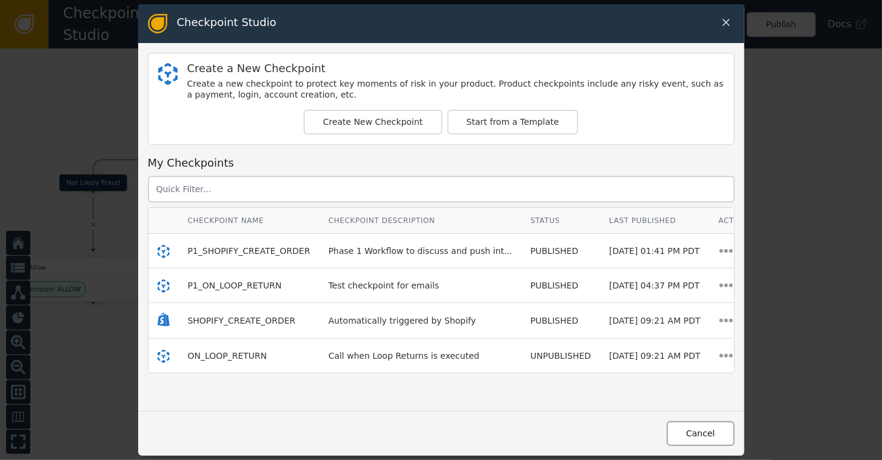
click at [705, 405] on button "Cancel" at bounding box center [699, 433] width 67 height 25
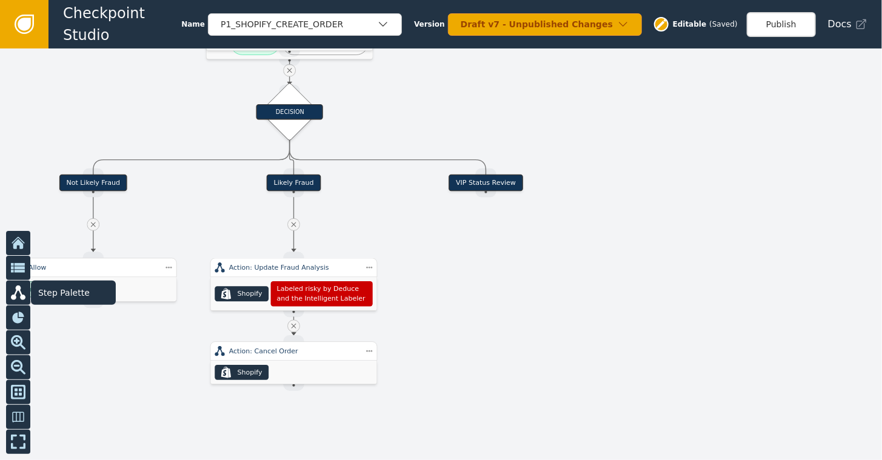
click at [21, 296] on icon at bounding box center [18, 292] width 15 height 15
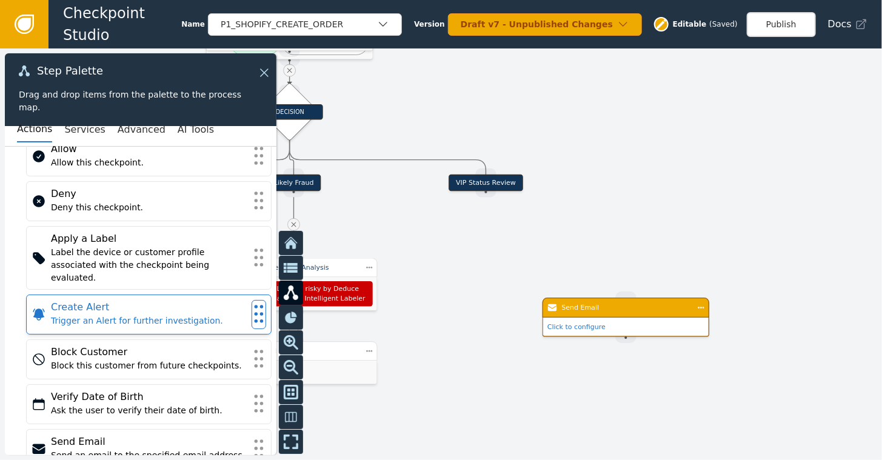
scroll to position [38, 0]
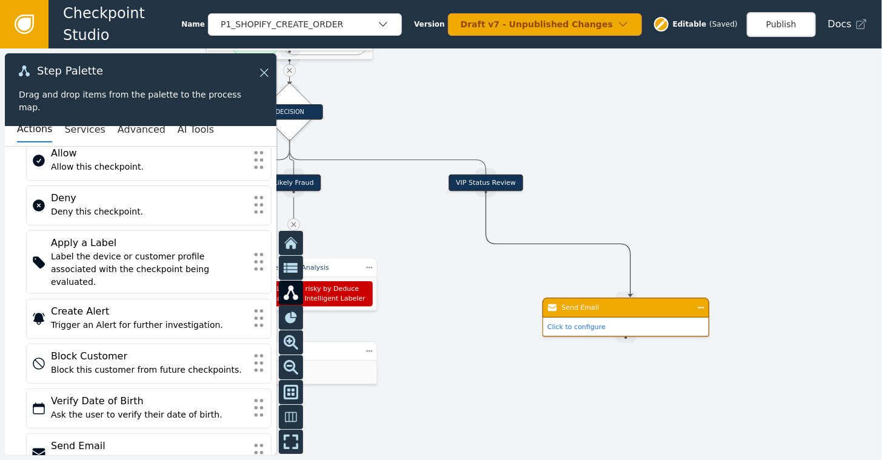
drag, startPoint x: 485, startPoint y: 195, endPoint x: 626, endPoint y: 294, distance: 172.6
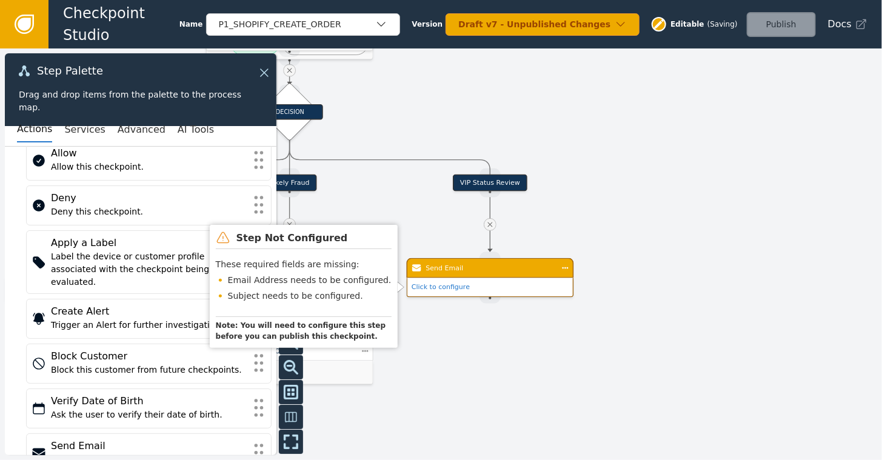
click at [498, 267] on div "Send Email" at bounding box center [489, 268] width 128 height 10
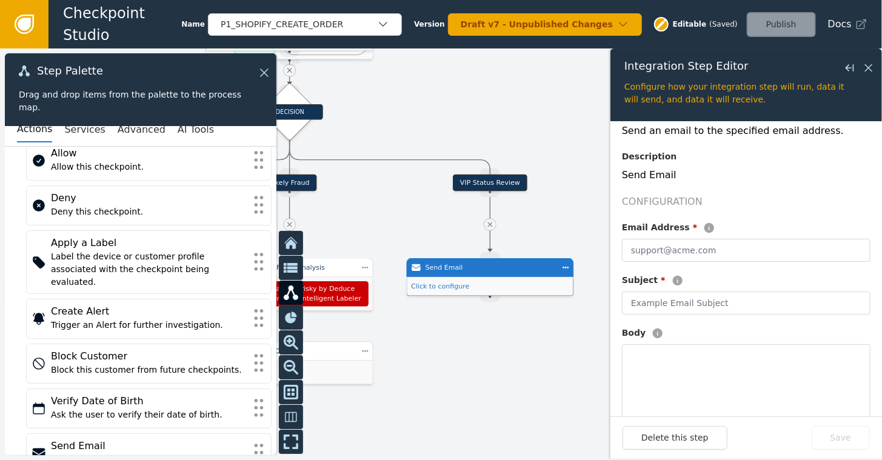
scroll to position [121, 0]
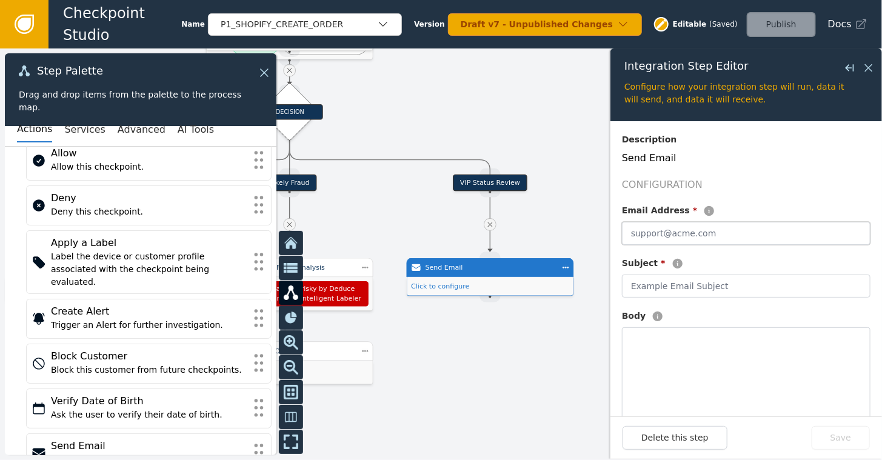
click at [693, 231] on input "text" at bounding box center [746, 233] width 248 height 23
type input "[DOMAIN_NAME][EMAIL_ADDRESS][DOMAIN_NAME]"
click at [754, 290] on input "text" at bounding box center [746, 285] width 248 height 23
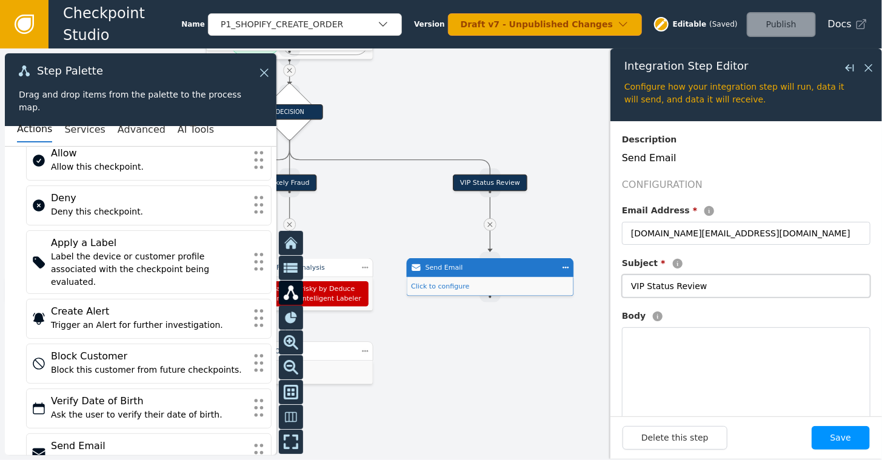
type input "VIP Status Review"
click at [805, 405] on button "Save" at bounding box center [840, 438] width 58 height 24
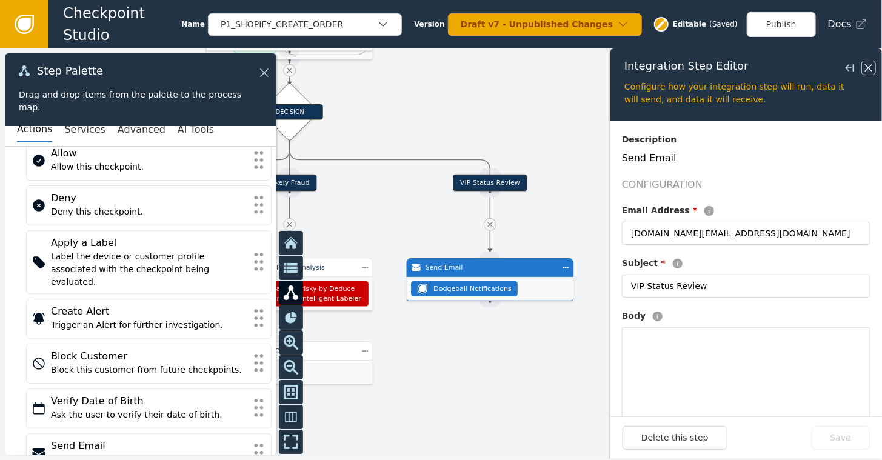
click at [805, 66] on icon at bounding box center [868, 67] width 7 height 7
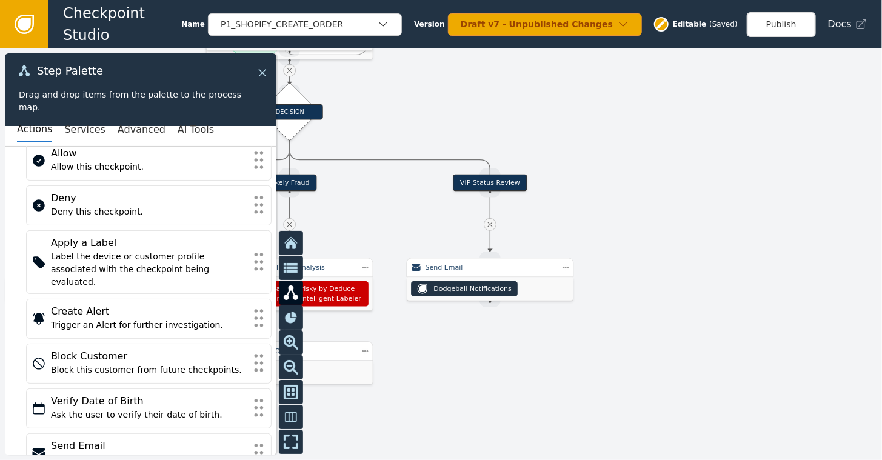
click at [265, 70] on icon at bounding box center [262, 72] width 13 height 13
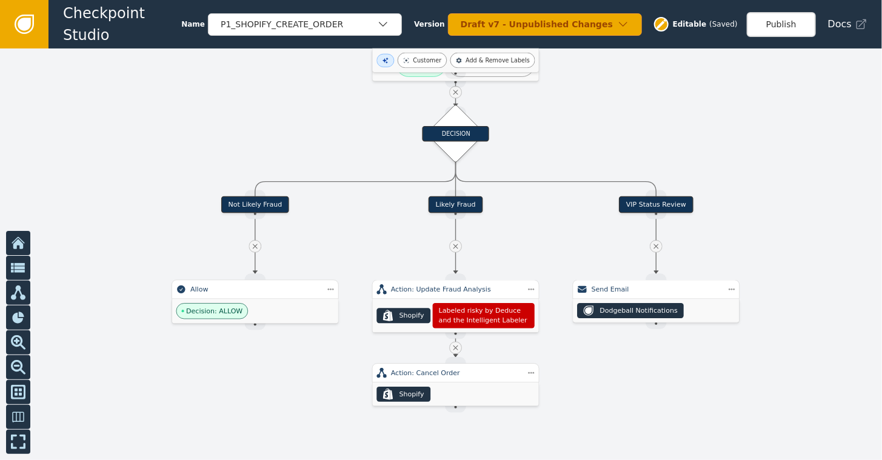
drag, startPoint x: 404, startPoint y: 121, endPoint x: 525, endPoint y: 147, distance: 124.5
click at [573, 141] on div at bounding box center [441, 253] width 882 height 411
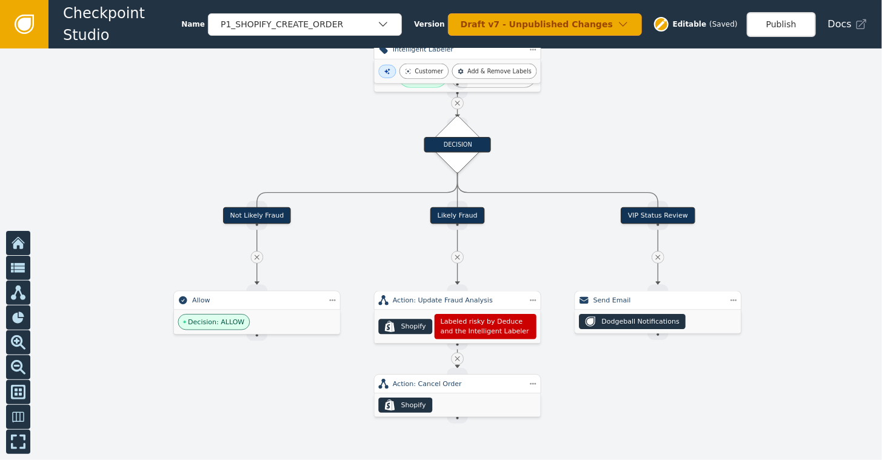
drag, startPoint x: 606, startPoint y: 133, endPoint x: 605, endPoint y: 147, distance: 14.0
click at [605, 147] on div at bounding box center [441, 253] width 882 height 411
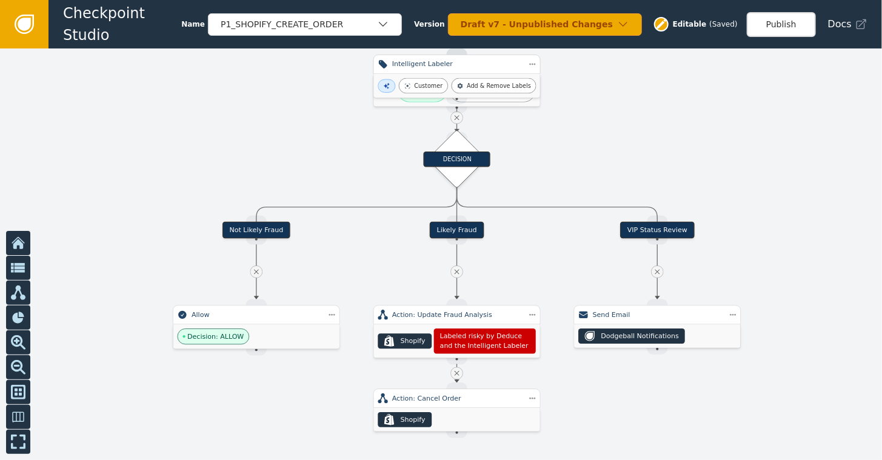
drag, startPoint x: 583, startPoint y: 119, endPoint x: 582, endPoint y: 133, distance: 13.9
click at [582, 133] on div at bounding box center [441, 253] width 882 height 411
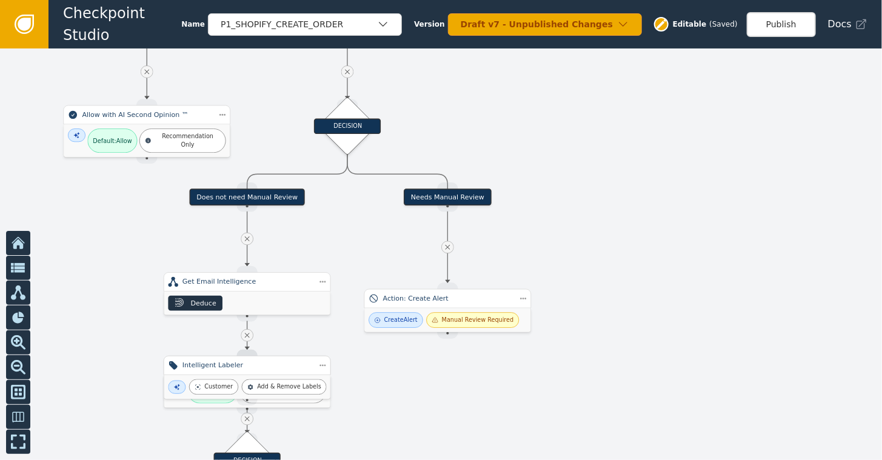
drag, startPoint x: 609, startPoint y: 126, endPoint x: 399, endPoint y: 427, distance: 366.9
click at [399, 405] on div at bounding box center [441, 253] width 882 height 411
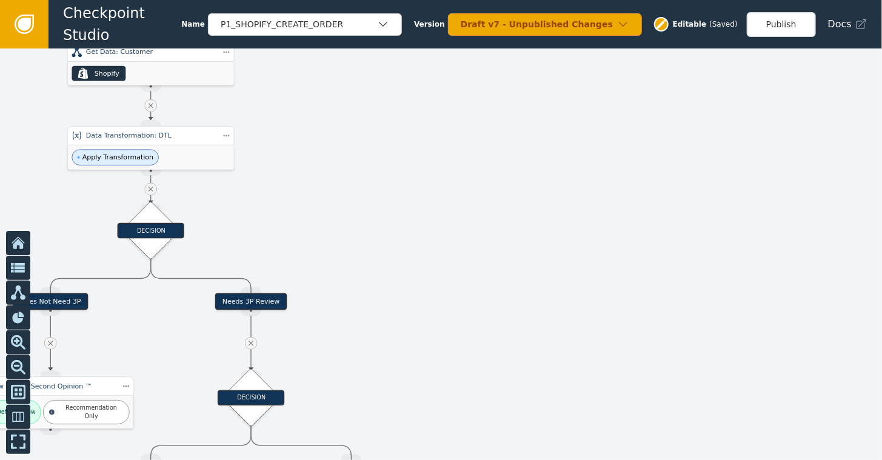
drag, startPoint x: 397, startPoint y: 161, endPoint x: 301, endPoint y: 433, distance: 288.0
click at [301, 405] on div at bounding box center [441, 253] width 882 height 411
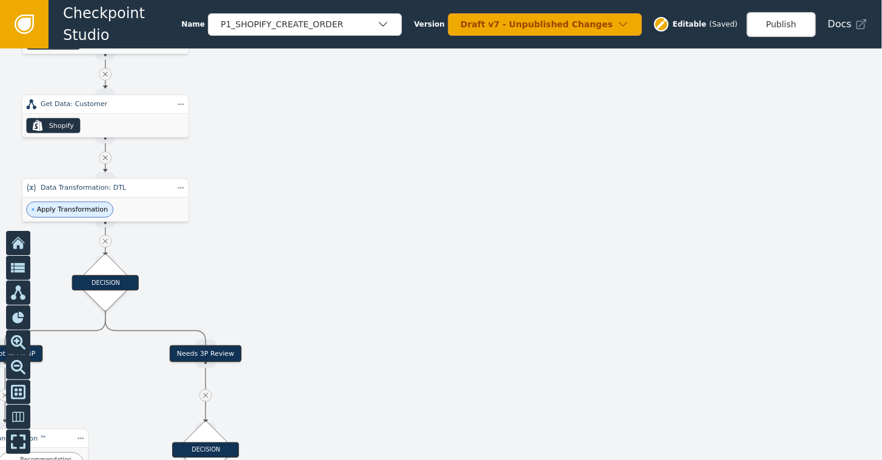
drag, startPoint x: 333, startPoint y: 170, endPoint x: 282, endPoint y: 224, distance: 75.0
click at [282, 225] on div at bounding box center [441, 253] width 882 height 411
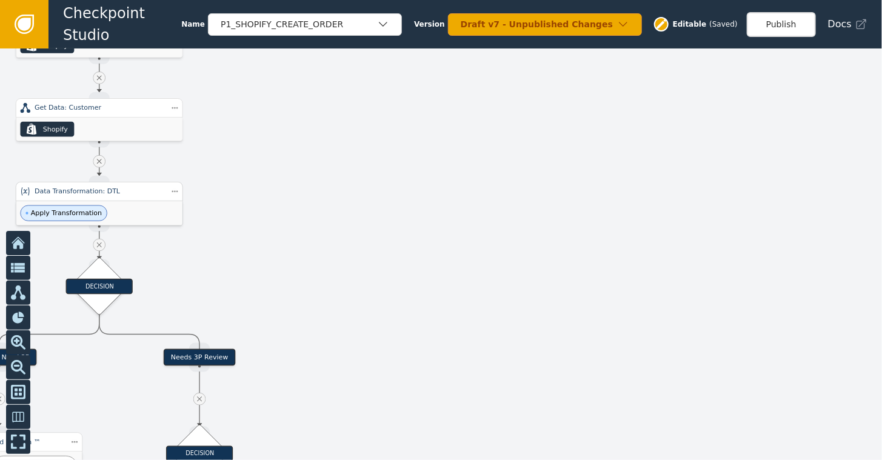
click at [98, 191] on div "Data Transformation: DTL" at bounding box center [100, 192] width 130 height 10
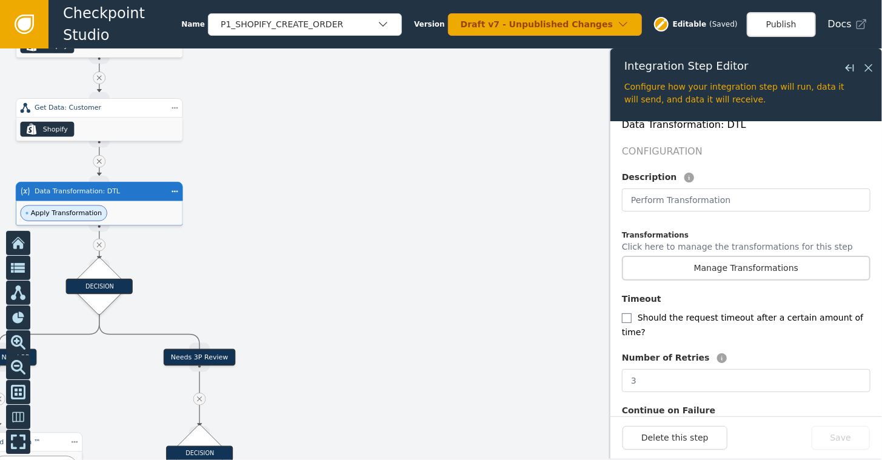
scroll to position [242, 0]
click at [725, 259] on button "Manage Transformations" at bounding box center [746, 267] width 248 height 25
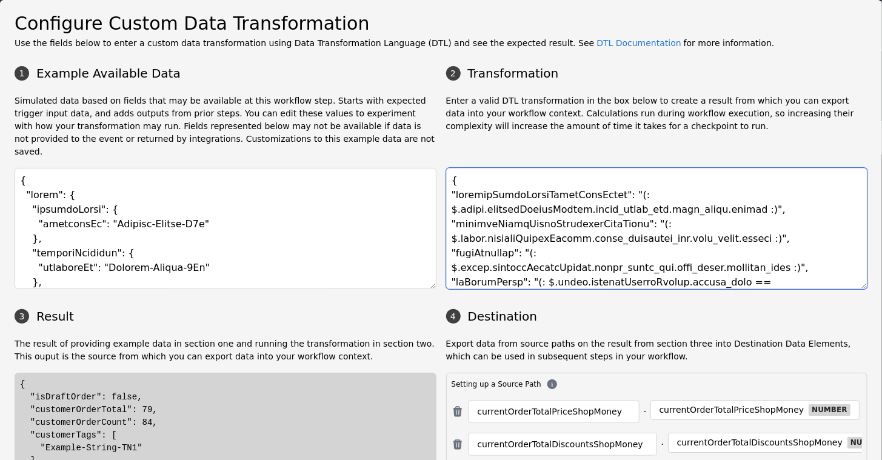
click at [596, 195] on textarea at bounding box center [657, 228] width 422 height 121
click at [480, 228] on textarea at bounding box center [657, 228] width 422 height 121
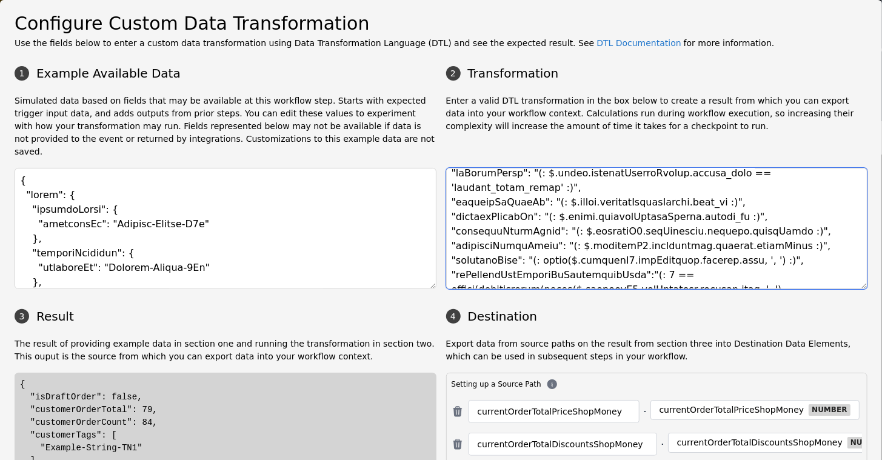
scroll to position [111, 0]
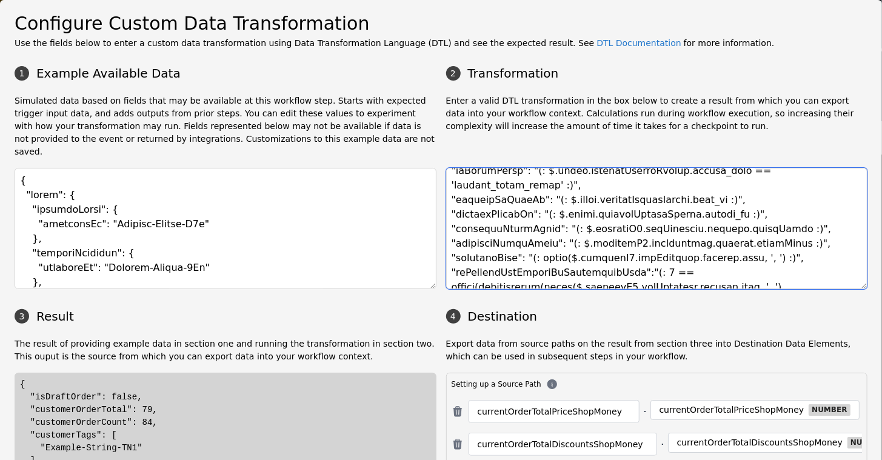
click at [799, 197] on textarea at bounding box center [657, 228] width 422 height 121
click at [799, 216] on textarea at bounding box center [657, 228] width 422 height 121
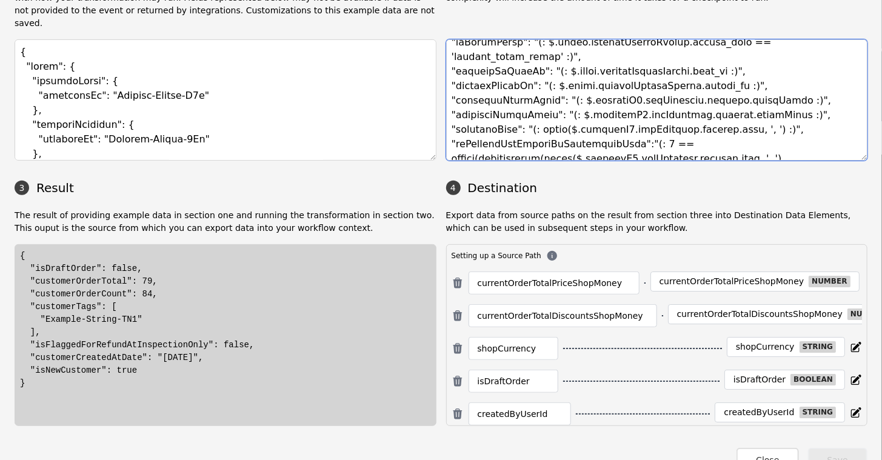
scroll to position [137, 0]
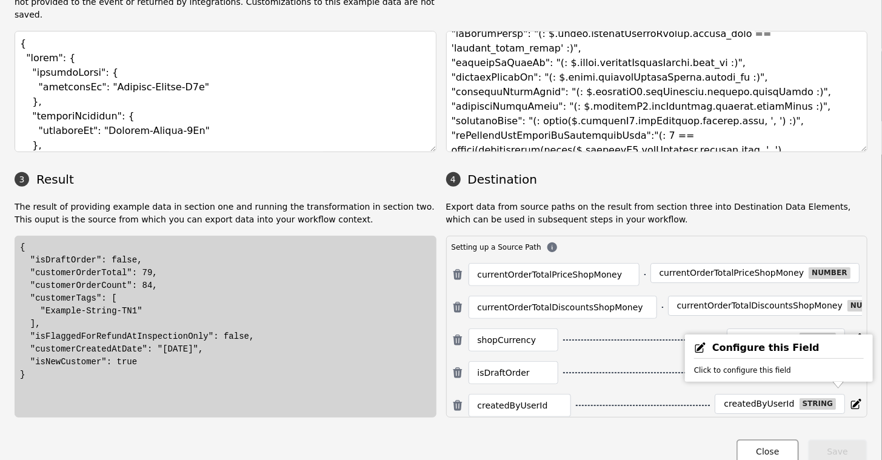
click at [754, 405] on button "Close" at bounding box center [767, 451] width 62 height 25
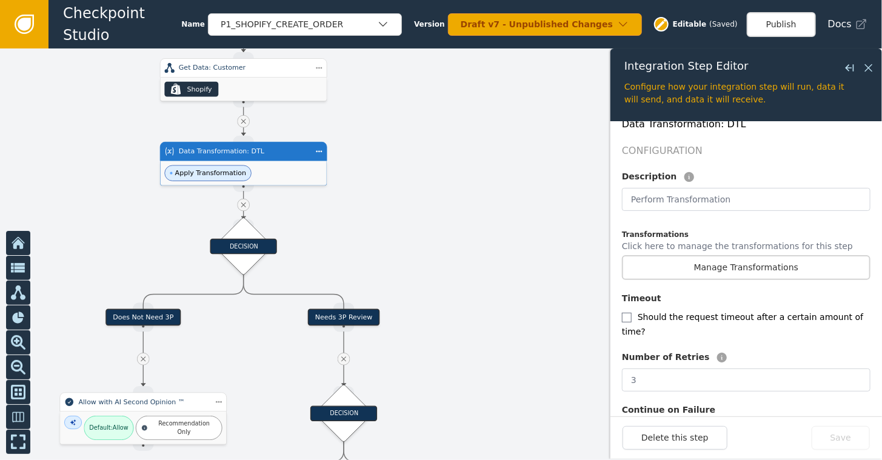
drag, startPoint x: 281, startPoint y: 138, endPoint x: 425, endPoint y: 98, distance: 149.6
click at [425, 98] on div at bounding box center [441, 253] width 882 height 411
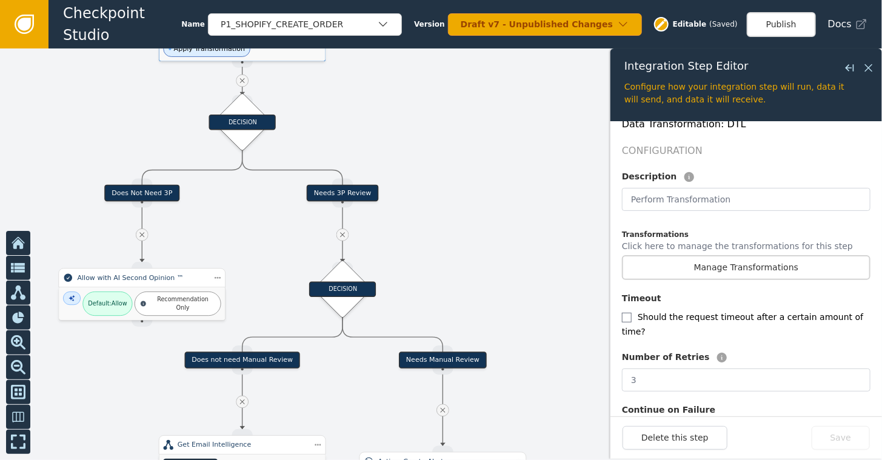
drag, startPoint x: 438, startPoint y: 241, endPoint x: 437, endPoint y: 117, distance: 124.2
click at [437, 117] on div at bounding box center [441, 253] width 882 height 411
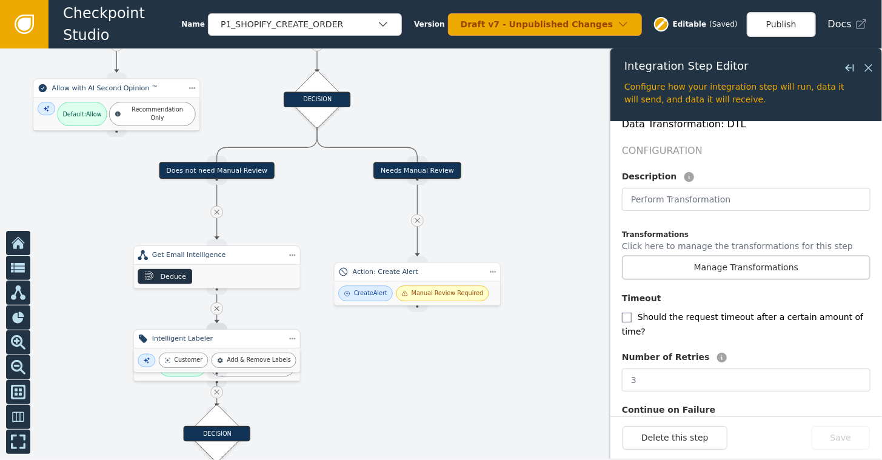
drag, startPoint x: 479, startPoint y: 250, endPoint x: 453, endPoint y: 61, distance: 191.3
click at [453, 61] on div at bounding box center [441, 253] width 882 height 411
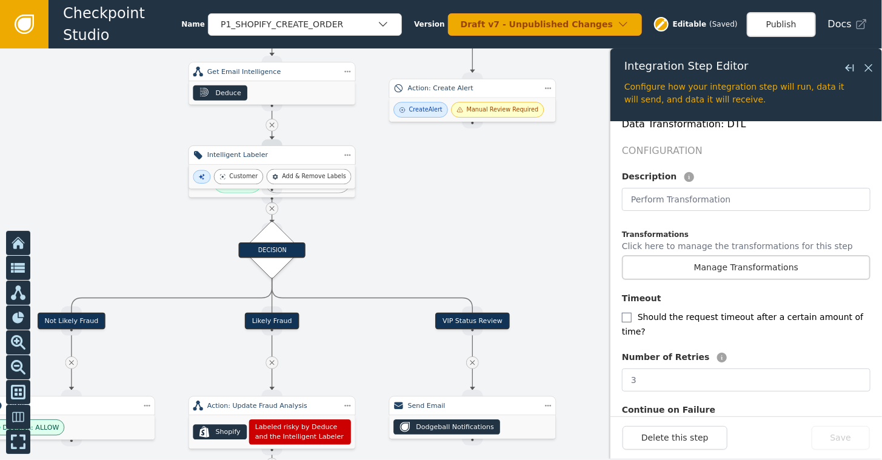
drag, startPoint x: 408, startPoint y: 368, endPoint x: 457, endPoint y: 235, distance: 142.0
click at [457, 235] on div at bounding box center [441, 253] width 882 height 411
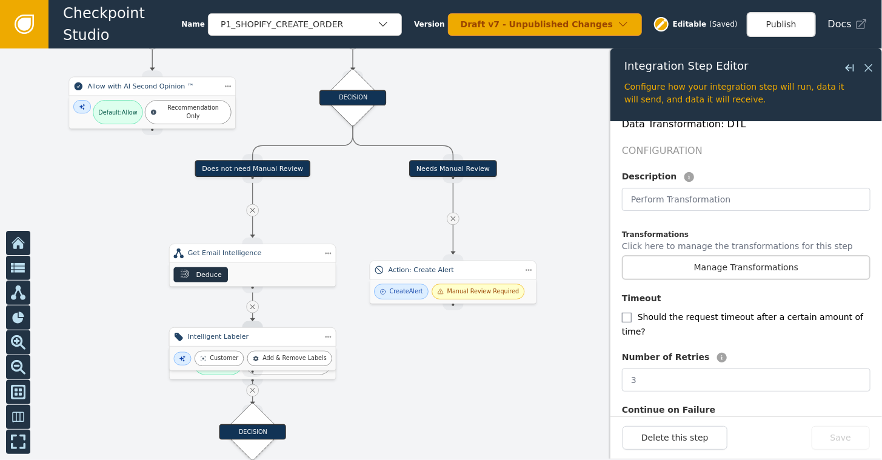
drag, startPoint x: 376, startPoint y: 80, endPoint x: 363, endPoint y: 211, distance: 132.1
click at [363, 211] on div at bounding box center [441, 253] width 882 height 411
click at [250, 261] on div "Get Email Intelligence" at bounding box center [252, 253] width 167 height 19
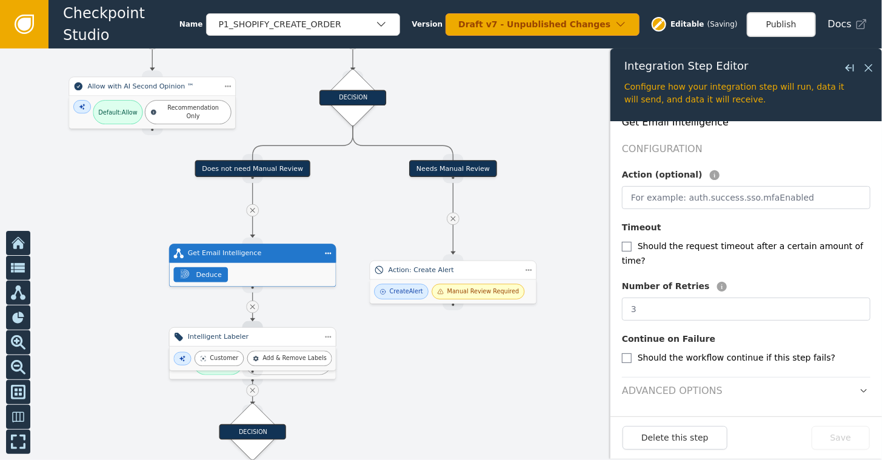
scroll to position [171, 0]
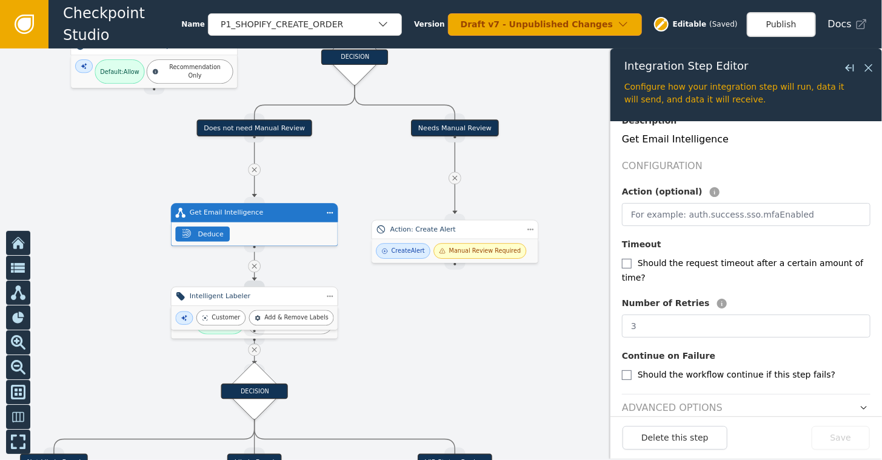
drag, startPoint x: 518, startPoint y: 354, endPoint x: 516, endPoint y: 290, distance: 64.2
click at [516, 290] on div at bounding box center [441, 253] width 882 height 411
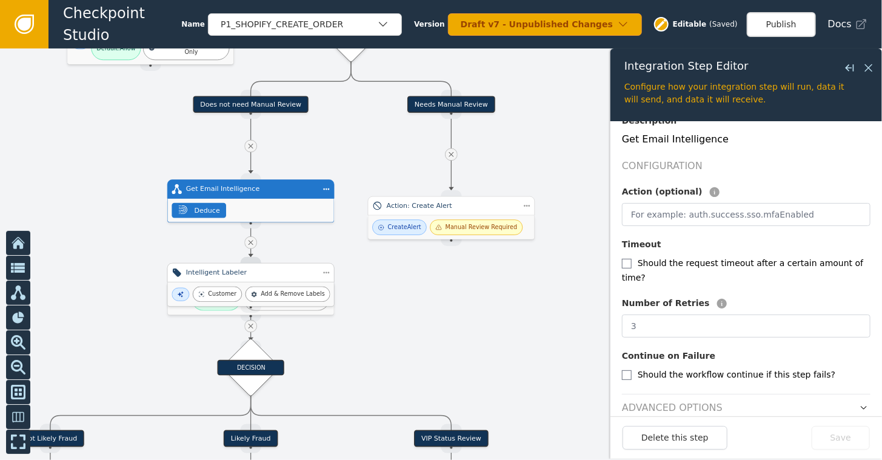
click at [257, 280] on div "Intelligent Labeler" at bounding box center [250, 272] width 167 height 19
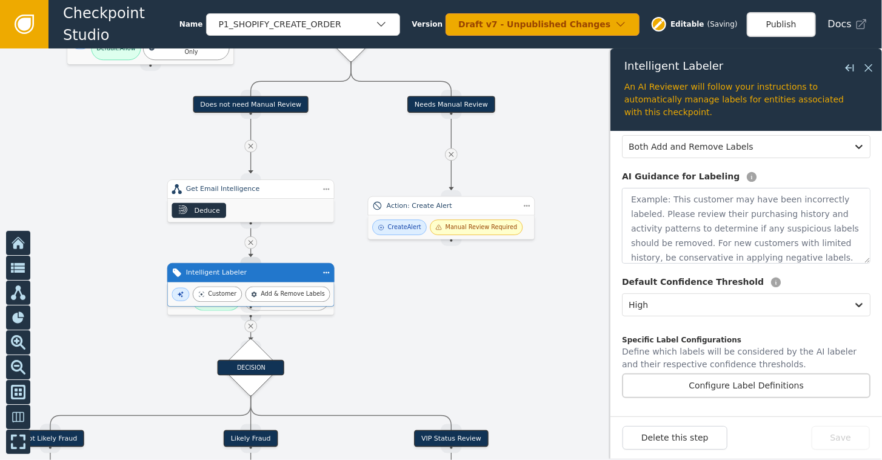
scroll to position [153, 0]
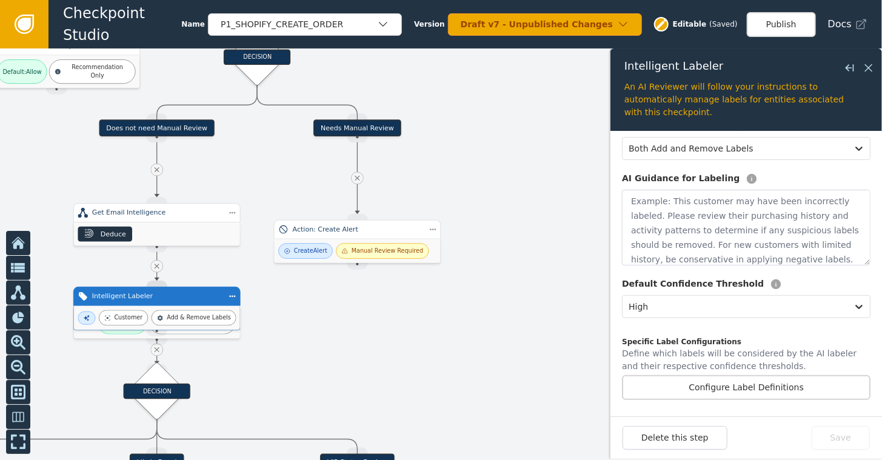
drag, startPoint x: 412, startPoint y: 281, endPoint x: 337, endPoint y: 315, distance: 82.4
click at [336, 315] on div at bounding box center [441, 253] width 882 height 411
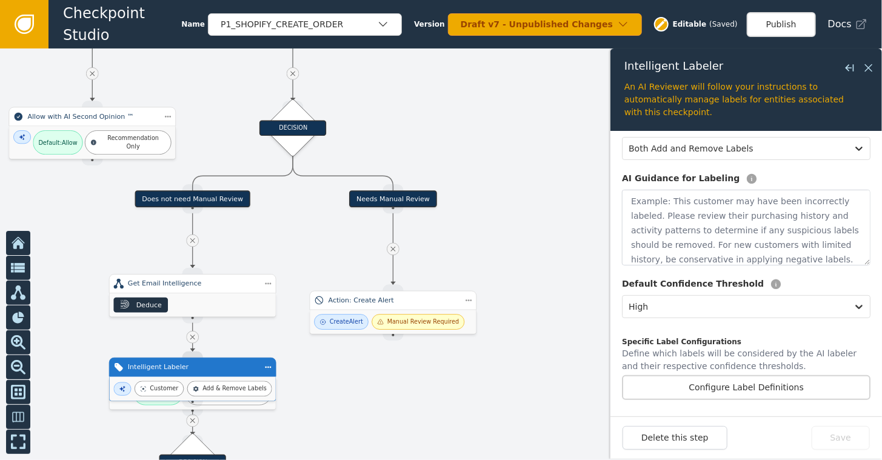
drag, startPoint x: 493, startPoint y: 164, endPoint x: 475, endPoint y: 188, distance: 29.9
click at [478, 194] on div at bounding box center [441, 253] width 882 height 411
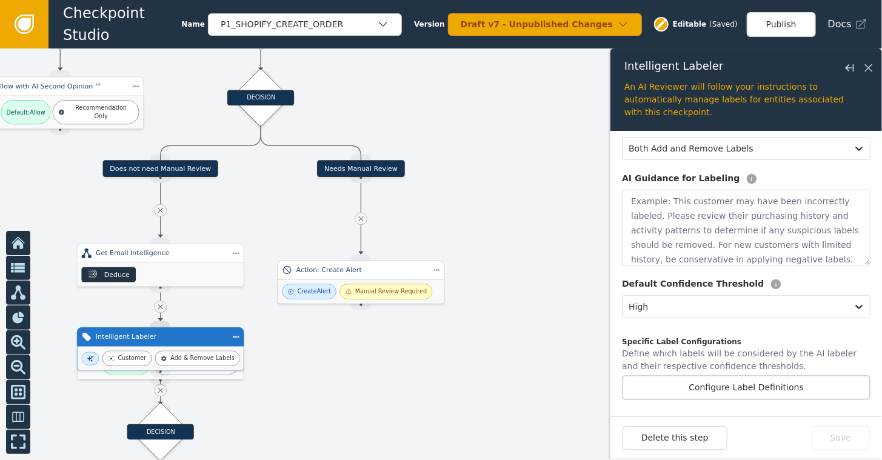
click at [343, 272] on div "Action: Create Alert" at bounding box center [361, 270] width 130 height 10
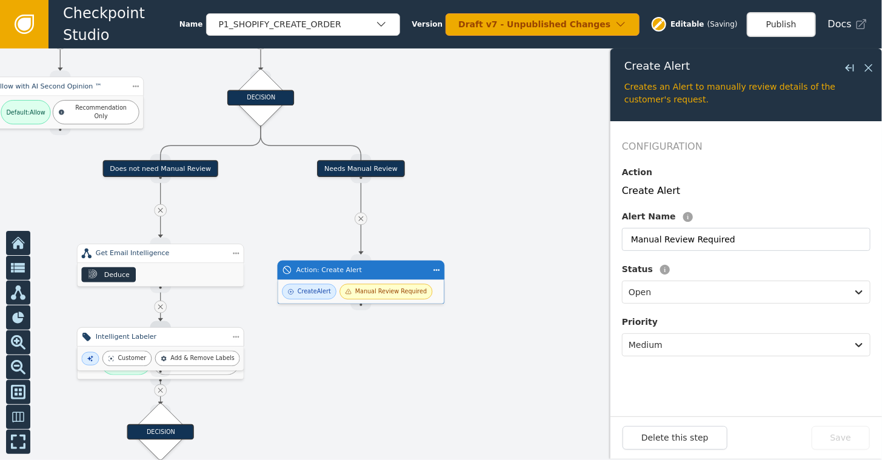
scroll to position [0, 0]
click at [805, 65] on icon at bounding box center [868, 67] width 13 height 13
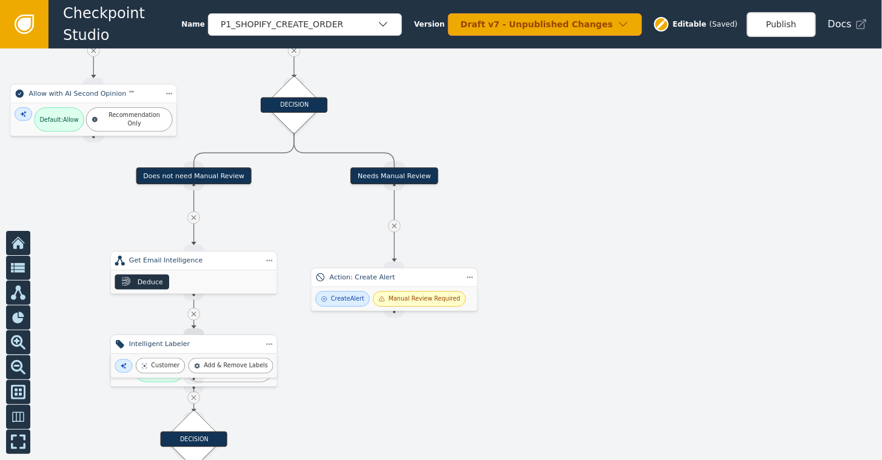
drag, startPoint x: 513, startPoint y: 199, endPoint x: 547, endPoint y: 204, distance: 34.3
click at [547, 204] on div at bounding box center [441, 253] width 882 height 411
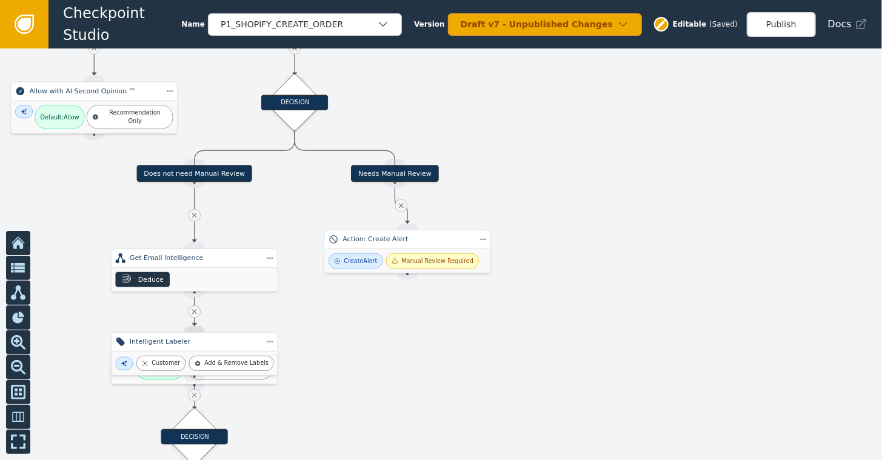
drag, startPoint x: 385, startPoint y: 279, endPoint x: 398, endPoint y: 248, distance: 33.7
click at [396, 245] on div "Action: Create Alert" at bounding box center [407, 239] width 130 height 10
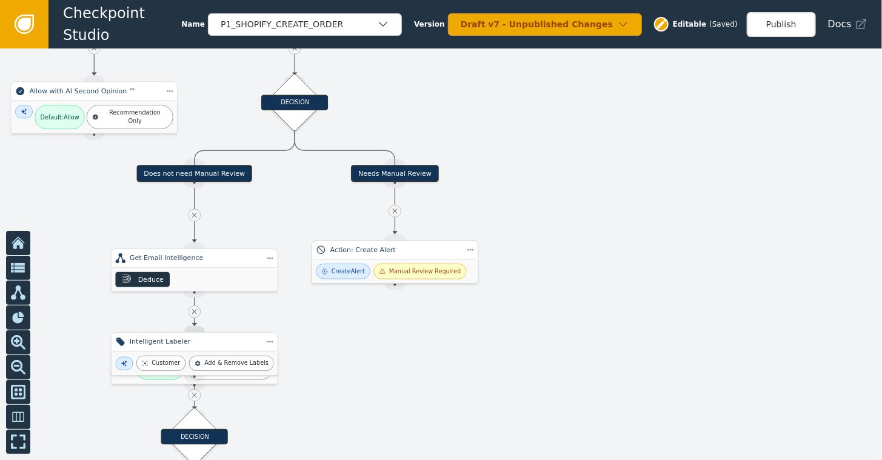
drag, startPoint x: 417, startPoint y: 248, endPoint x: 405, endPoint y: 256, distance: 15.0
click at [405, 256] on div "Action: Create Alert" at bounding box center [394, 249] width 167 height 19
click at [16, 293] on icon at bounding box center [18, 292] width 15 height 15
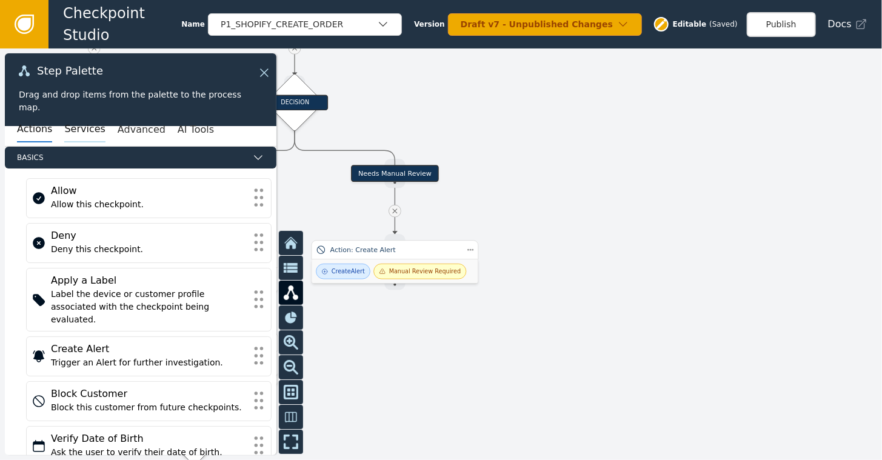
click at [64, 135] on button "Services" at bounding box center [84, 129] width 41 height 25
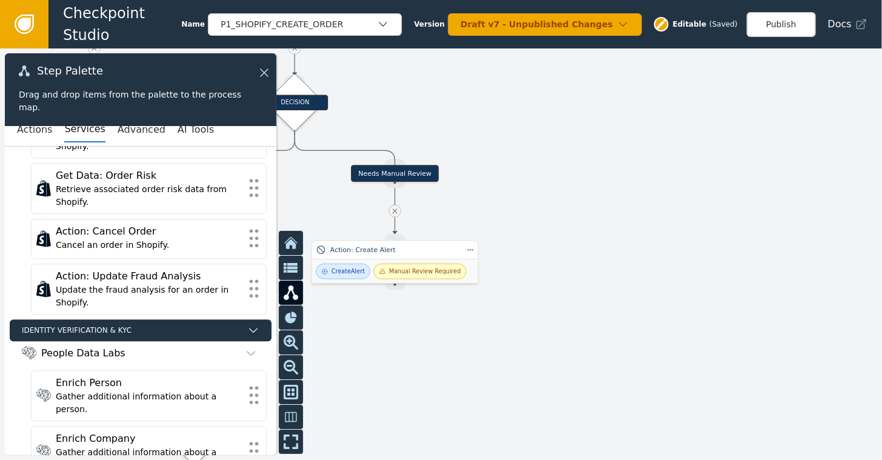
scroll to position [1446, 0]
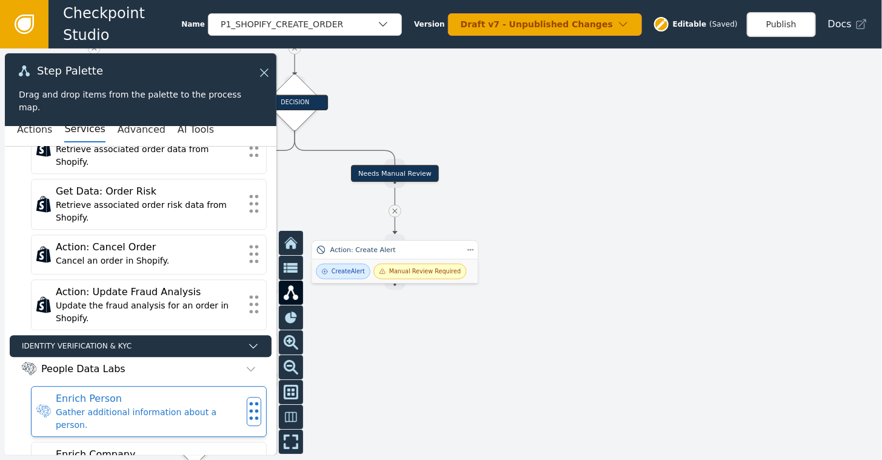
click at [85, 391] on div "Enrich Person" at bounding box center [149, 398] width 186 height 15
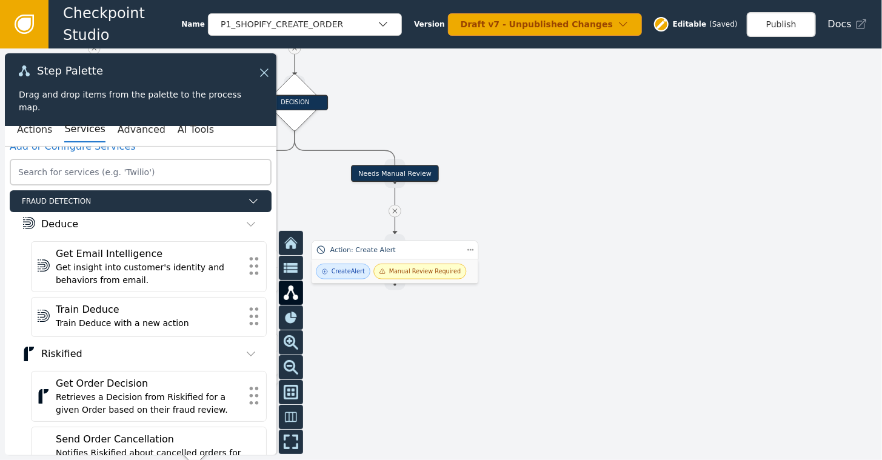
scroll to position [0, 0]
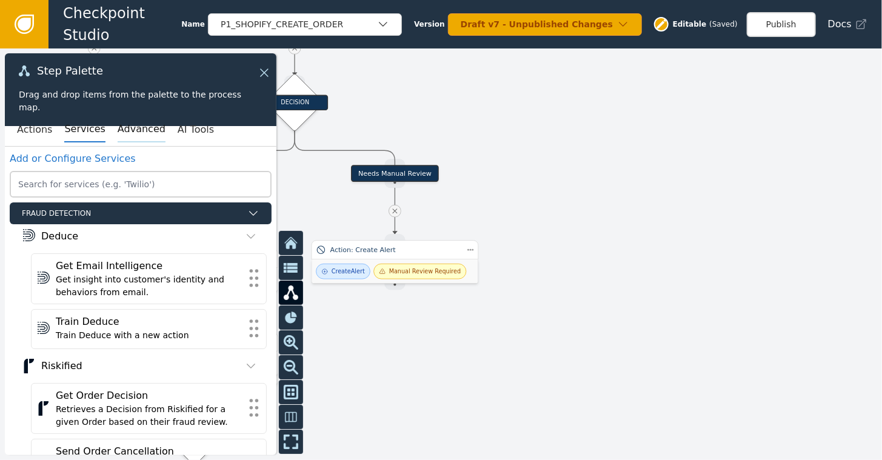
click at [122, 126] on button "Advanced" at bounding box center [142, 129] width 48 height 25
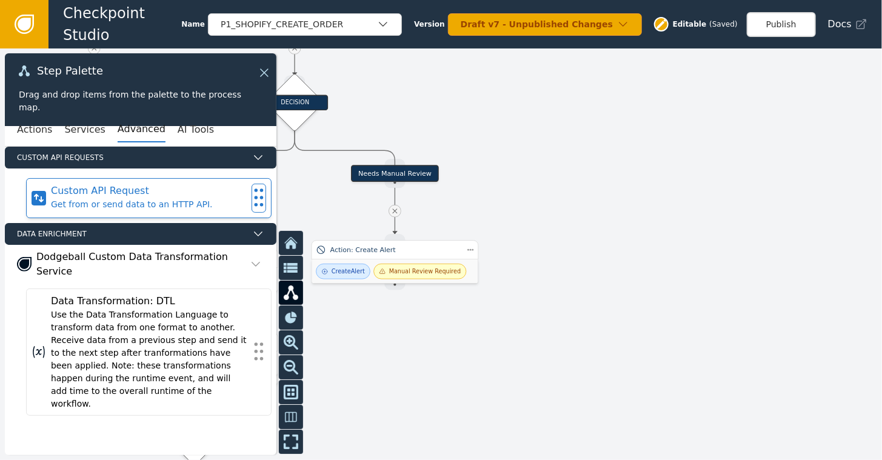
click at [80, 202] on div "Get from or send data to an HTTP API." at bounding box center [149, 204] width 196 height 13
click at [160, 204] on div "Get from or send data to an HTTP API." at bounding box center [149, 204] width 196 height 13
click at [101, 201] on div "Get from or send data to an HTTP API." at bounding box center [149, 204] width 196 height 13
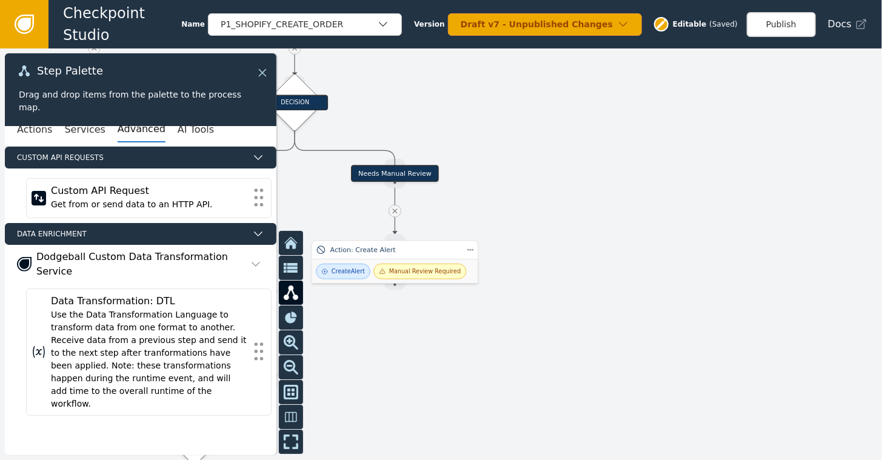
click at [263, 69] on icon at bounding box center [262, 72] width 13 height 13
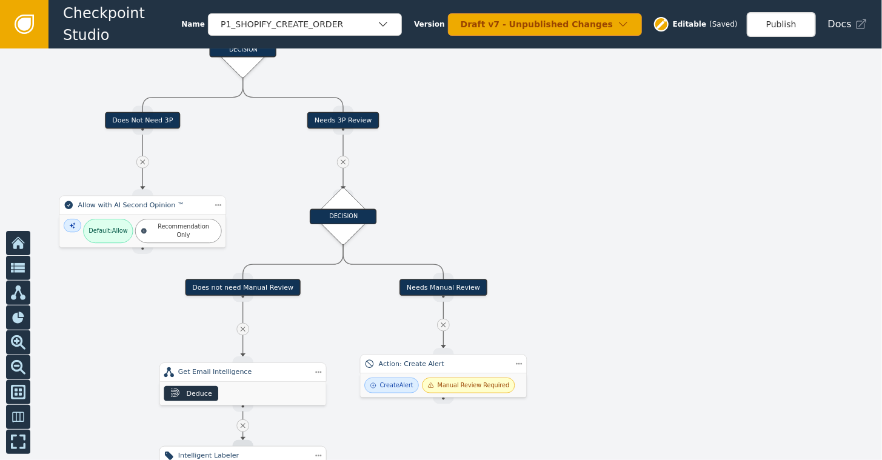
drag, startPoint x: 42, startPoint y: 162, endPoint x: 91, endPoint y: 276, distance: 123.8
click at [91, 276] on div at bounding box center [441, 253] width 882 height 411
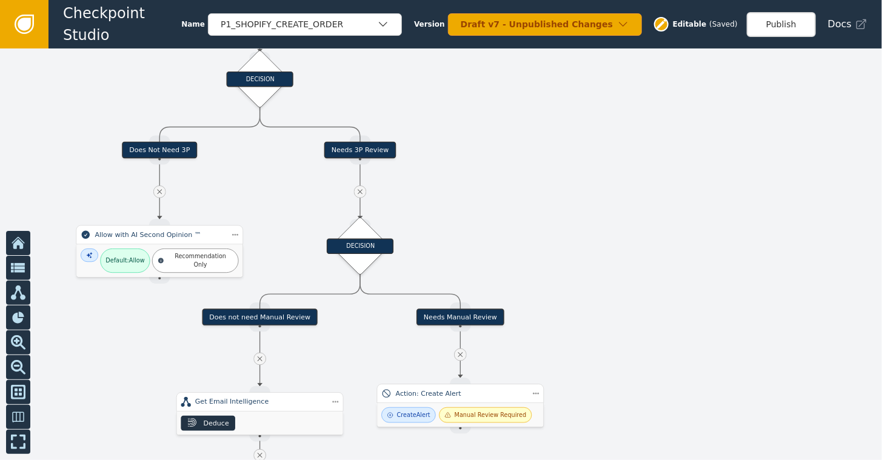
drag, startPoint x: 86, startPoint y: 269, endPoint x: 103, endPoint y: 299, distance: 34.2
click at [103, 299] on div at bounding box center [441, 253] width 882 height 411
click at [27, 19] on icon at bounding box center [24, 24] width 13 height 13
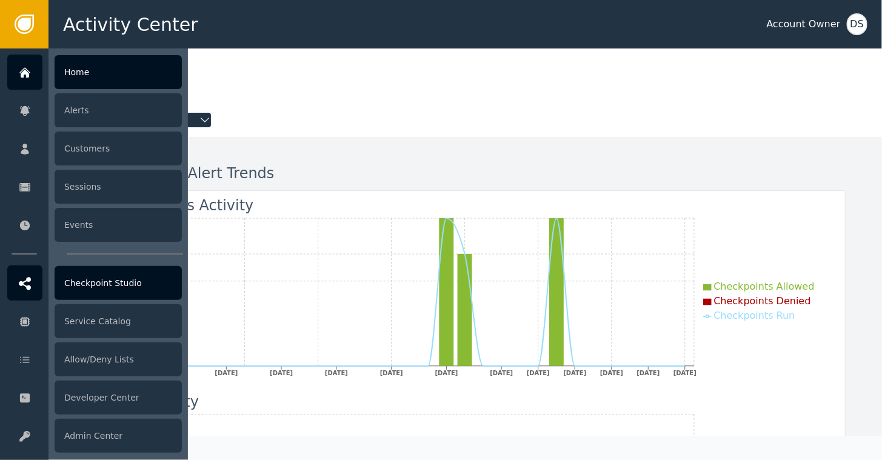
click at [75, 291] on div "Checkpoint Studio" at bounding box center [118, 283] width 127 height 34
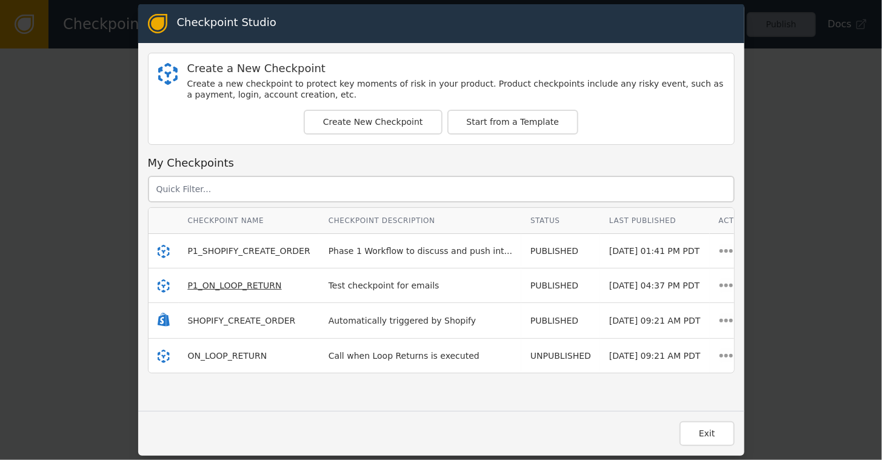
click at [233, 282] on span "P1_ON_LOOP_RETURN" at bounding box center [235, 286] width 94 height 10
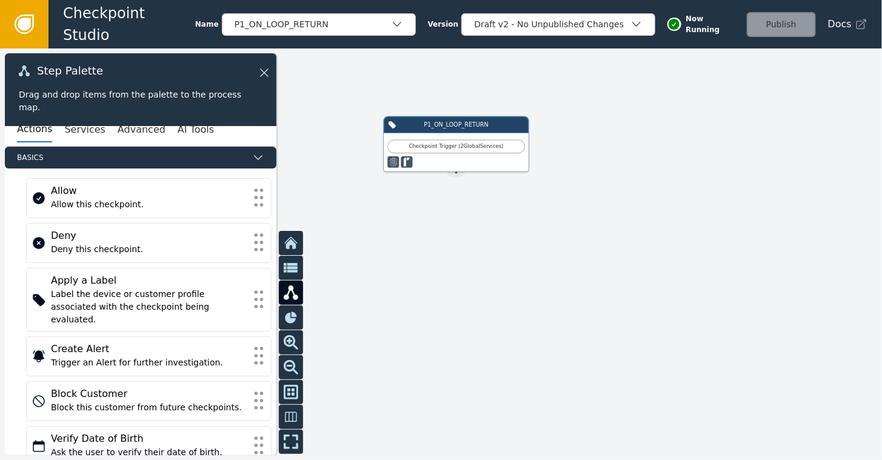
drag, startPoint x: 438, startPoint y: 187, endPoint x: 454, endPoint y: 227, distance: 42.4
click at [454, 227] on div at bounding box center [441, 253] width 882 height 411
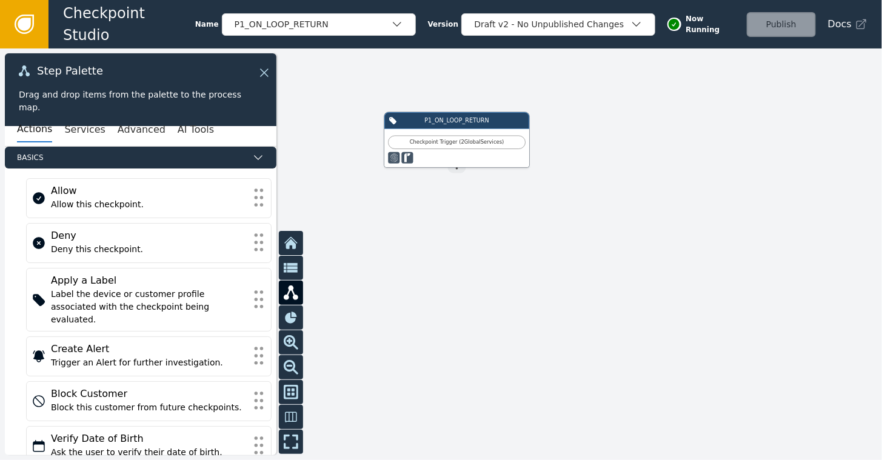
click at [27, 21] on icon at bounding box center [24, 24] width 13 height 13
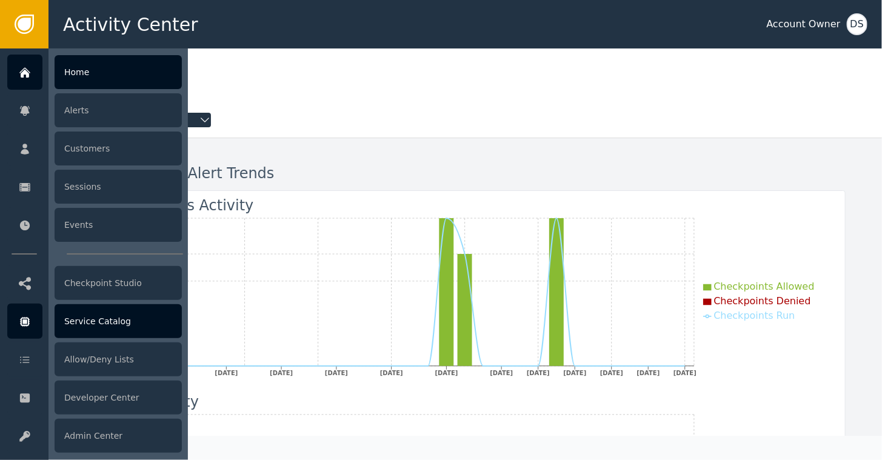
click at [85, 333] on div "Service Catalog" at bounding box center [118, 321] width 127 height 34
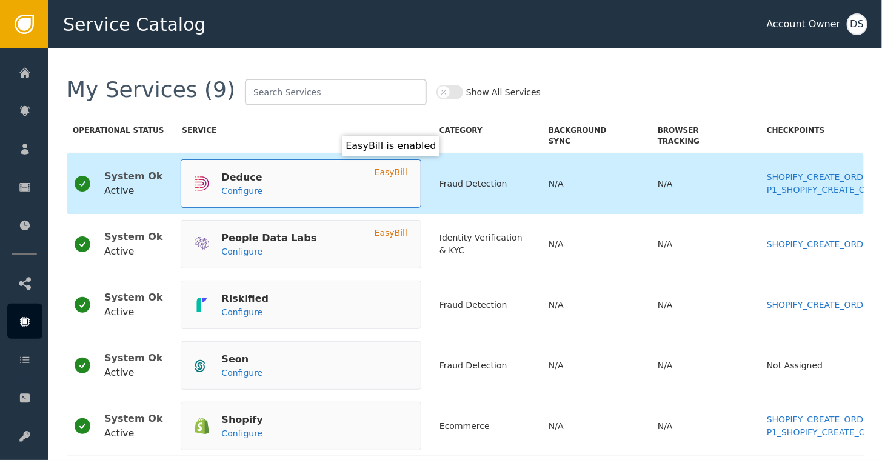
click at [306, 190] on div "Deduce Configure EasyBill" at bounding box center [301, 183] width 241 height 48
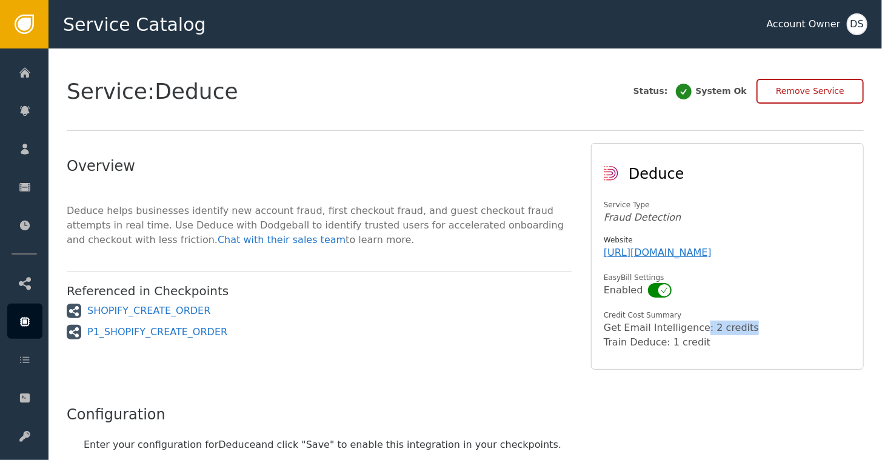
drag, startPoint x: 690, startPoint y: 327, endPoint x: 728, endPoint y: 327, distance: 37.6
click at [728, 327] on div "Get Email Intelligence : 2 credits" at bounding box center [724, 328] width 242 height 15
click at [728, 322] on div "Get Email Intelligence : 2 credits" at bounding box center [724, 328] width 242 height 15
click at [716, 325] on div "Get Email Intelligence : 2 credits" at bounding box center [724, 328] width 242 height 15
drag, startPoint x: 695, startPoint y: 327, endPoint x: 734, endPoint y: 326, distance: 38.8
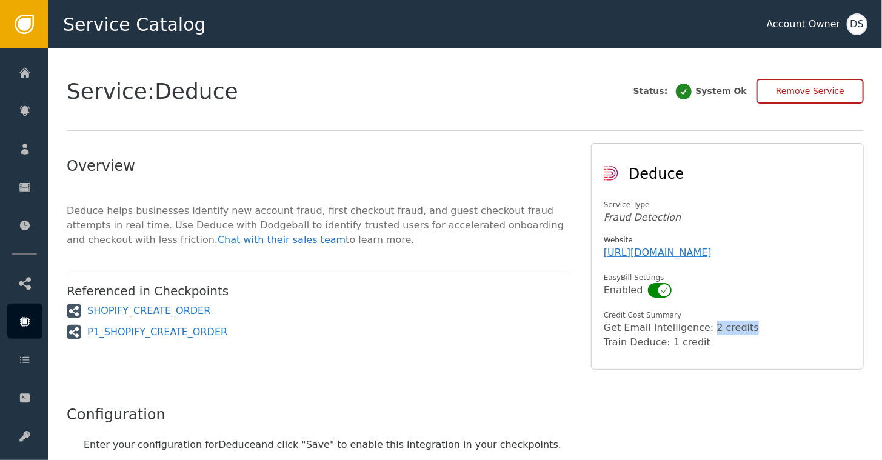
click at [734, 326] on div "Get Email Intelligence : 2 credits" at bounding box center [724, 328] width 242 height 15
click at [442, 274] on div "Overview Deduce helps businesses identify new account fraud, first checkout fra…" at bounding box center [319, 262] width 505 height 214
click at [450, 207] on span "Deduce helps businesses identify new account fraud, first checkout fraud, and g…" at bounding box center [315, 225] width 497 height 41
click at [133, 328] on div "P1_SHOPIFY_CREATE_ORDER" at bounding box center [157, 332] width 140 height 15
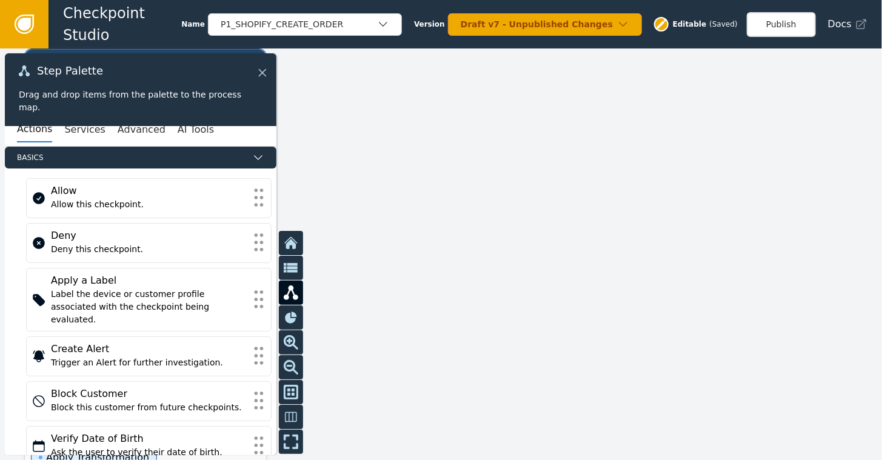
click at [265, 66] on icon at bounding box center [262, 72] width 13 height 13
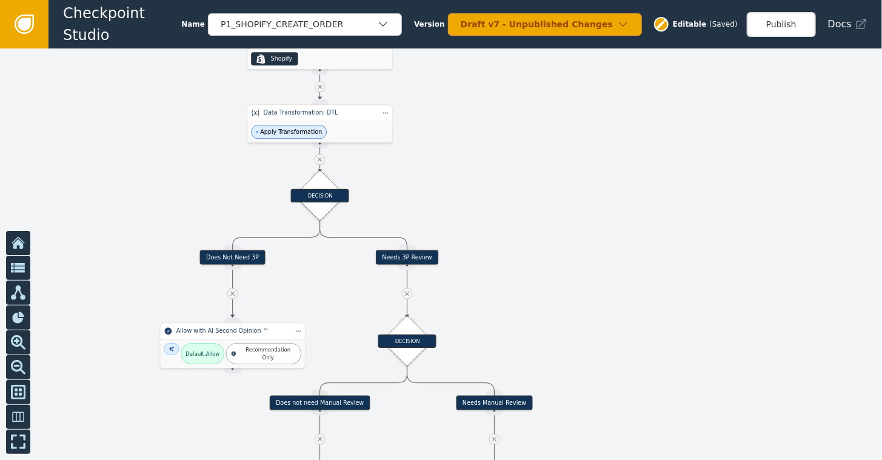
drag, startPoint x: 296, startPoint y: 269, endPoint x: 111, endPoint y: 83, distance: 261.8
click at [111, 83] on div at bounding box center [441, 253] width 882 height 411
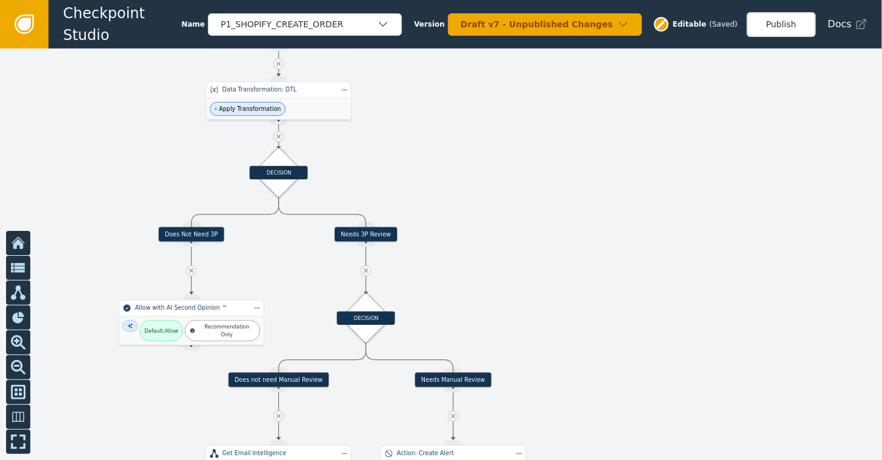
drag, startPoint x: 502, startPoint y: 314, endPoint x: 460, endPoint y: 291, distance: 47.2
click at [460, 291] on div at bounding box center [441, 253] width 882 height 411
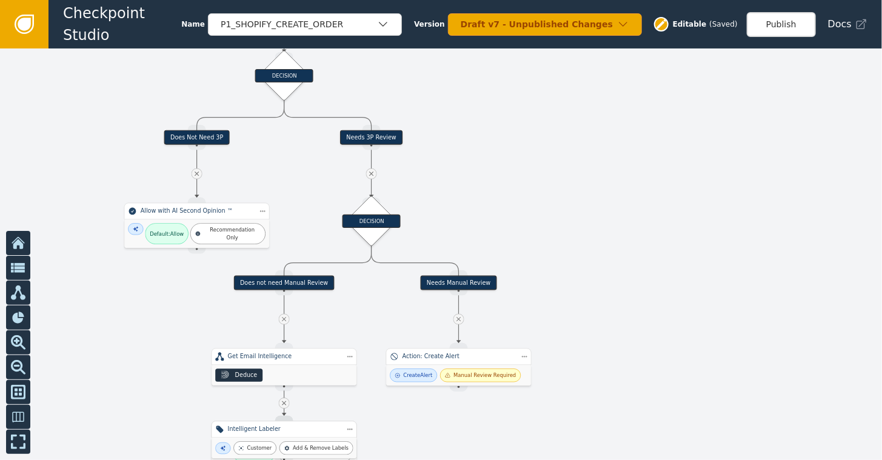
drag, startPoint x: 465, startPoint y: 340, endPoint x: 471, endPoint y: 243, distance: 97.1
click at [471, 243] on div at bounding box center [441, 253] width 882 height 411
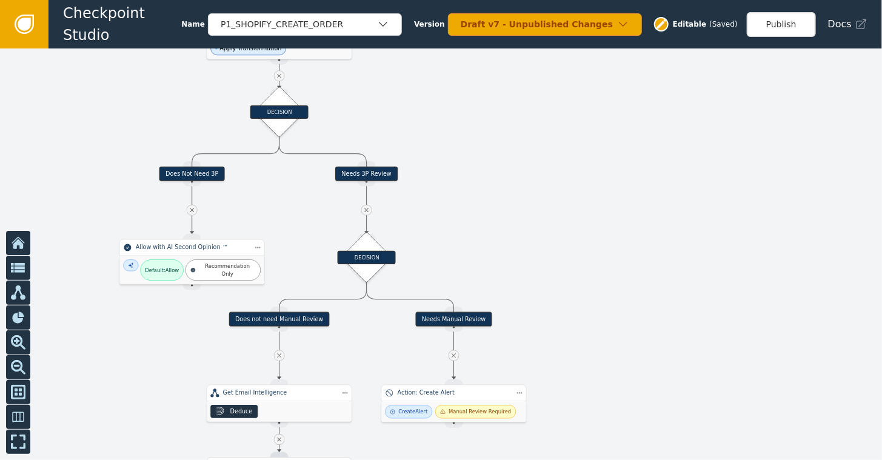
drag, startPoint x: 526, startPoint y: 202, endPoint x: 519, endPoint y: 236, distance: 35.3
click at [519, 236] on div at bounding box center [441, 253] width 882 height 411
